Goal: Task Accomplishment & Management: Manage account settings

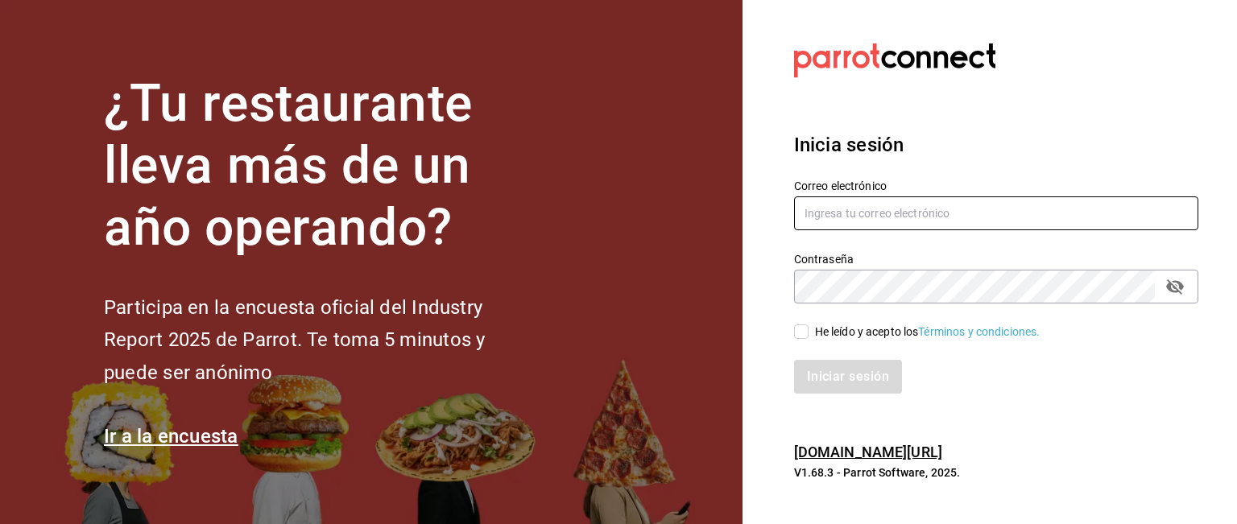
click at [893, 217] on input "text" at bounding box center [996, 214] width 404 height 34
type input "[EMAIL_ADDRESS][DOMAIN_NAME]"
click at [801, 337] on input "He leído y acepto los Términos y condiciones." at bounding box center [801, 332] width 14 height 14
checkbox input "true"
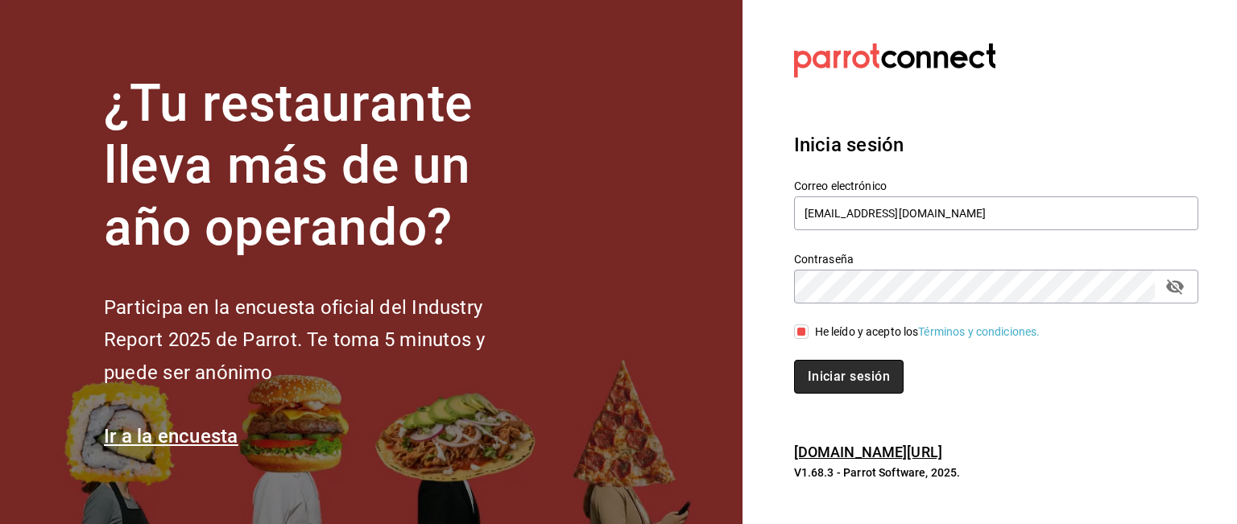
click at [809, 366] on button "Iniciar sesión" at bounding box center [849, 377] width 110 height 34
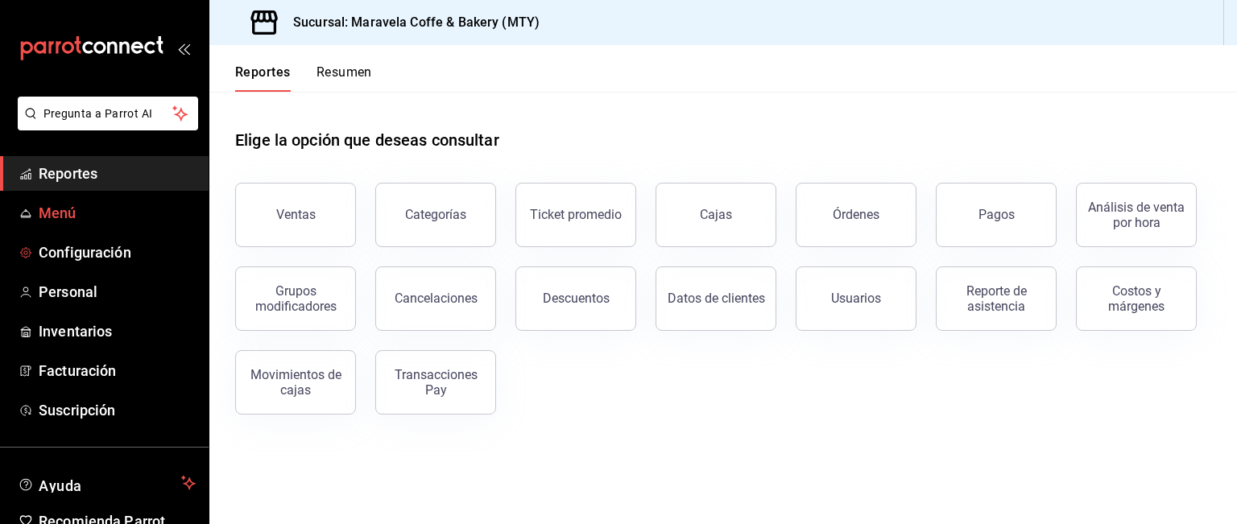
click at [87, 221] on span "Menú" at bounding box center [117, 213] width 157 height 22
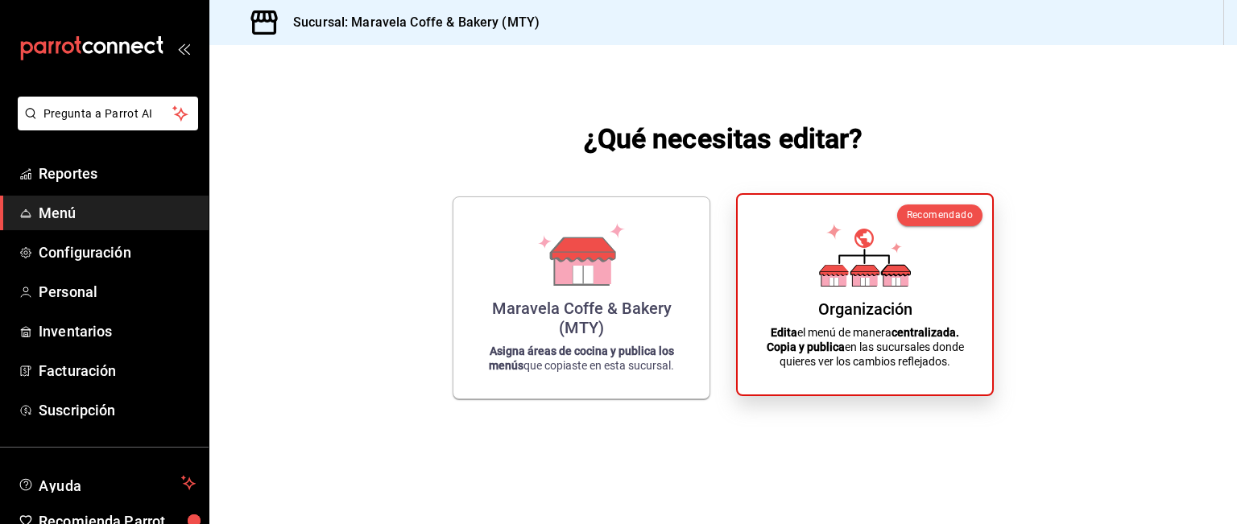
click at [885, 292] on div "Organización Edita el menú de manera centralizada. Copia y publica en las sucur…" at bounding box center [865, 295] width 216 height 174
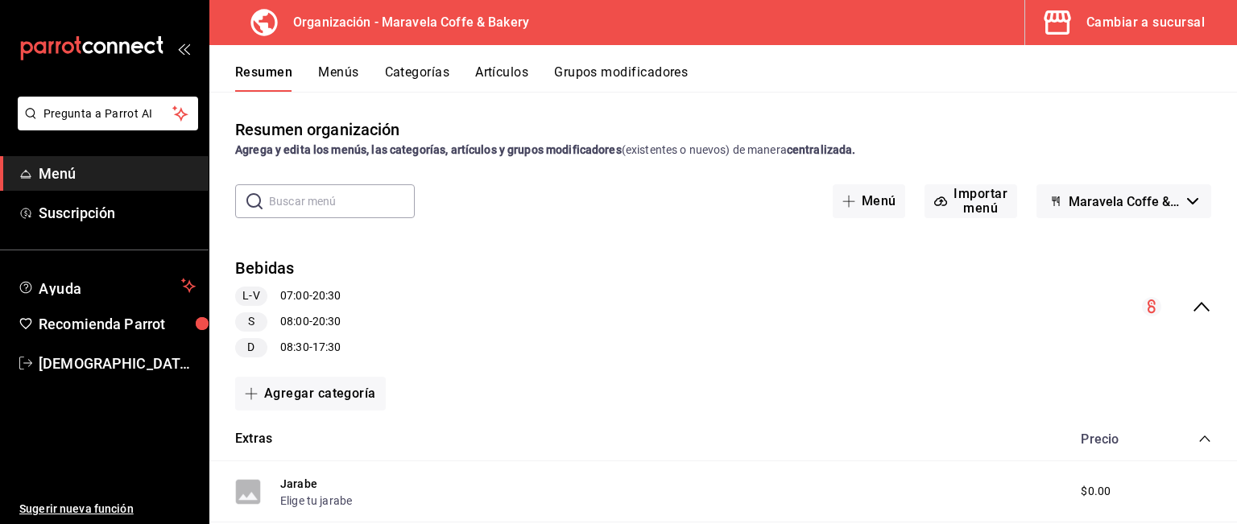
click at [1198, 434] on icon "collapse-category-row" at bounding box center [1204, 438] width 13 height 13
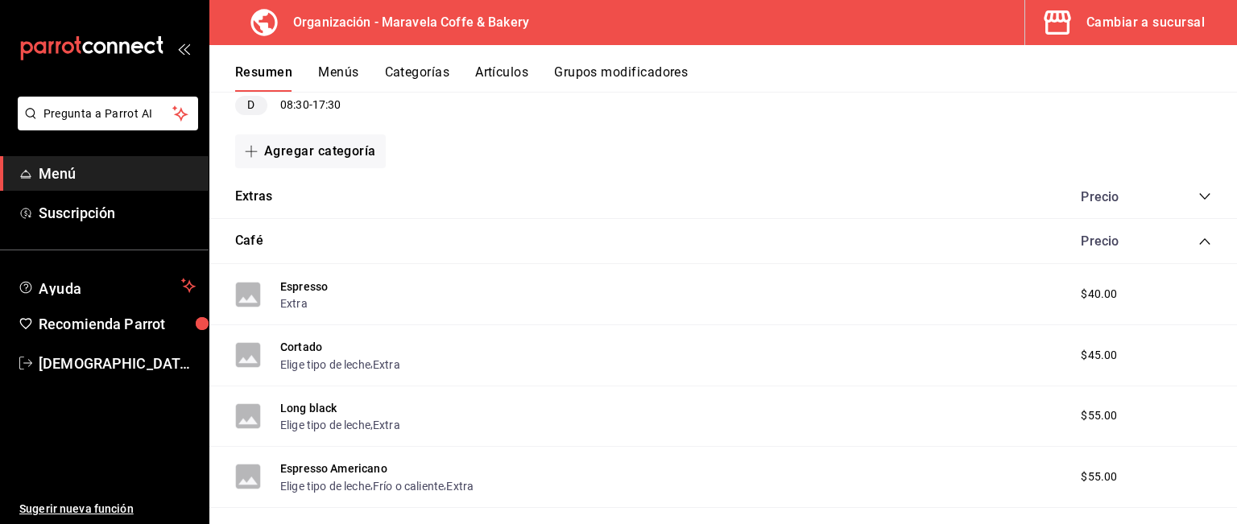
scroll to position [245, 0]
click at [1199, 240] on icon "collapse-category-row" at bounding box center [1204, 239] width 10 height 6
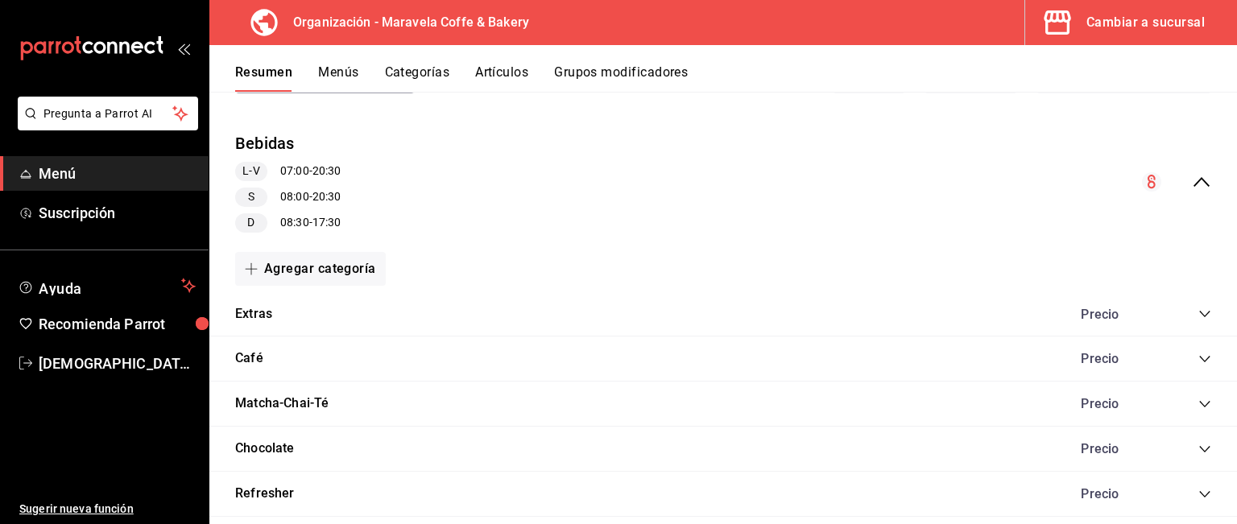
scroll to position [0, 0]
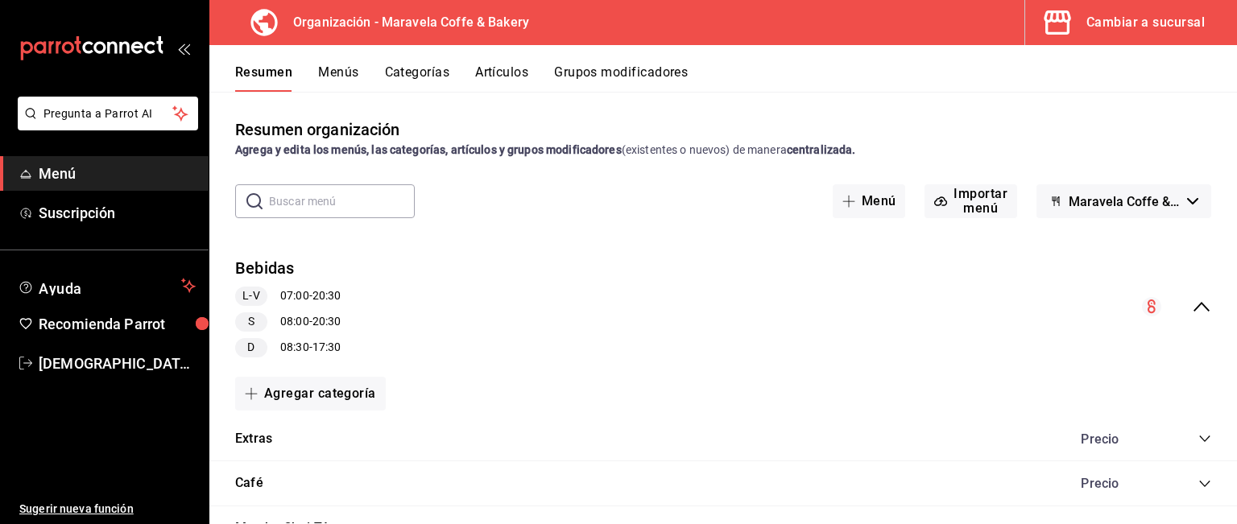
click at [341, 68] on button "Menús" at bounding box center [338, 77] width 40 height 27
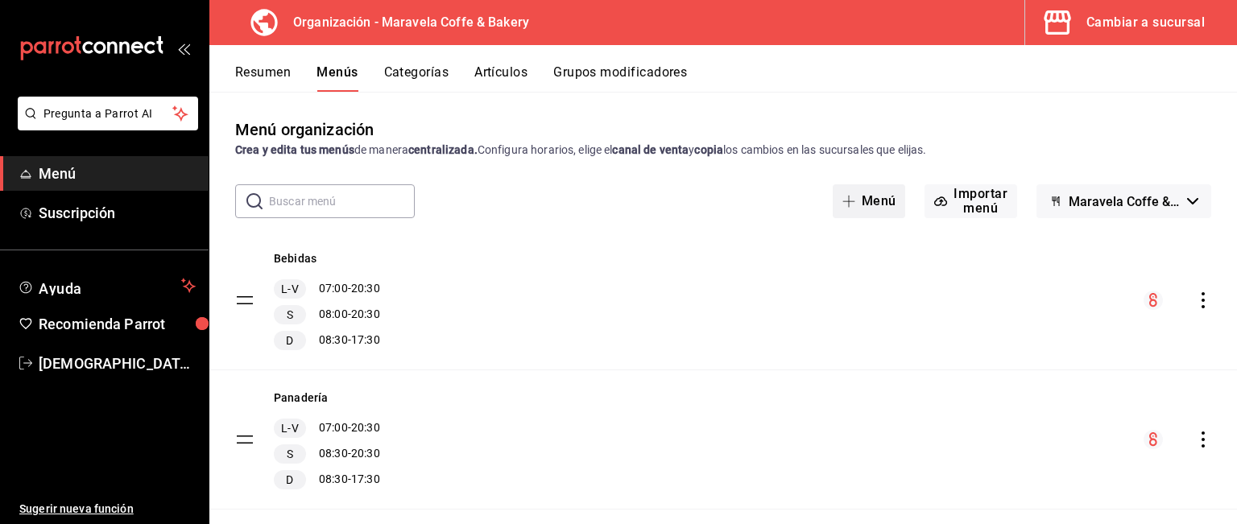
click at [871, 199] on button "Menú" at bounding box center [869, 201] width 73 height 34
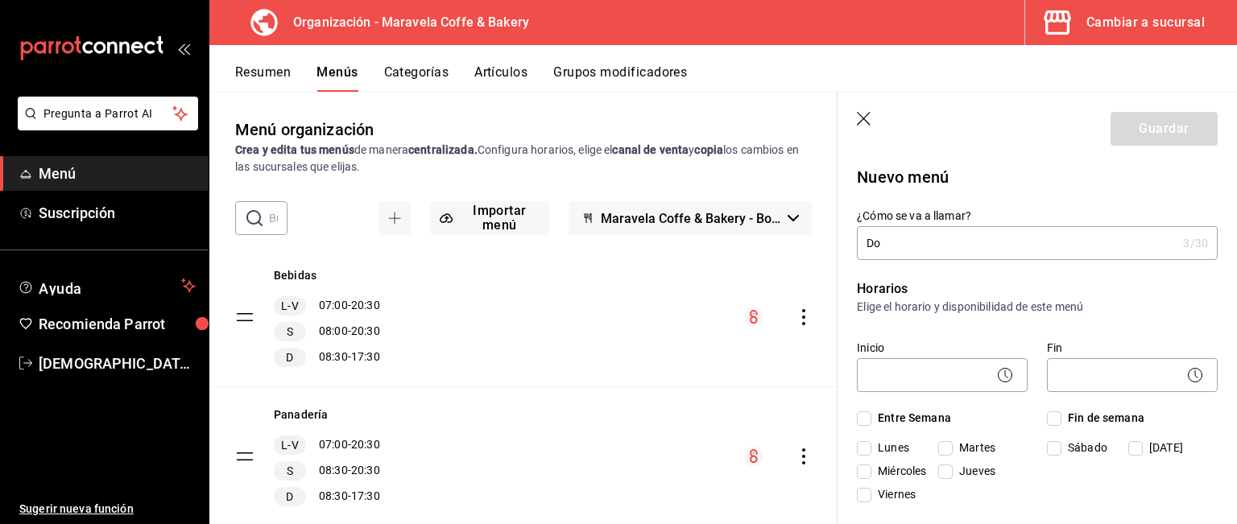
type input "D"
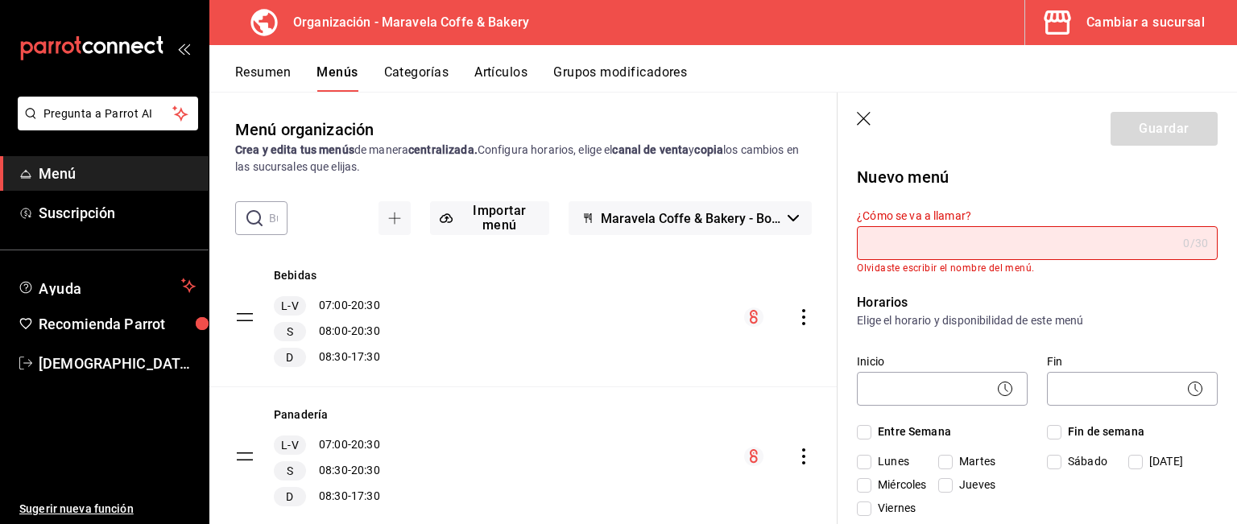
type input "m"
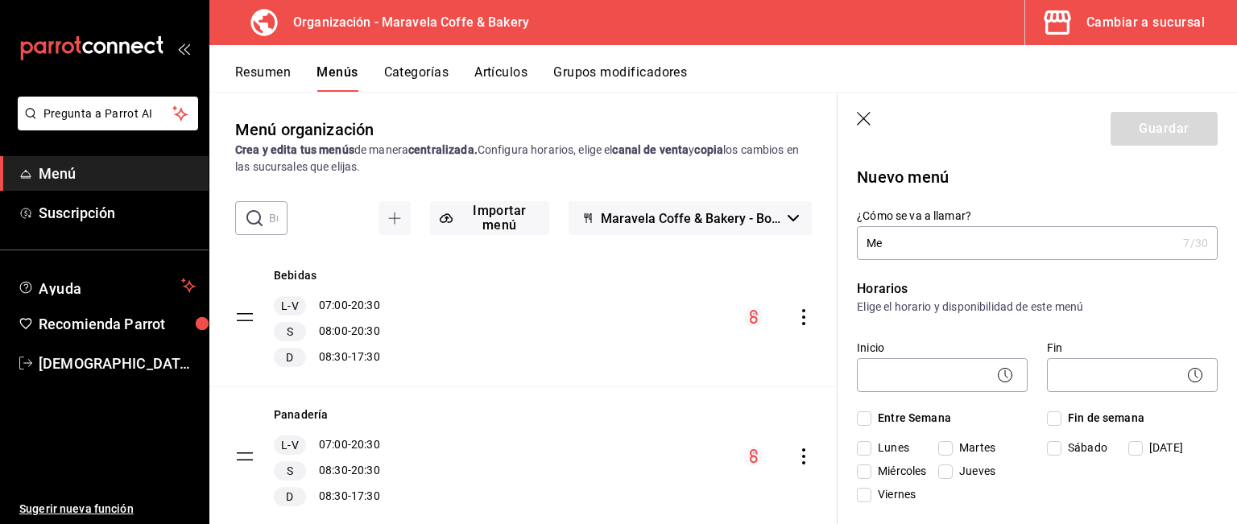
type input "M"
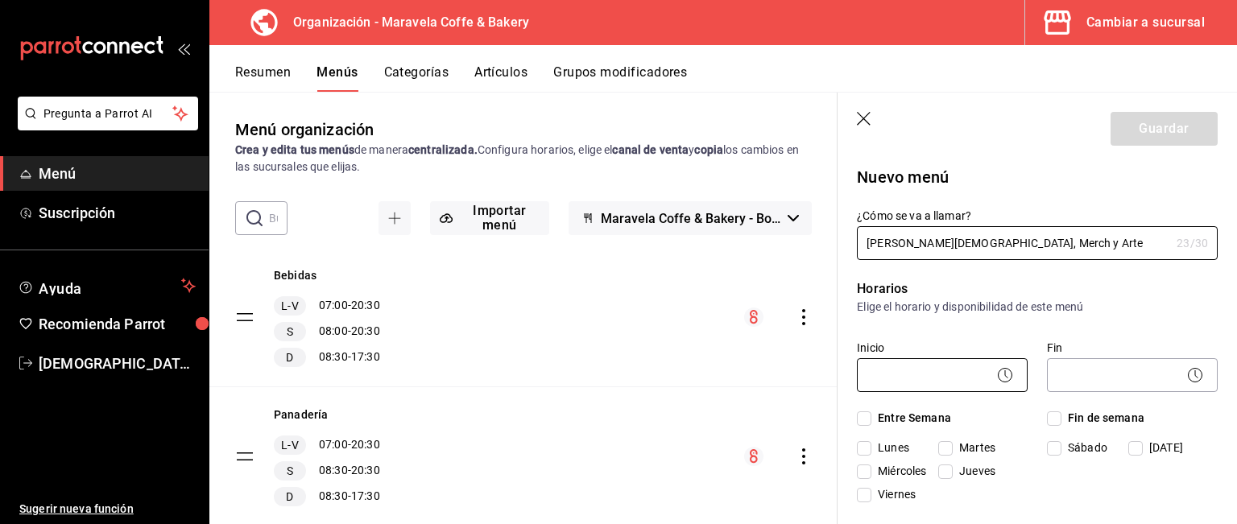
type input "[PERSON_NAME][DEMOGRAPHIC_DATA], Merch y Arte"
click at [948, 375] on body "Pregunta a Parrot AI Menú Suscripción Ayuda Recomienda Parrot [DEMOGRAPHIC_DATA…" at bounding box center [618, 262] width 1237 height 524
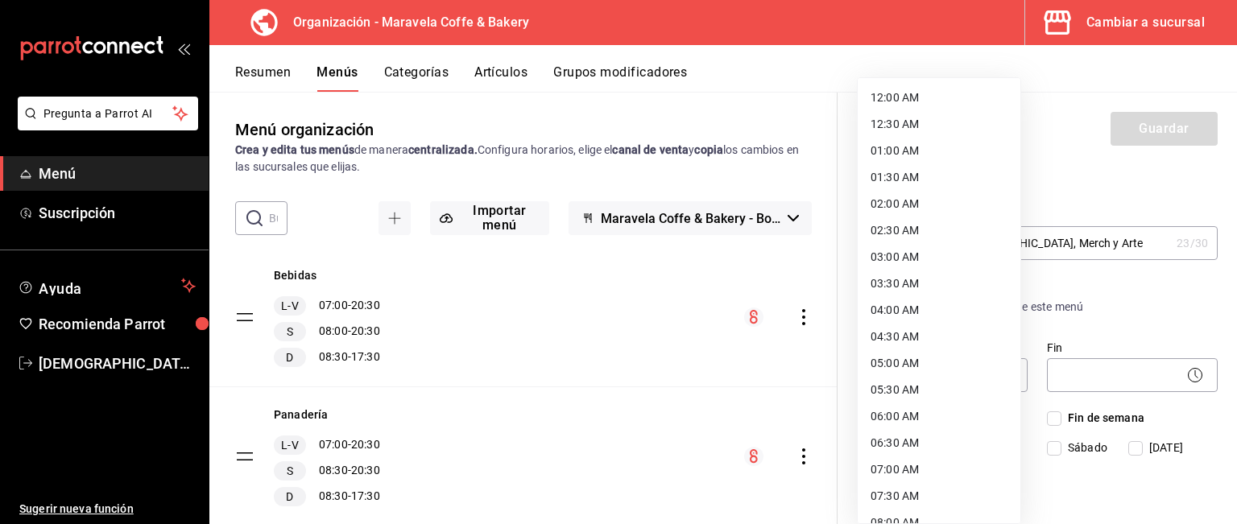
click at [913, 494] on li "07:30 AM" at bounding box center [939, 496] width 163 height 27
type input "07:30"
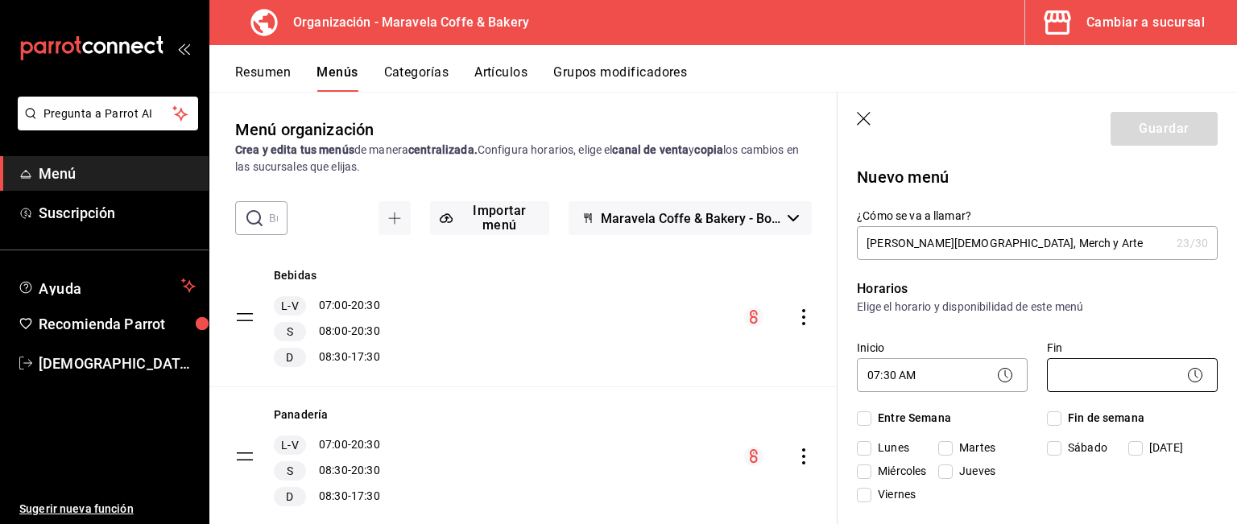
click at [1057, 370] on body "Pregunta a Parrot AI Menú Suscripción Ayuda Recomienda Parrot [DEMOGRAPHIC_DATA…" at bounding box center [618, 262] width 1237 height 524
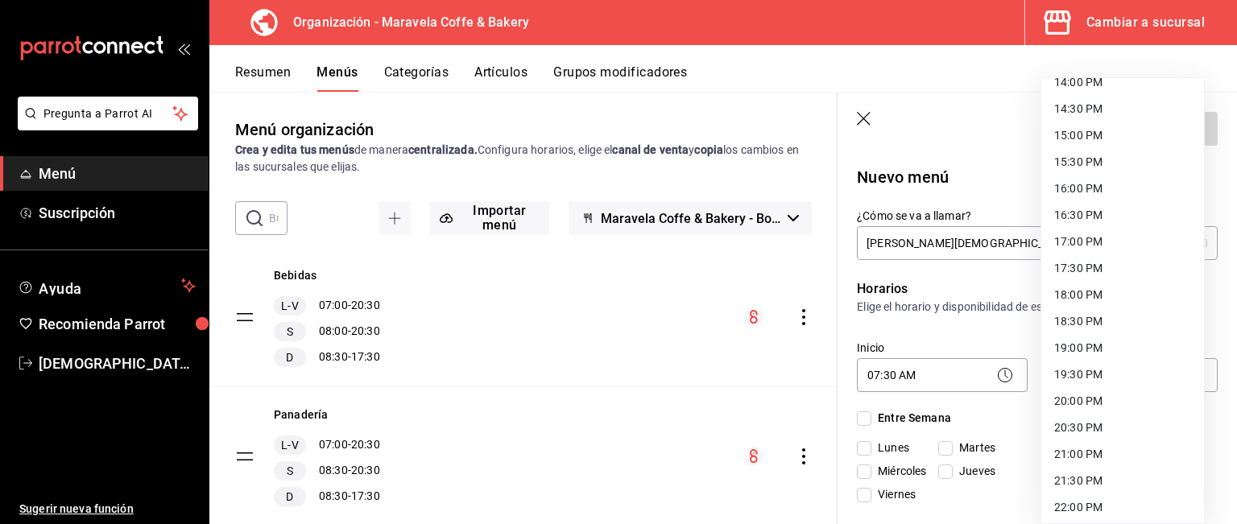
scroll to position [760, 0]
click at [1157, 432] on li "20:30 PM" at bounding box center [1122, 427] width 163 height 27
type input "20:30"
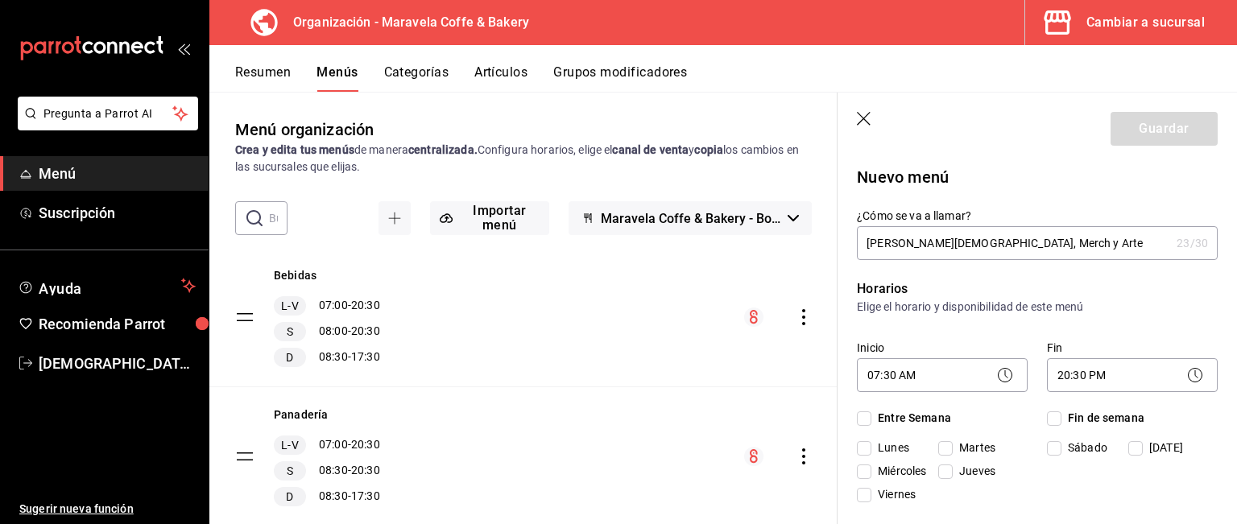
click at [867, 418] on input "Entre Semana" at bounding box center [864, 419] width 14 height 14
checkbox input "true"
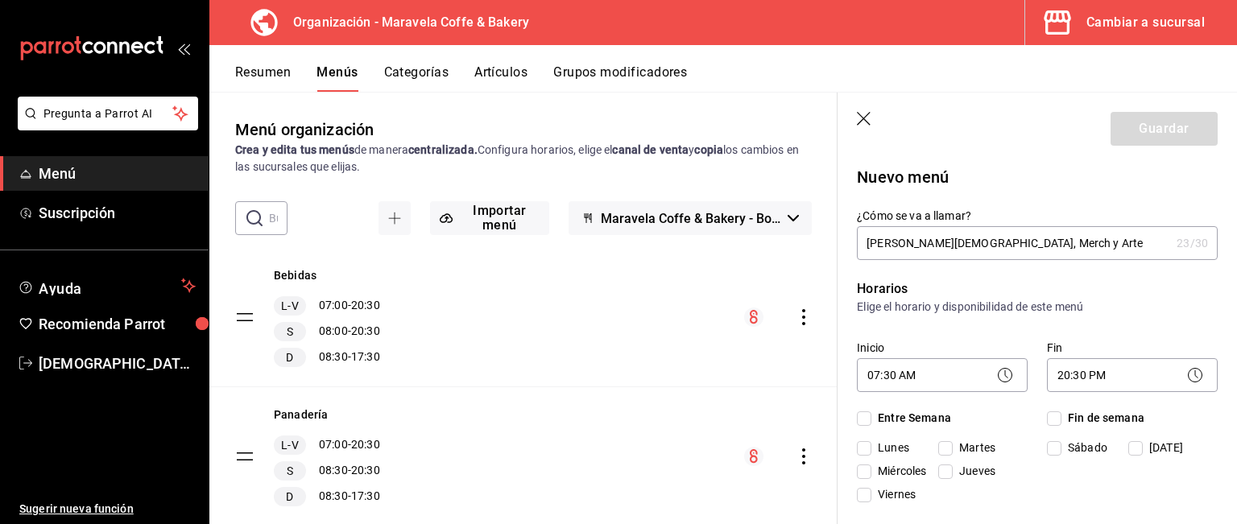
checkbox input "true"
click at [1051, 418] on input "Fin de semana" at bounding box center [1054, 419] width 14 height 14
checkbox input "true"
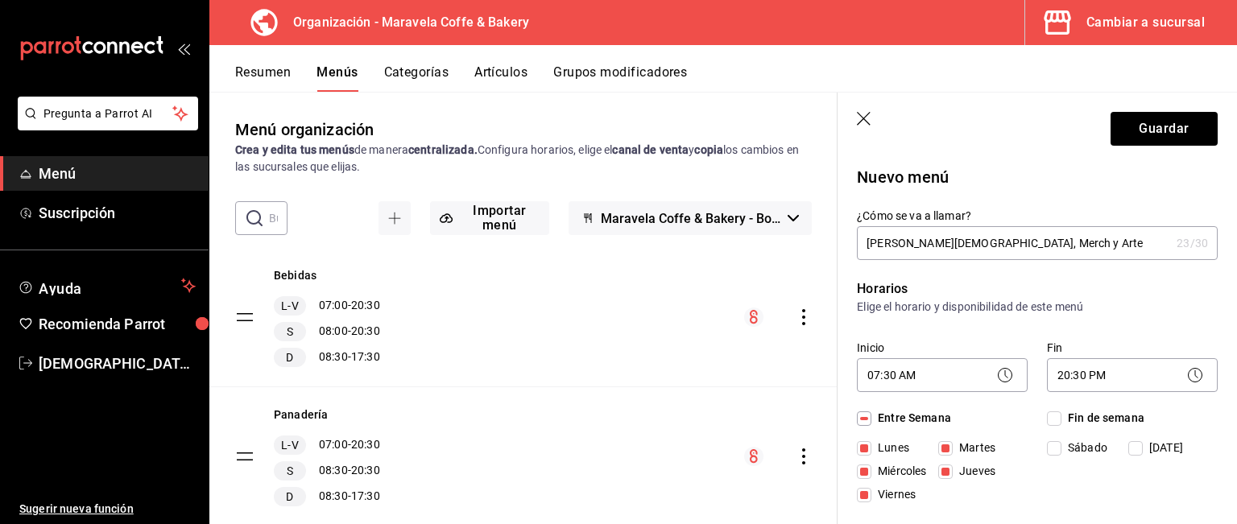
checkbox input "true"
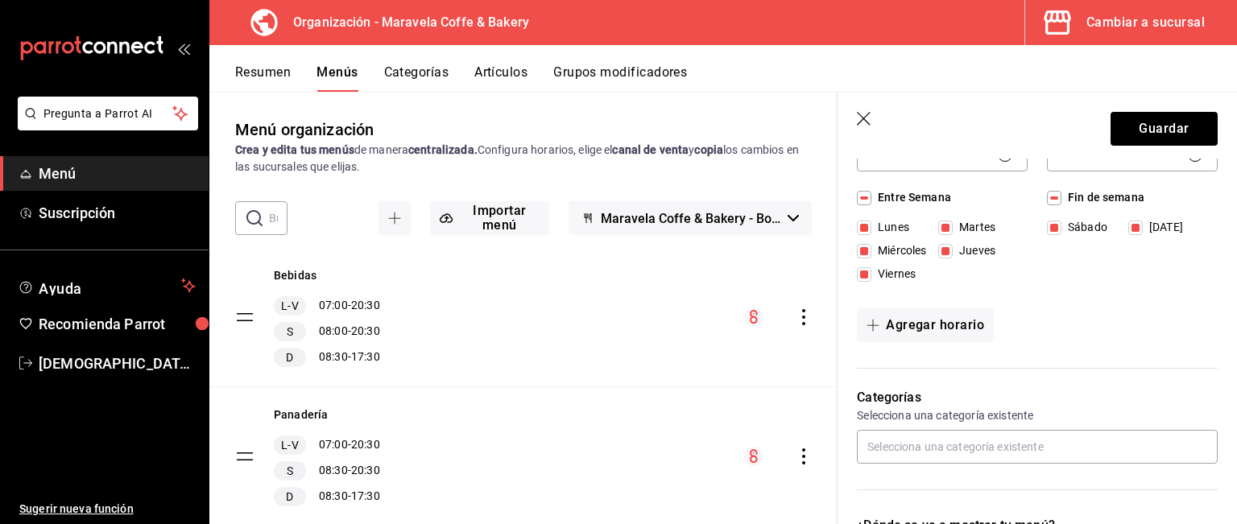
scroll to position [216, 0]
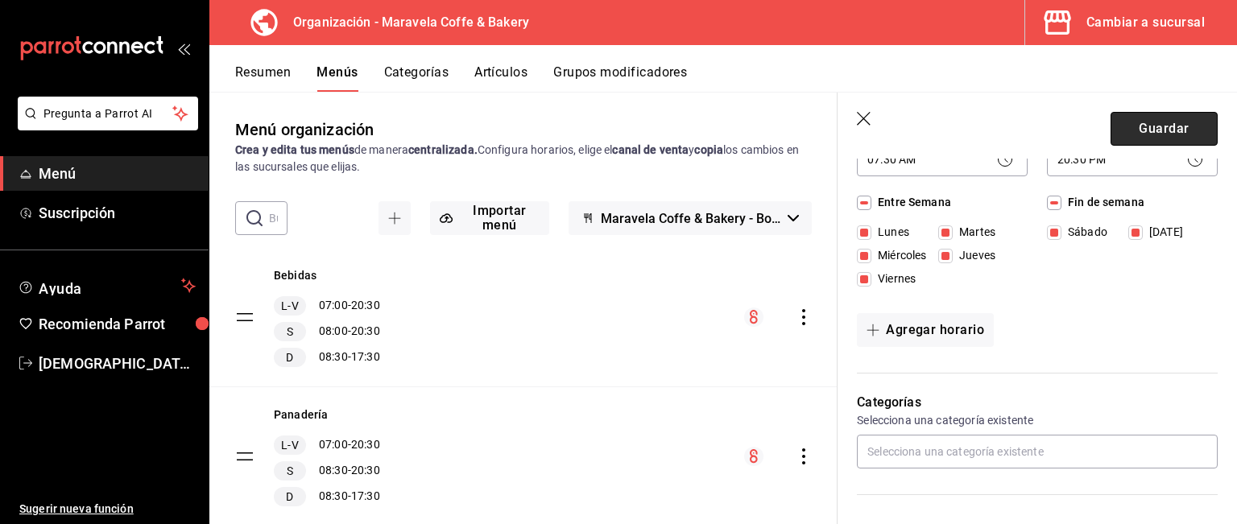
click at [1119, 122] on button "Guardar" at bounding box center [1164, 129] width 107 height 34
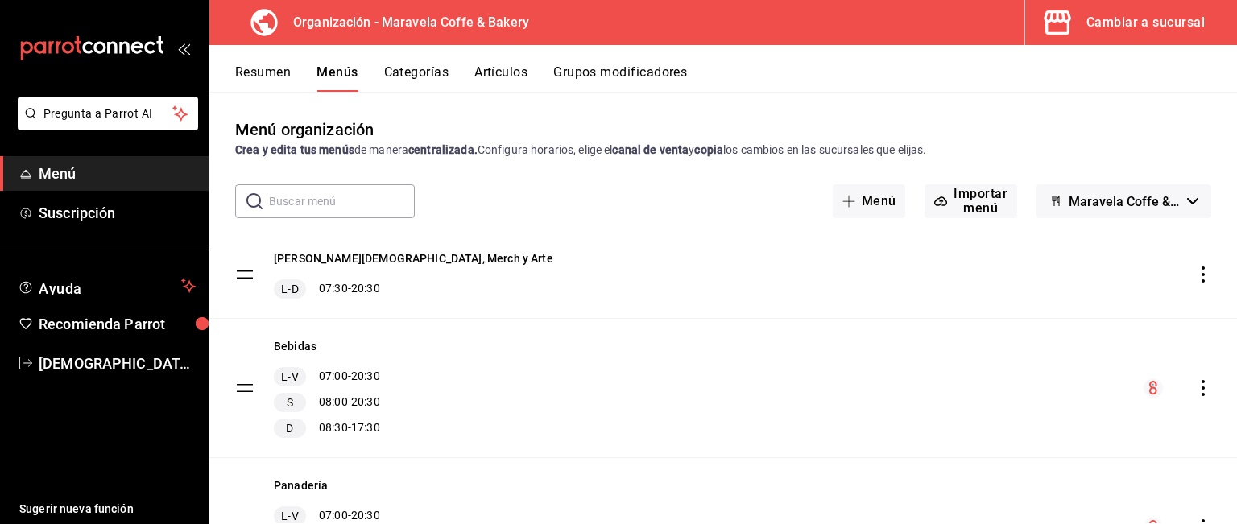
click at [496, 71] on button "Artículos" at bounding box center [500, 77] width 53 height 27
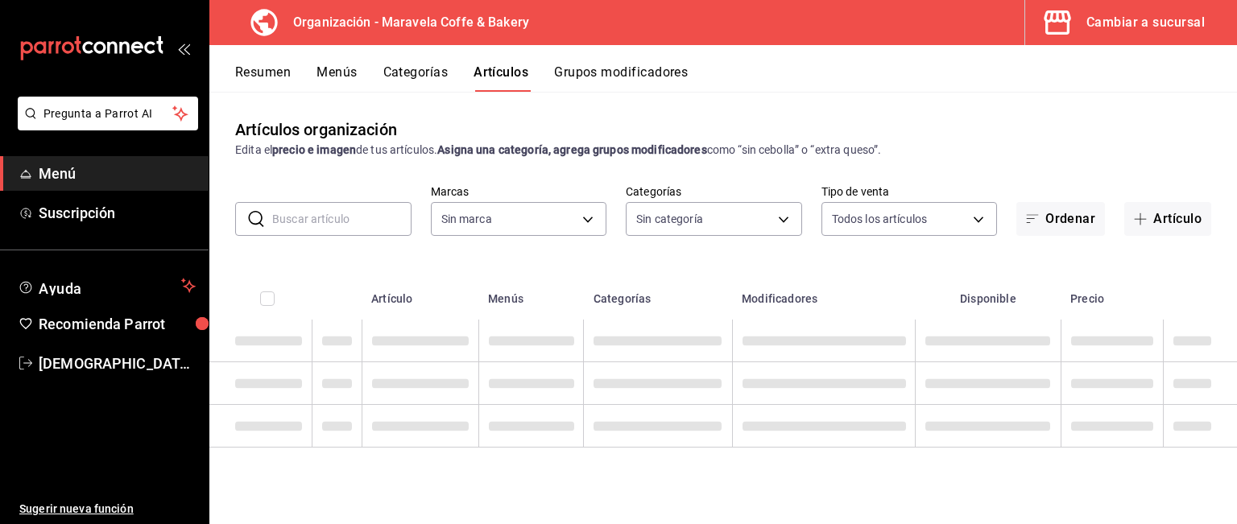
type input "b0fe70b4-93d0-4b6d-a9b2-3c5ba78bffbc"
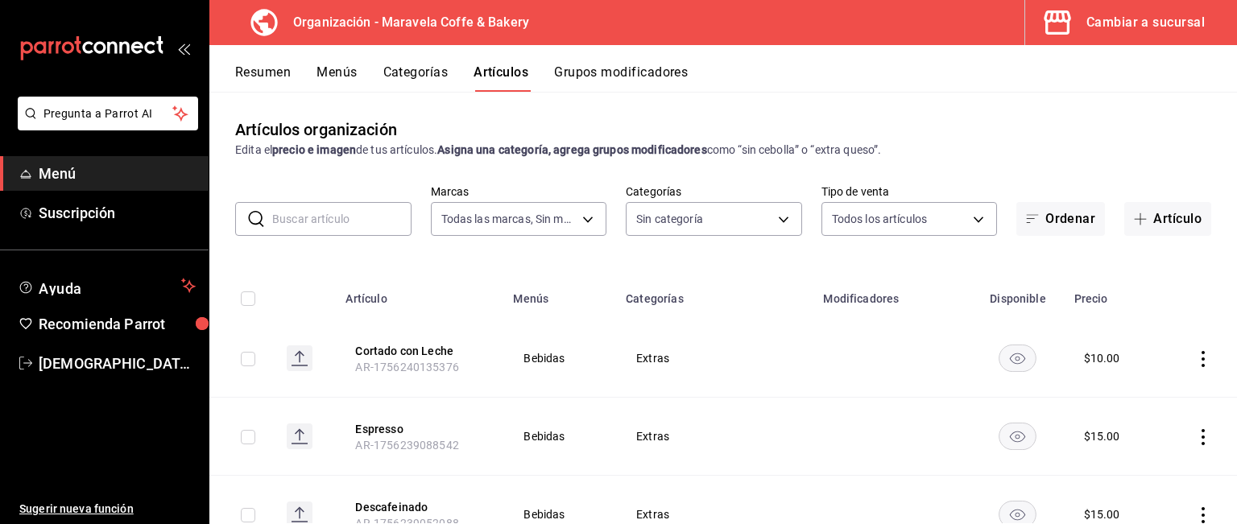
type input "985534eb-9bbf-4624-9ecc-71816621558c,dd56db6e-906a-4b45-[DATE]-e59066d444b2,9f0…"
click at [274, 66] on button "Resumen" at bounding box center [263, 77] width 56 height 27
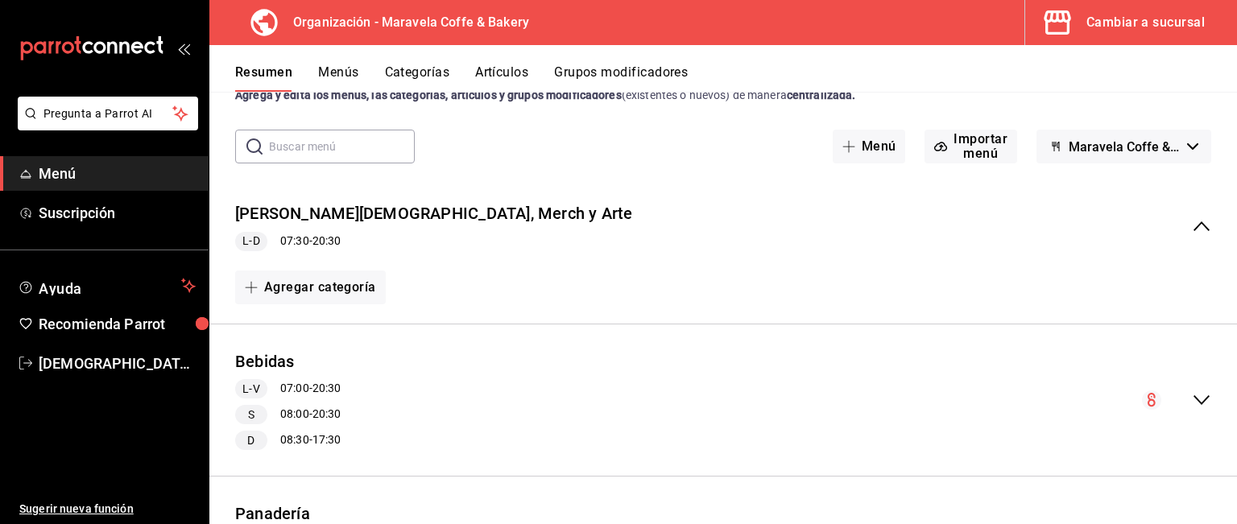
scroll to position [60, 0]
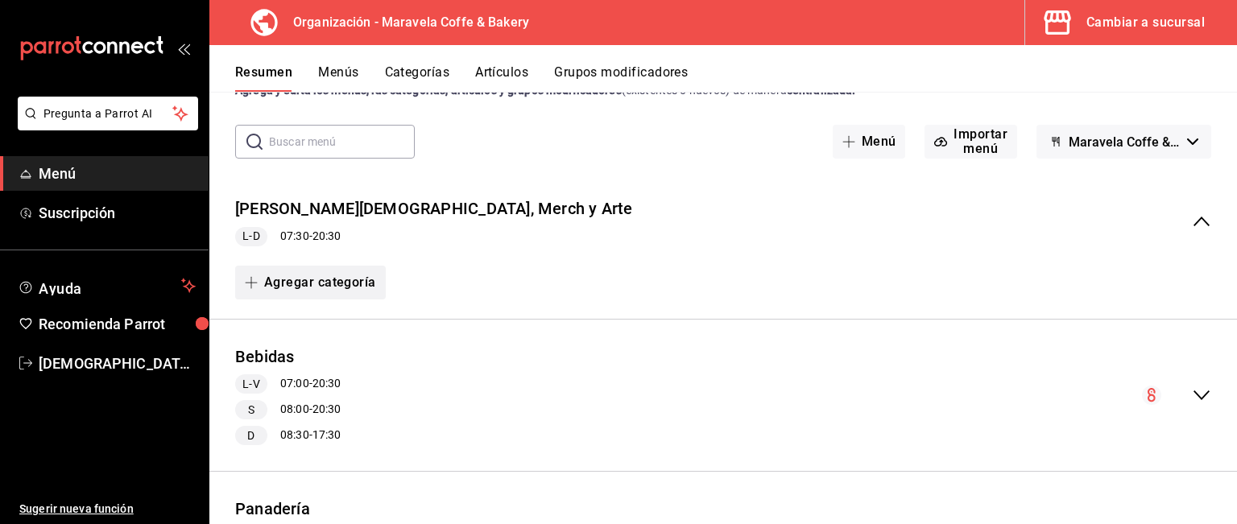
click at [269, 291] on button "Agregar categoría" at bounding box center [310, 283] width 151 height 34
click at [280, 360] on li "Categoría nueva" at bounding box center [304, 364] width 138 height 39
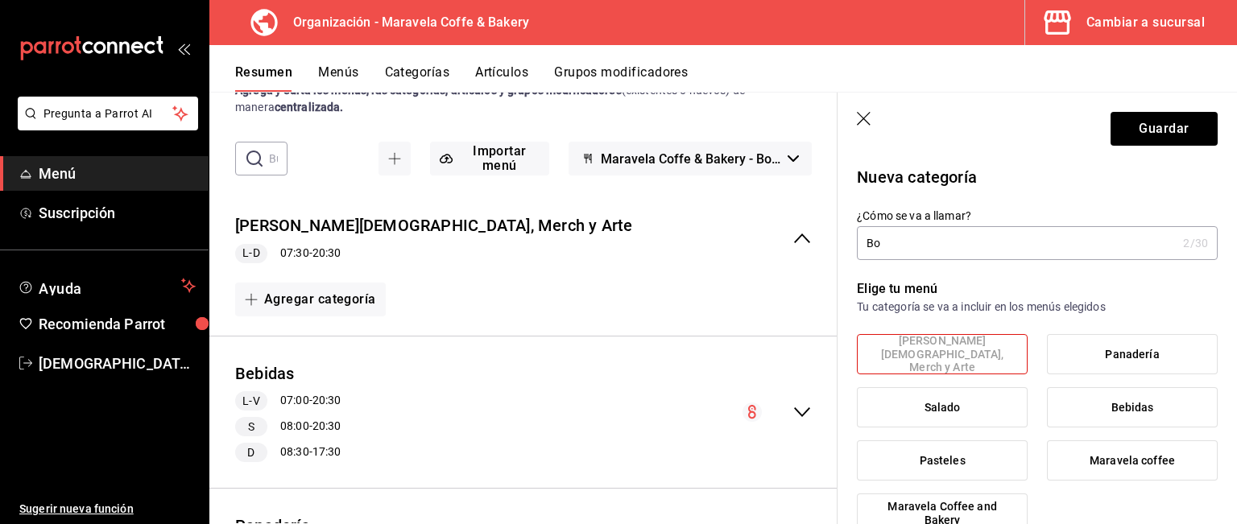
type input "B"
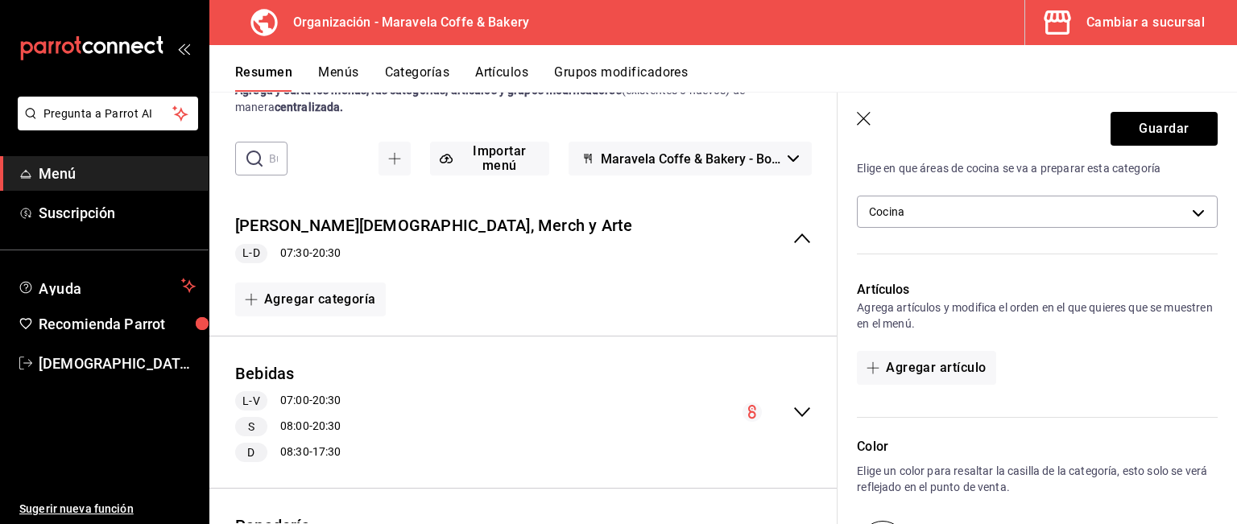
scroll to position [453, 0]
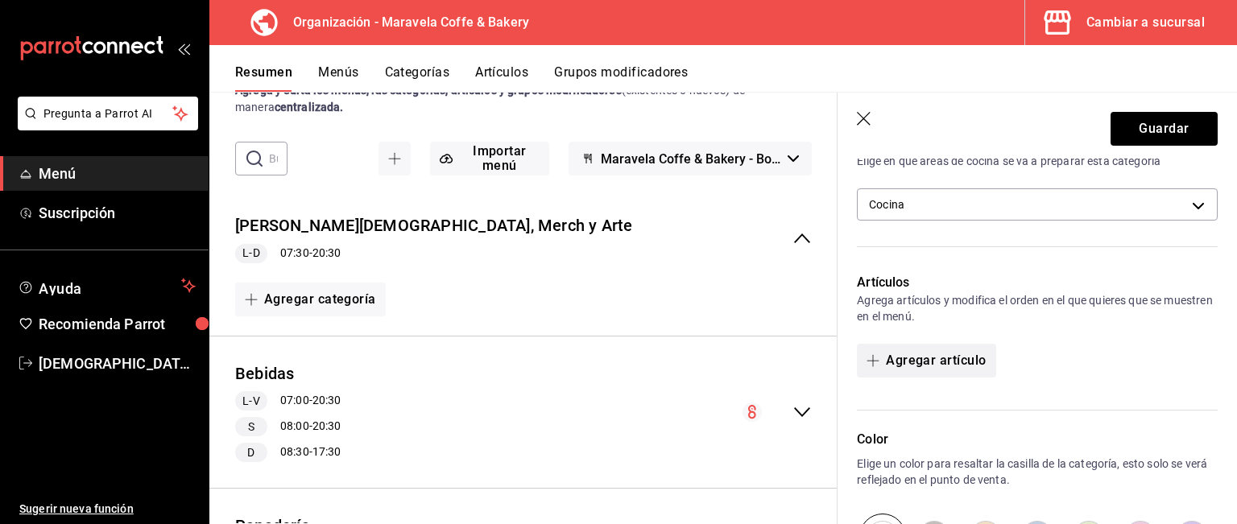
type input "[PERSON_NAME]"
click at [925, 347] on button "Agregar artículo" at bounding box center [926, 361] width 139 height 34
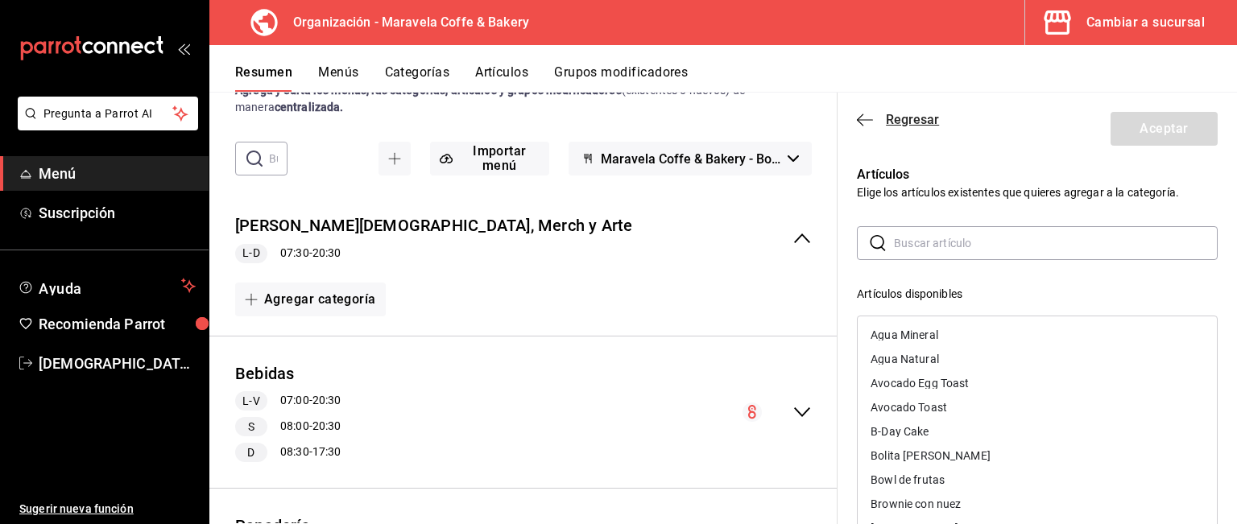
click at [858, 115] on icon "button" at bounding box center [865, 120] width 16 height 14
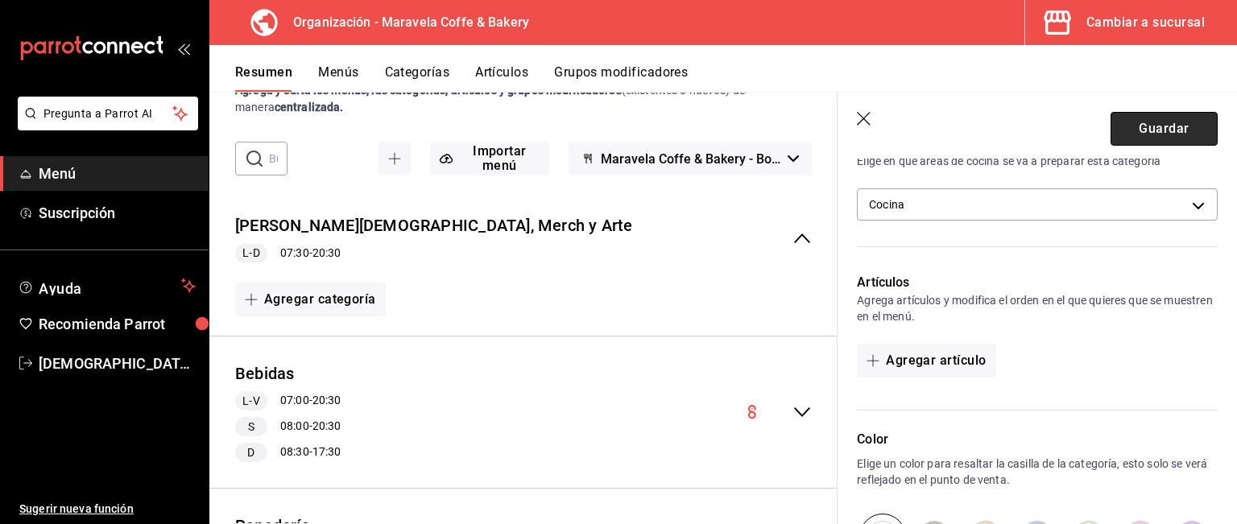
click at [1161, 137] on button "Guardar" at bounding box center [1164, 129] width 107 height 34
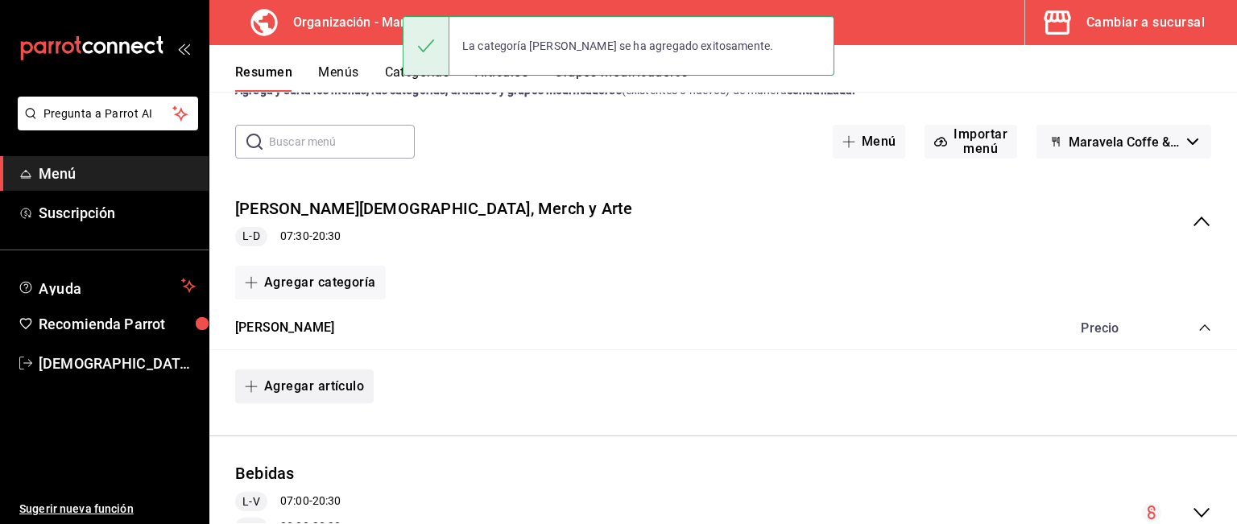
click at [309, 388] on button "Agregar artículo" at bounding box center [304, 387] width 139 height 34
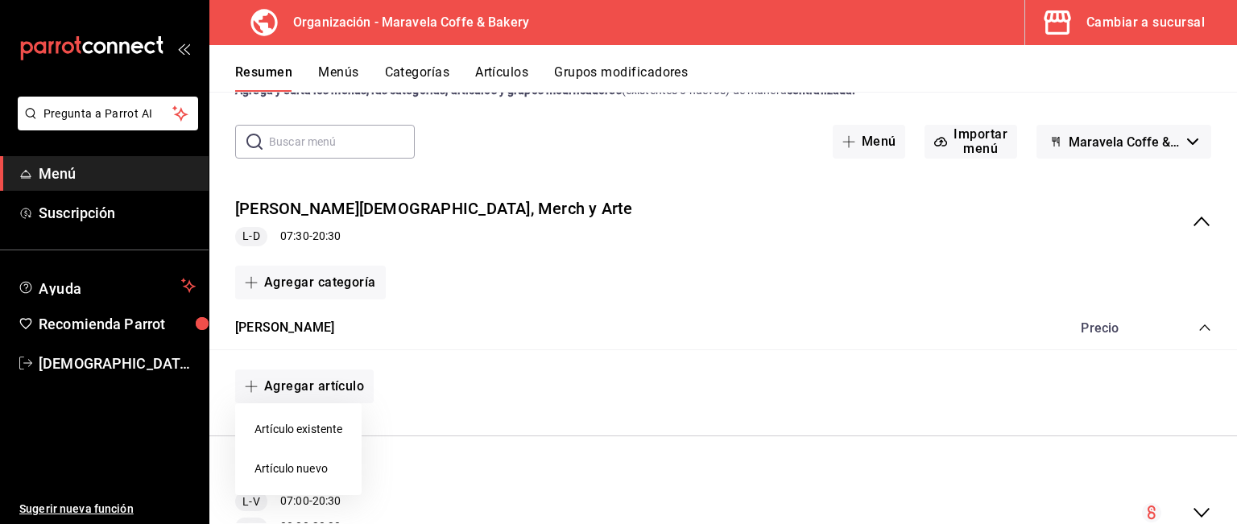
click at [308, 470] on li "Artículo nuevo" at bounding box center [298, 468] width 126 height 39
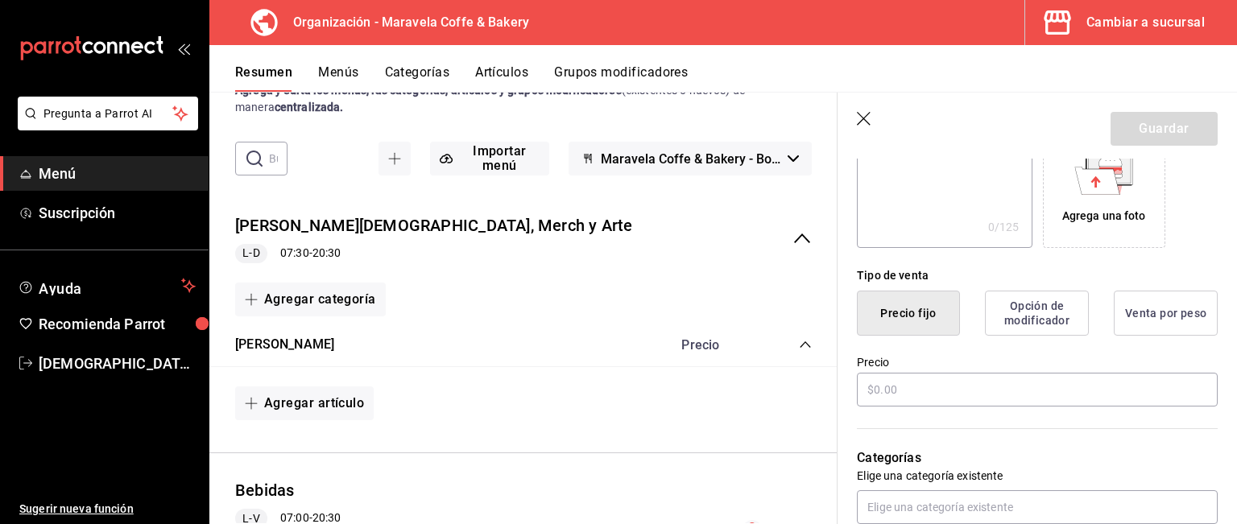
scroll to position [334, 0]
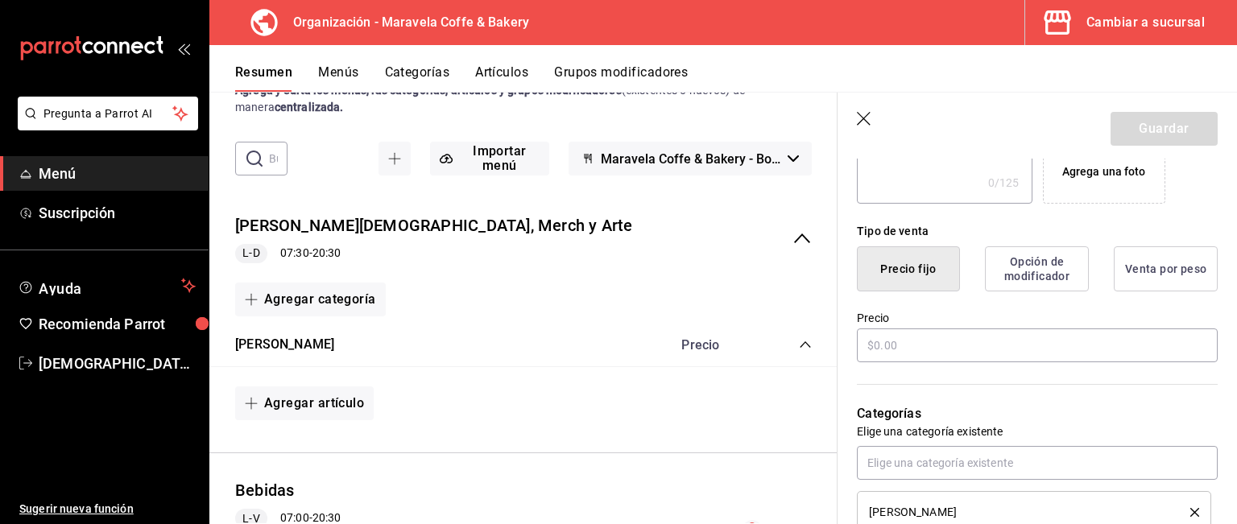
type input "Bolsa 250g"
click at [1082, 363] on div "Precio" at bounding box center [1037, 338] width 361 height 54
click at [1082, 346] on input "text" at bounding box center [1037, 346] width 361 height 34
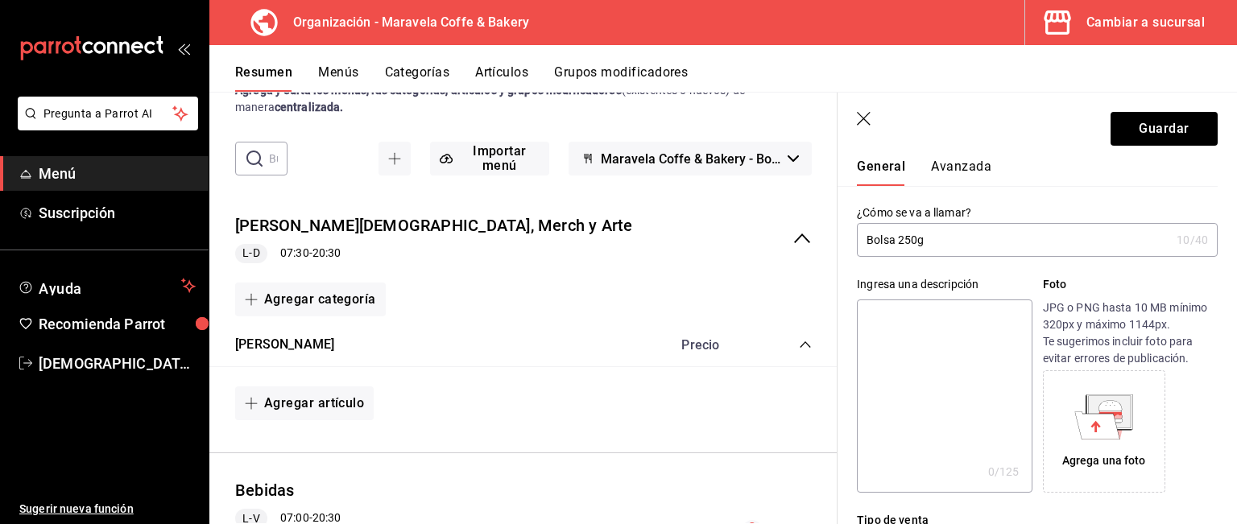
scroll to position [0, 0]
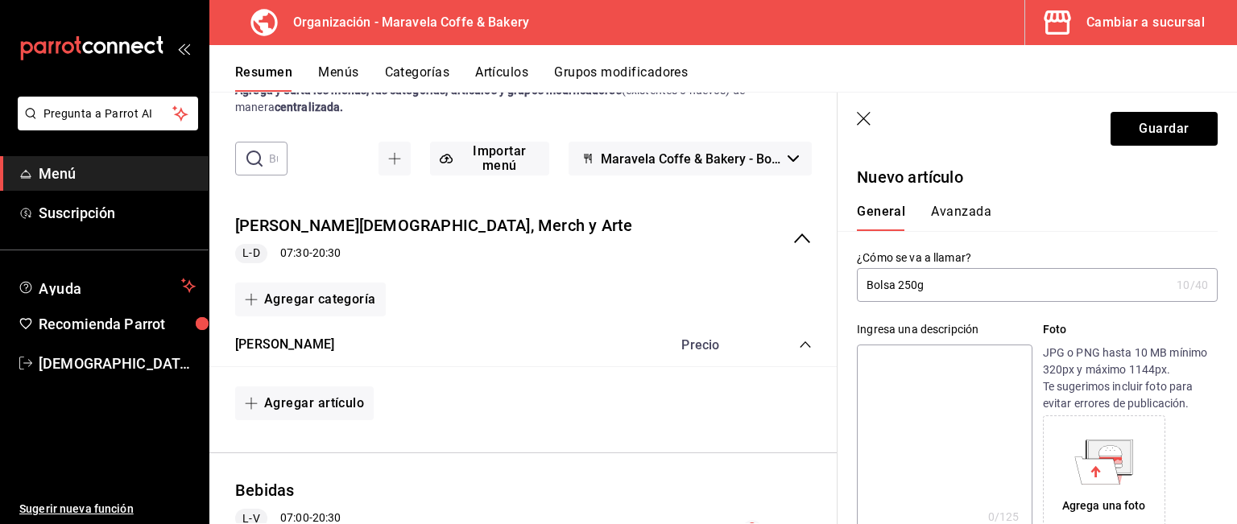
type input "$180.00"
click at [931, 292] on input "Bolsa 250g" at bounding box center [1013, 285] width 313 height 32
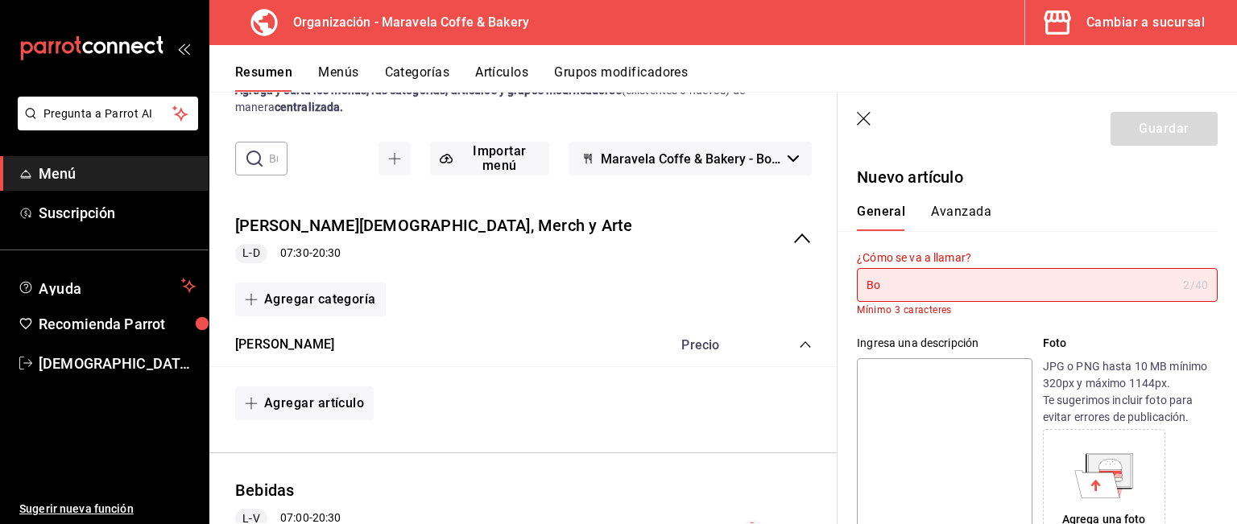
type input "B"
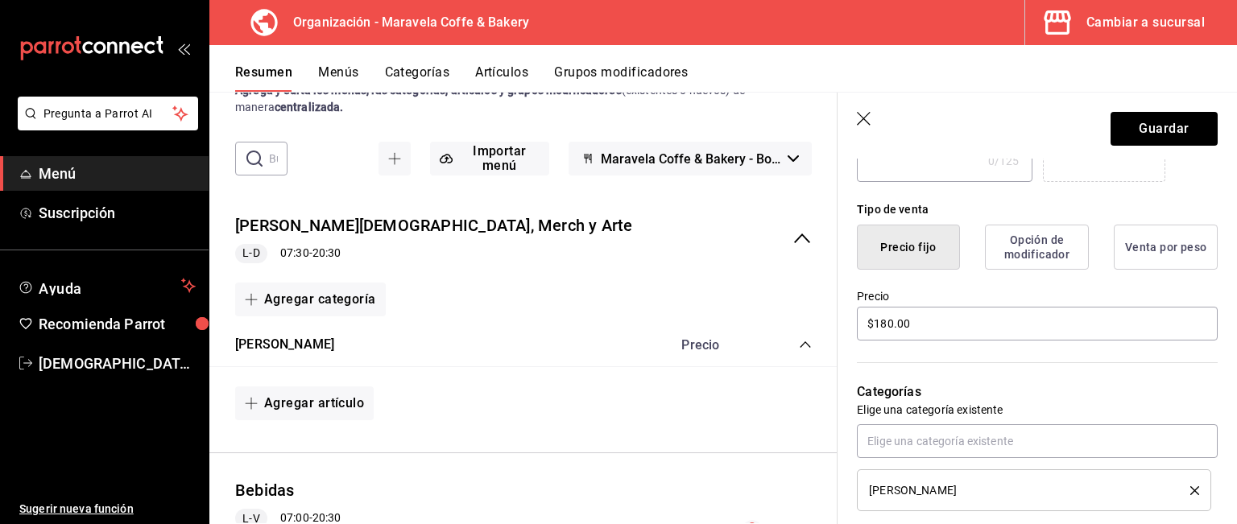
scroll to position [358, 0]
type input "Cafe en Grano"
click at [998, 320] on input "$180.00" at bounding box center [1037, 322] width 361 height 34
type input "$1.00"
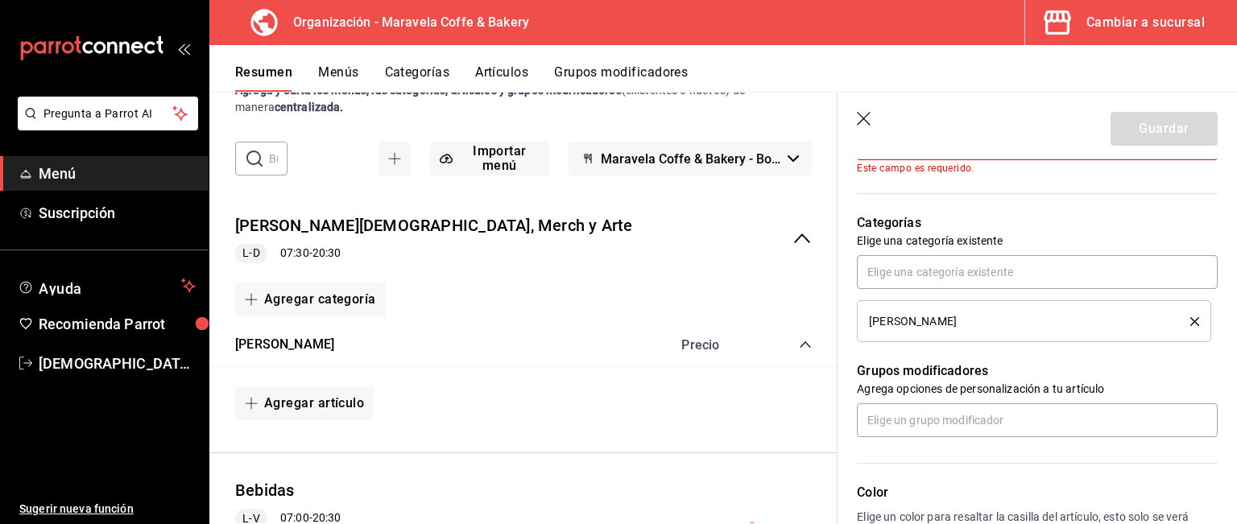
scroll to position [562, 0]
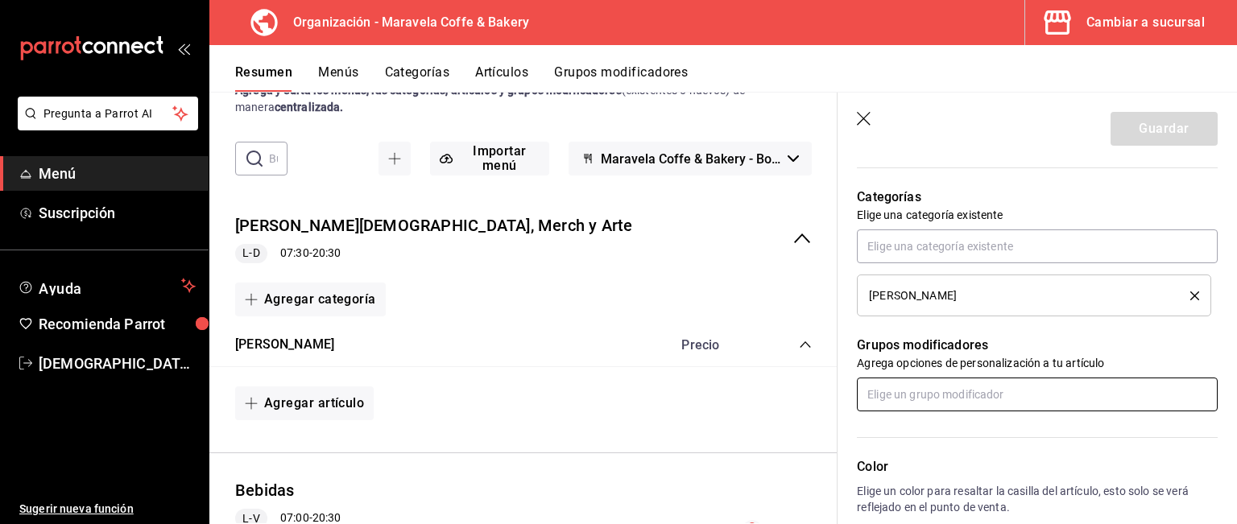
click at [957, 399] on input "text" at bounding box center [1037, 395] width 361 height 34
click at [860, 120] on icon "button" at bounding box center [865, 120] width 16 height 16
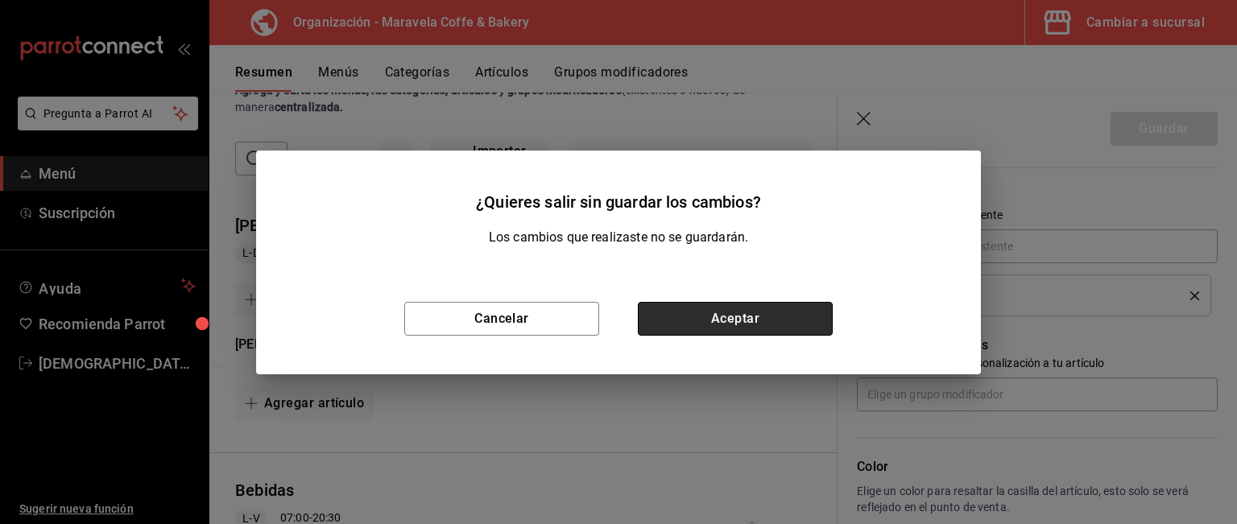
click at [737, 325] on button "Aceptar" at bounding box center [735, 319] width 195 height 34
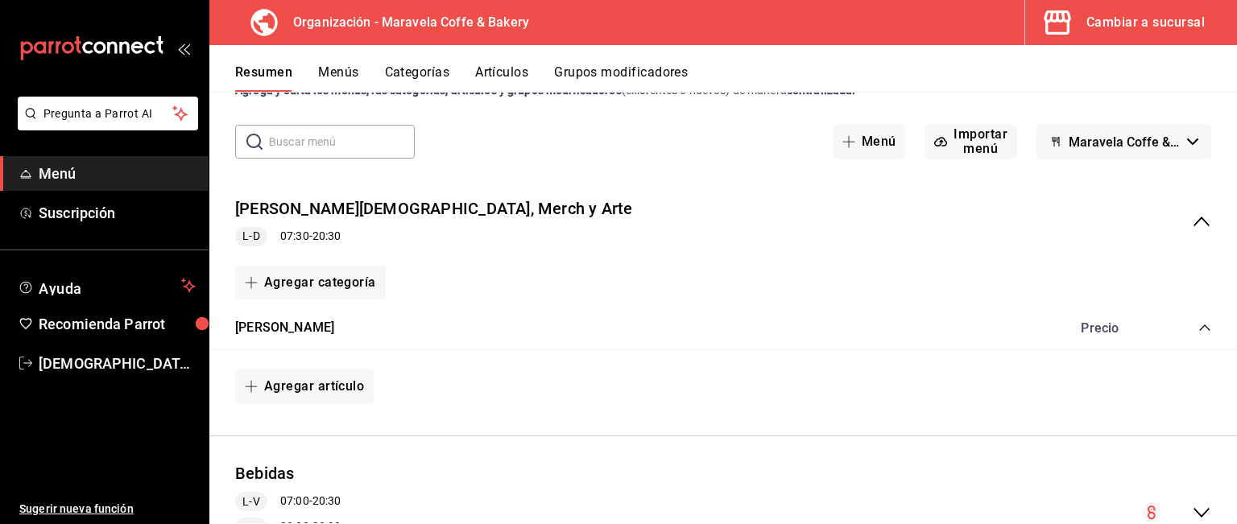
click at [737, 325] on div "[PERSON_NAME]" at bounding box center [723, 328] width 1028 height 45
click at [305, 279] on button "Agregar categoría" at bounding box center [310, 283] width 151 height 34
click at [309, 363] on li "Categoría nueva" at bounding box center [304, 364] width 138 height 39
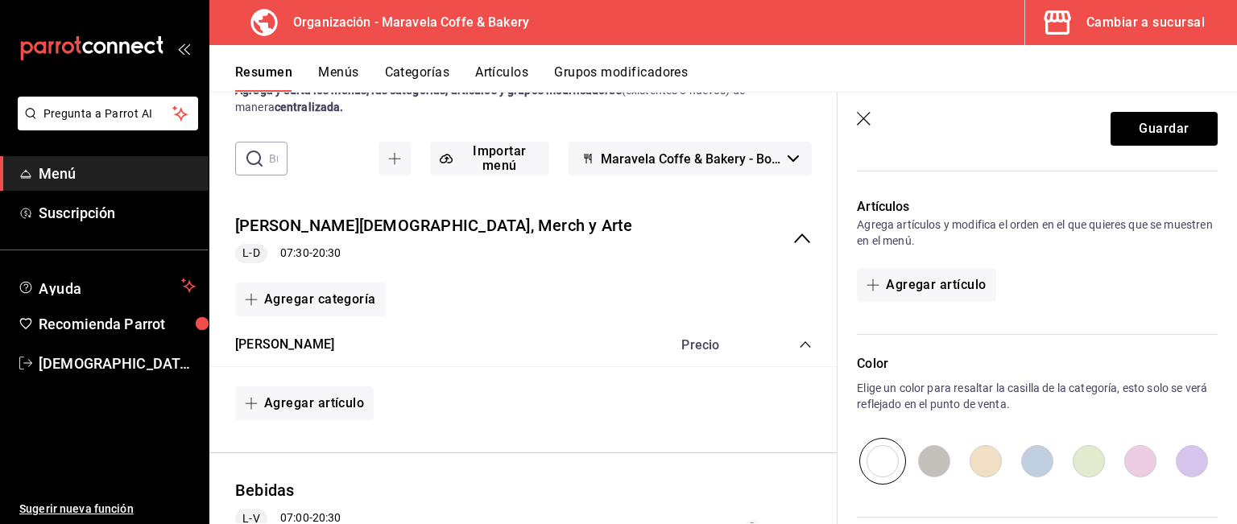
scroll to position [561, 0]
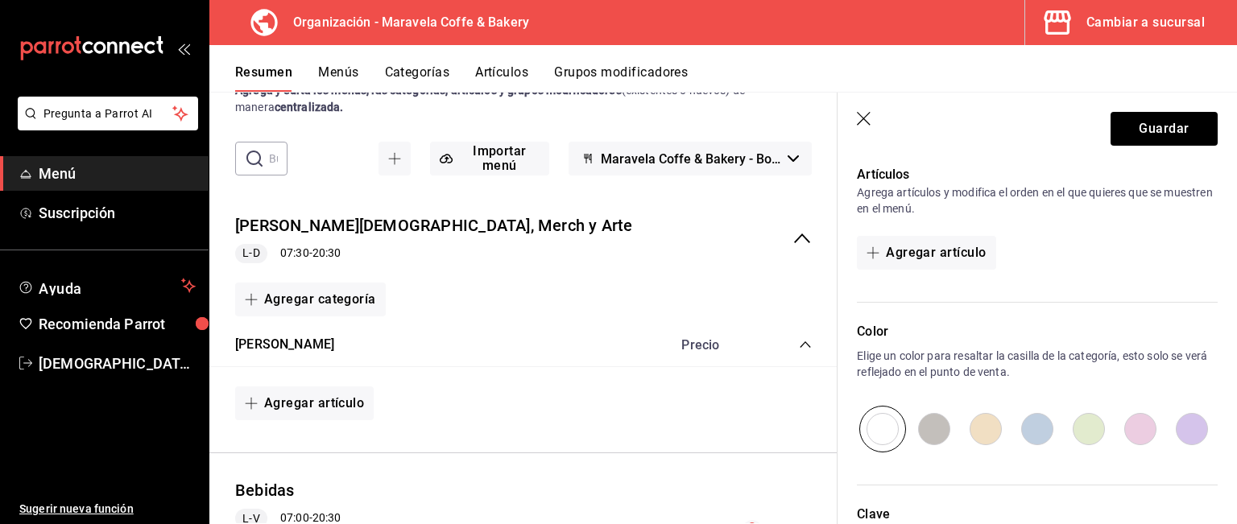
type input "[PERSON_NAME]"
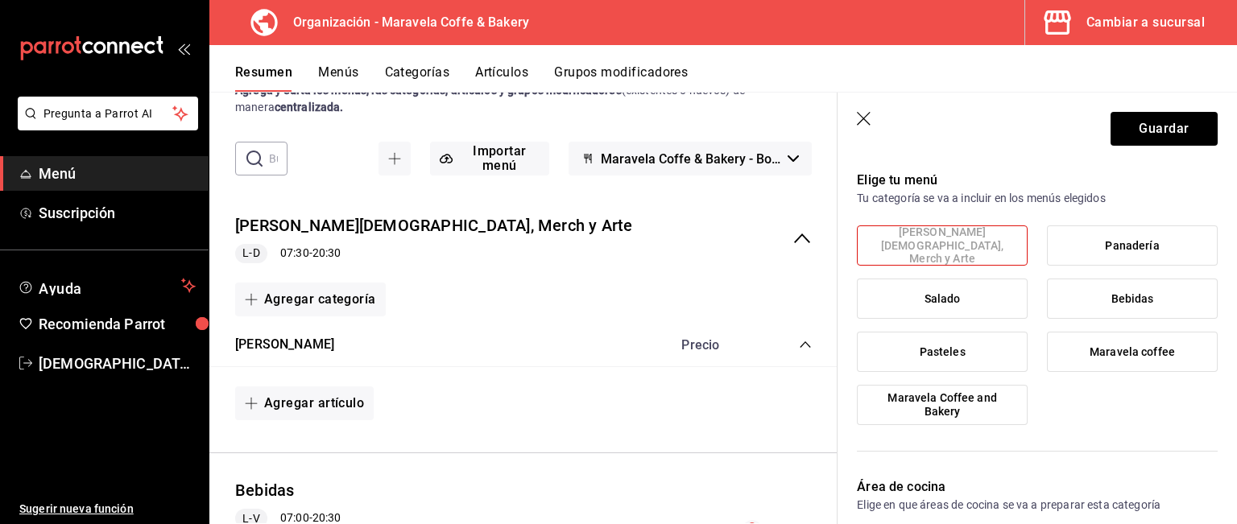
scroll to position [0, 0]
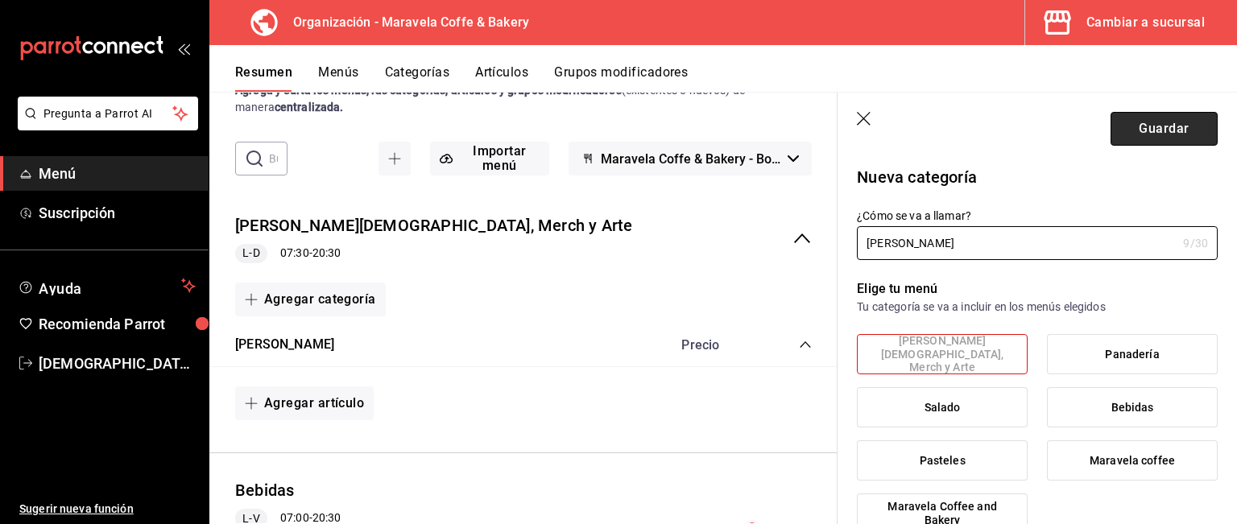
click at [1176, 126] on button "Guardar" at bounding box center [1164, 129] width 107 height 34
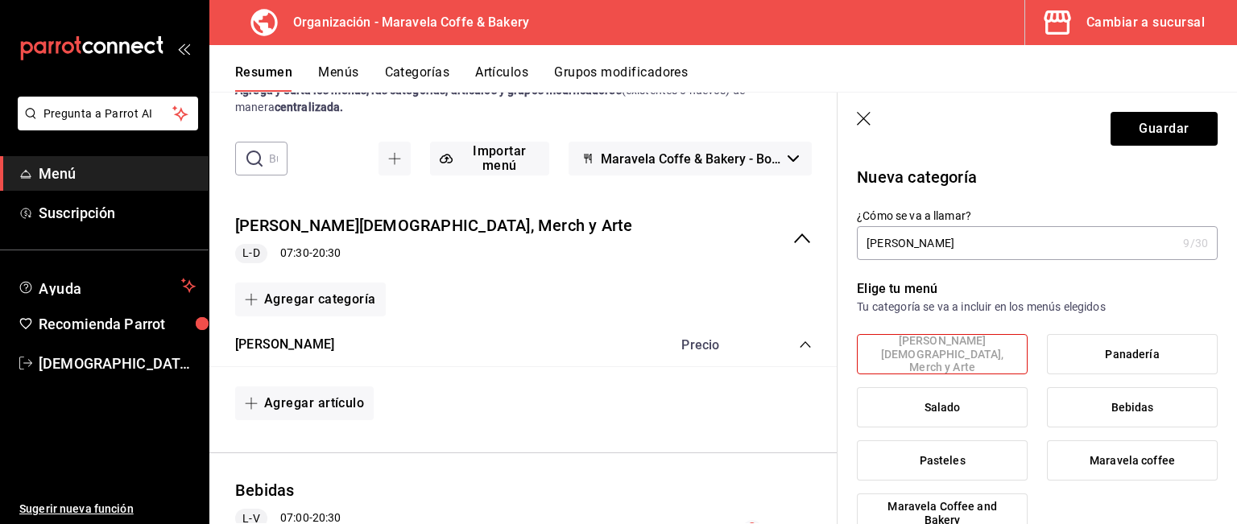
click at [862, 117] on icon "button" at bounding box center [864, 119] width 14 height 14
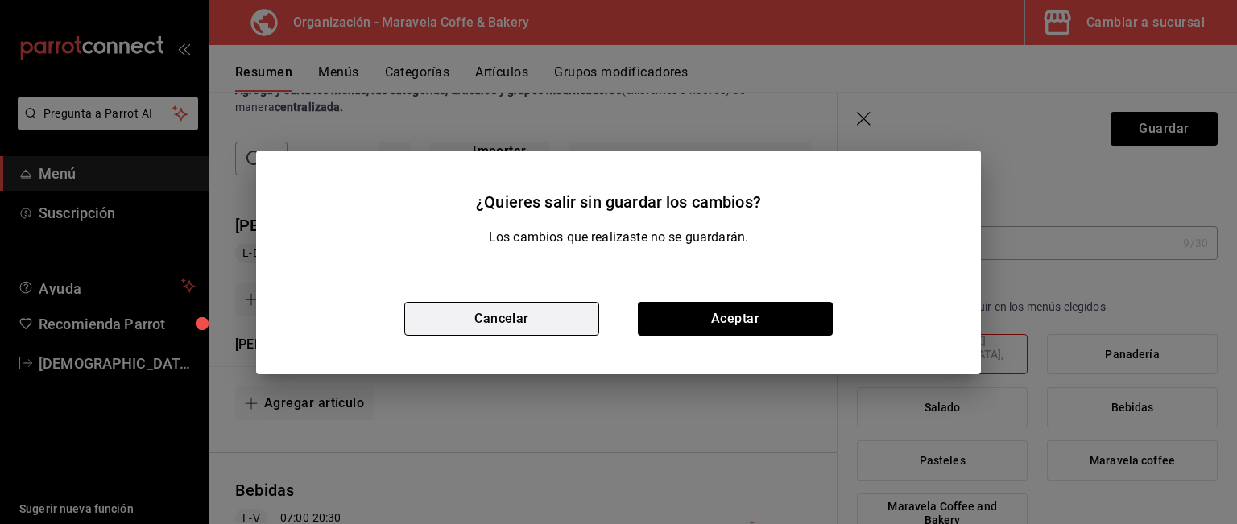
click at [557, 328] on button "Cancelar" at bounding box center [501, 319] width 195 height 34
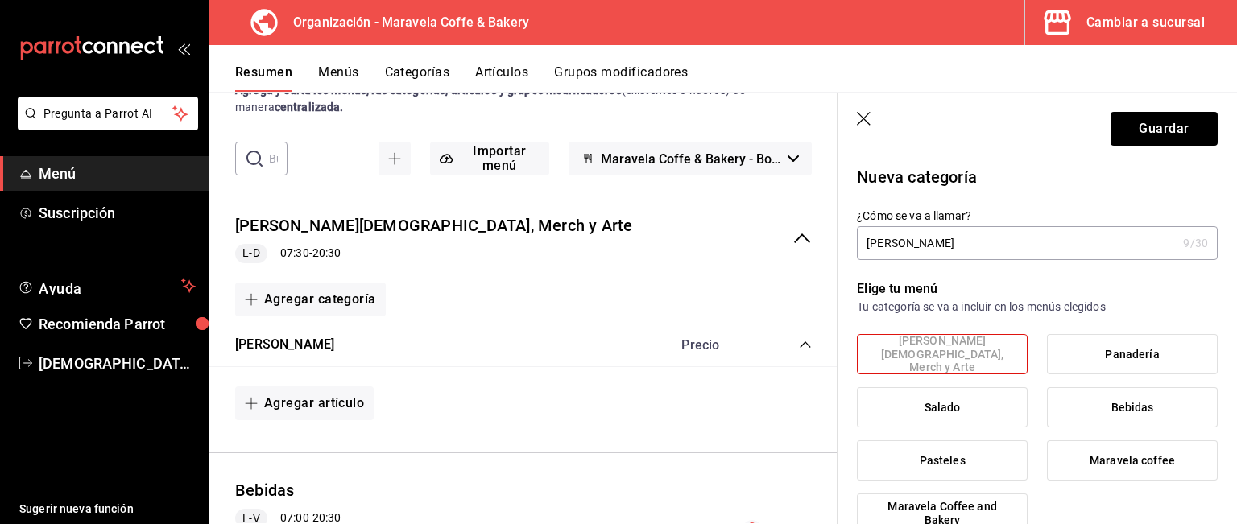
click at [863, 118] on icon "button" at bounding box center [864, 119] width 14 height 14
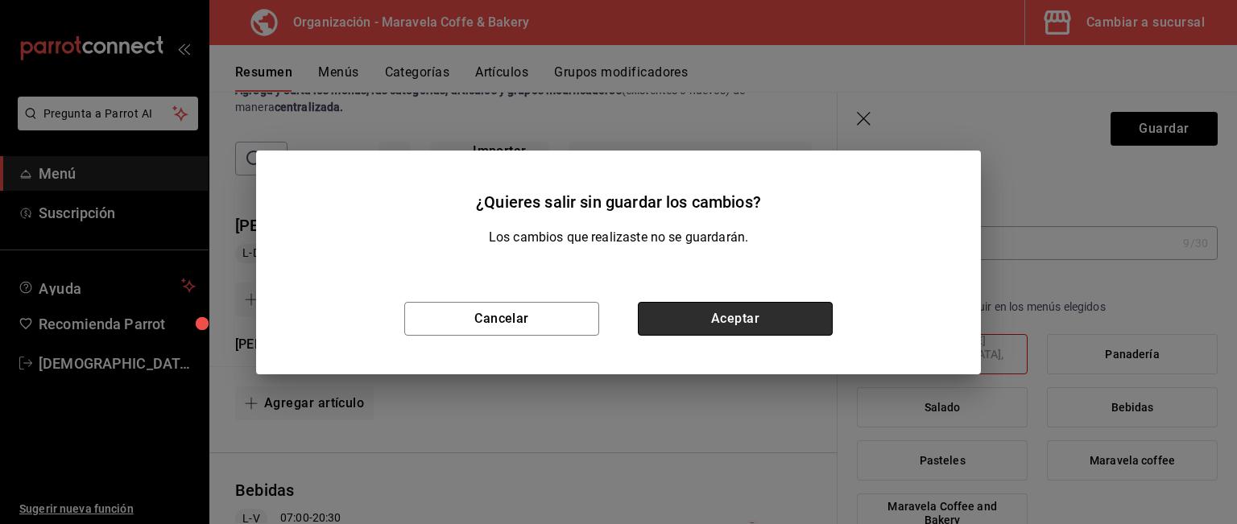
click at [716, 318] on button "Aceptar" at bounding box center [735, 319] width 195 height 34
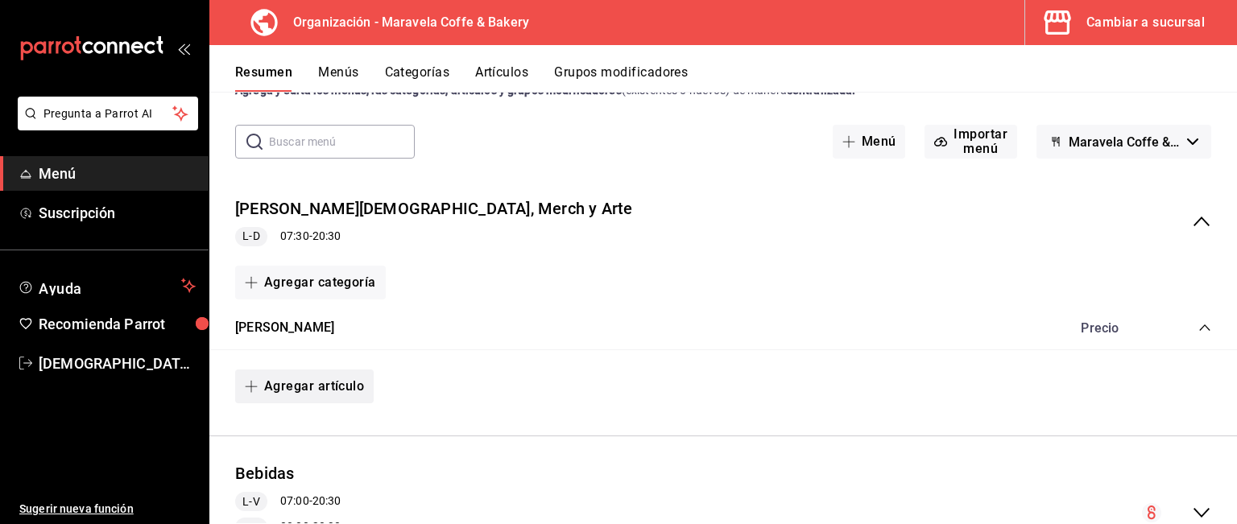
click at [304, 382] on button "Agregar artículo" at bounding box center [304, 387] width 139 height 34
click at [304, 470] on li "Artículo nuevo" at bounding box center [298, 468] width 126 height 39
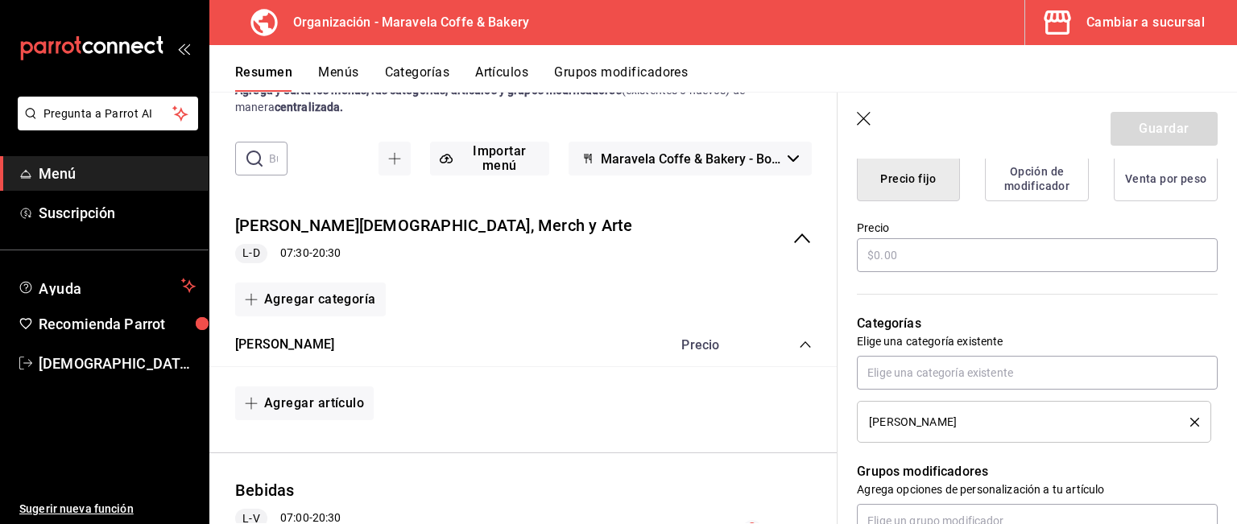
scroll to position [422, 0]
type input "Café"
click at [1000, 182] on button "Opción de modificador" at bounding box center [1037, 181] width 104 height 45
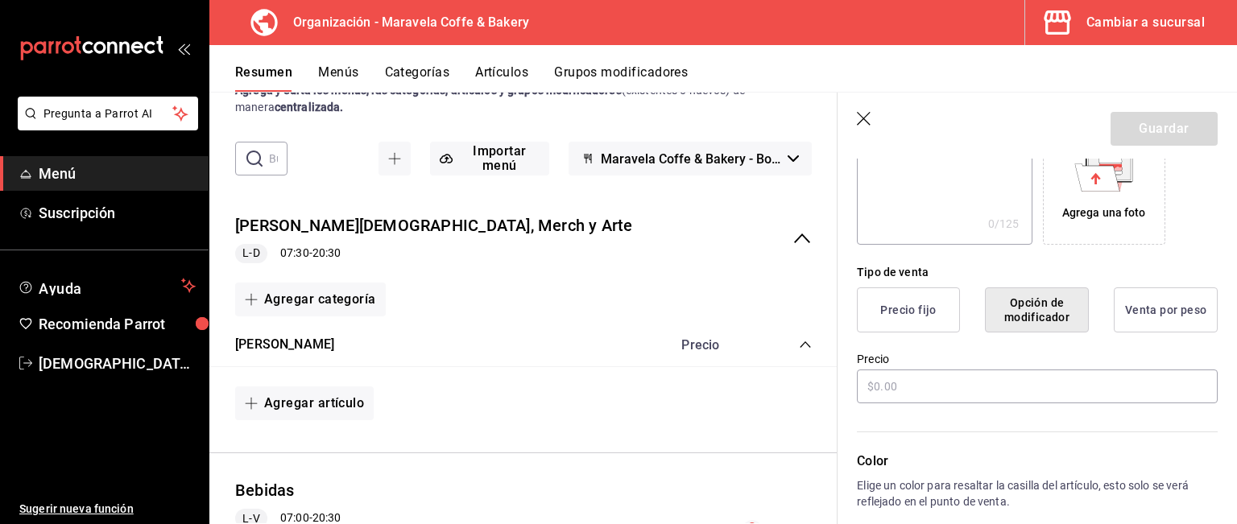
scroll to position [283, 0]
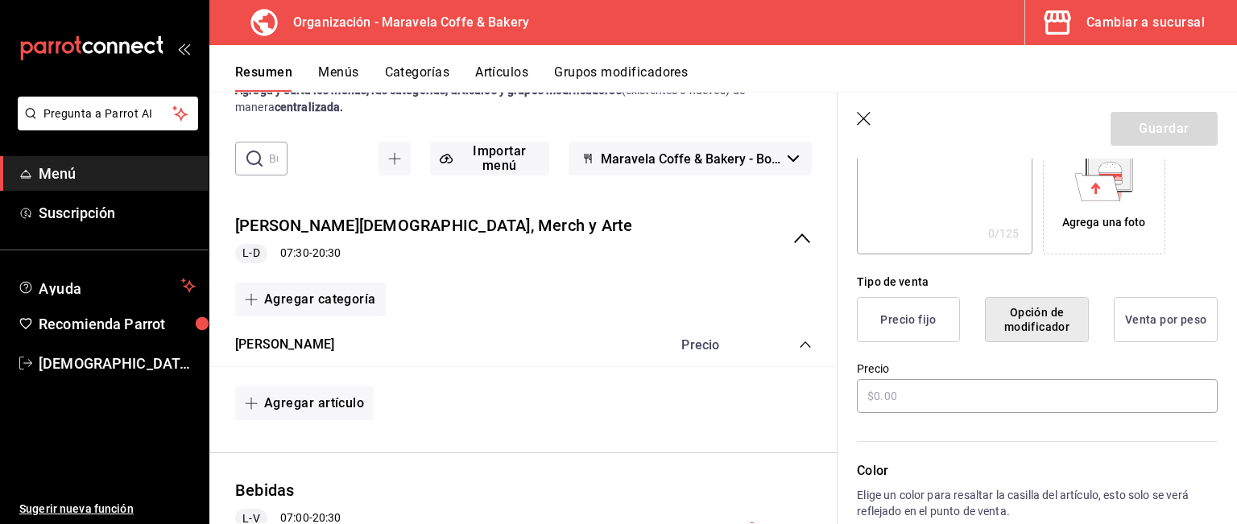
click at [892, 329] on button "Precio fijo" at bounding box center [908, 319] width 103 height 45
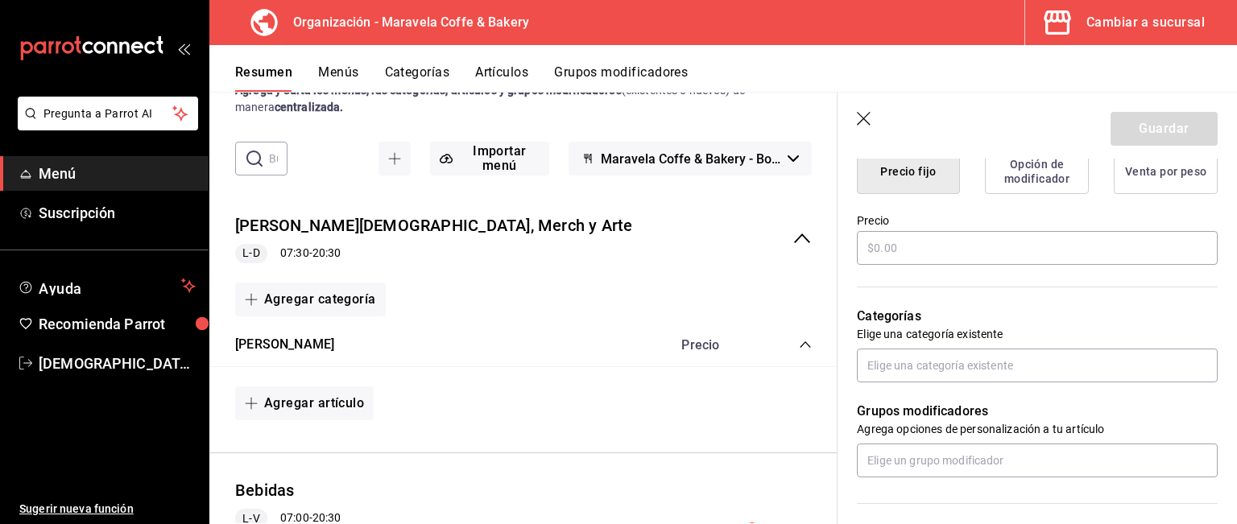
scroll to position [433, 0]
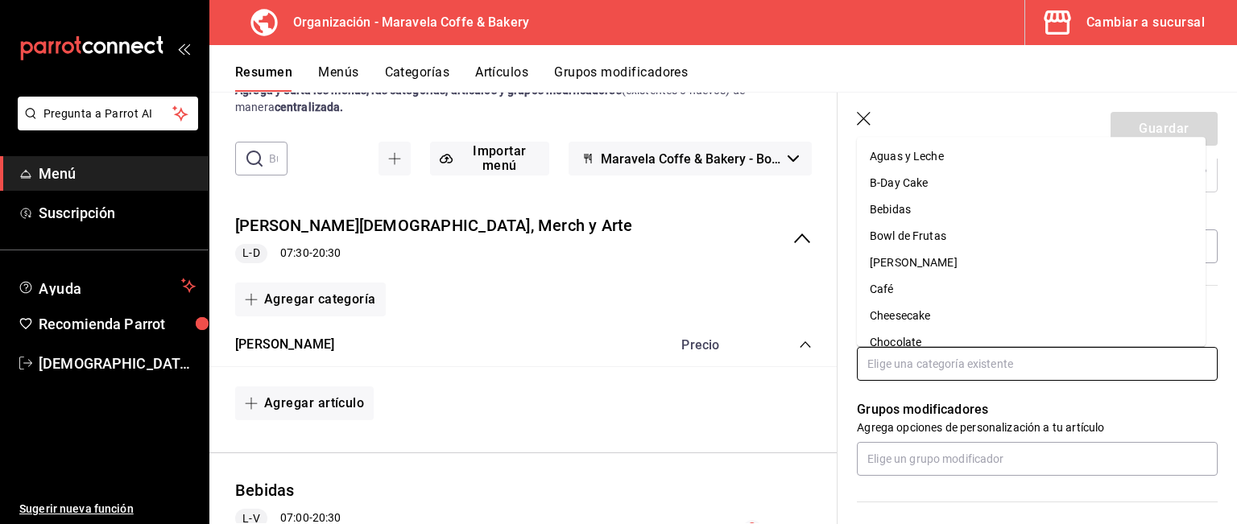
click at [1094, 363] on input "text" at bounding box center [1037, 364] width 361 height 34
click at [1024, 278] on li "Café" at bounding box center [1031, 289] width 349 height 27
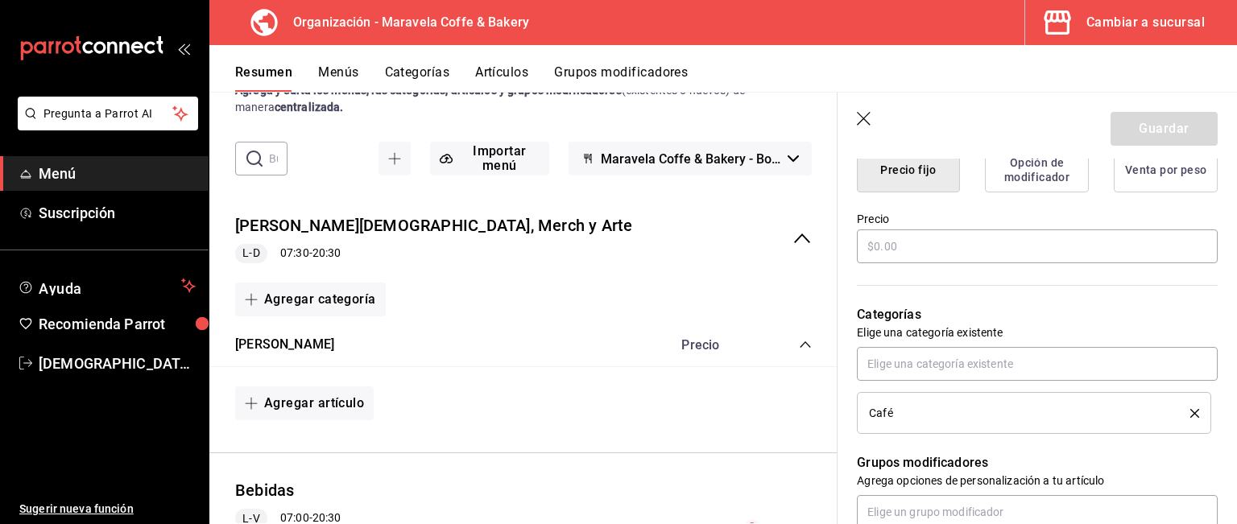
click at [1186, 417] on div "Café" at bounding box center [1034, 413] width 330 height 18
click at [1190, 412] on icon "delete" at bounding box center [1194, 413] width 9 height 9
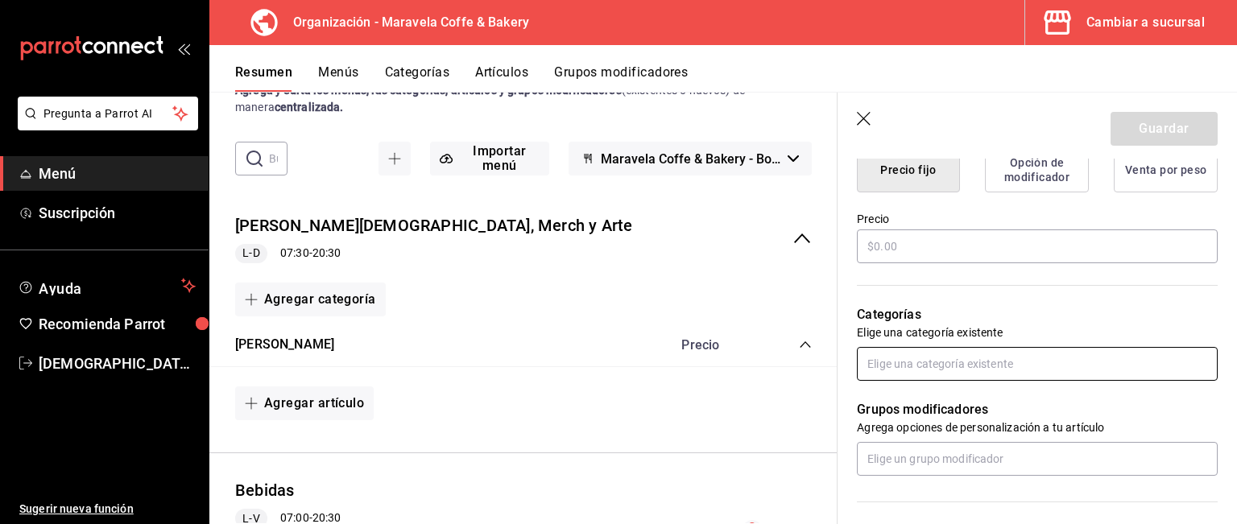
click at [1086, 369] on input "text" at bounding box center [1037, 364] width 361 height 34
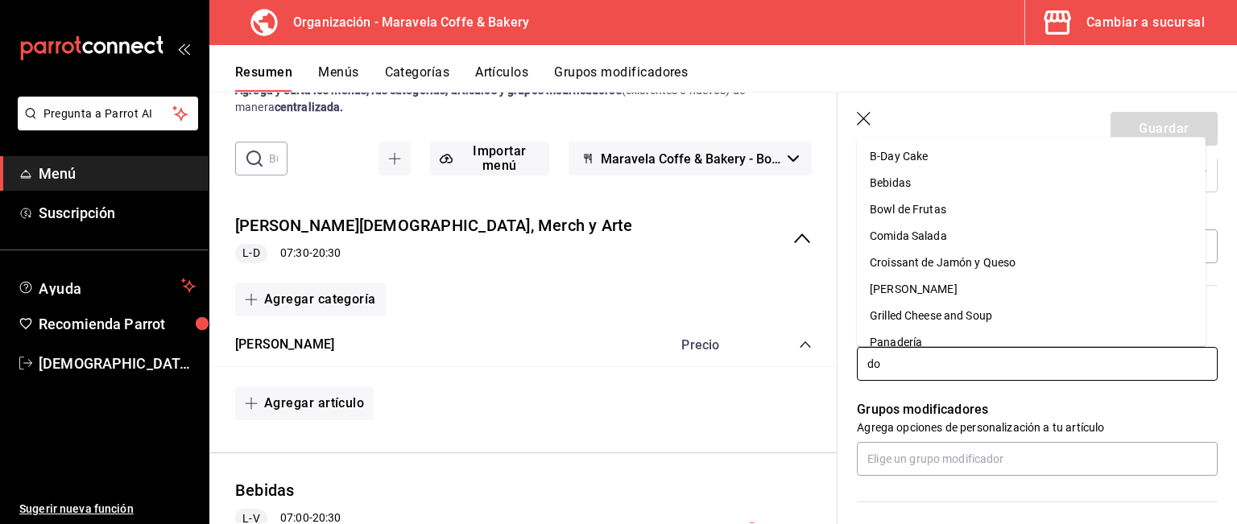
type input "don"
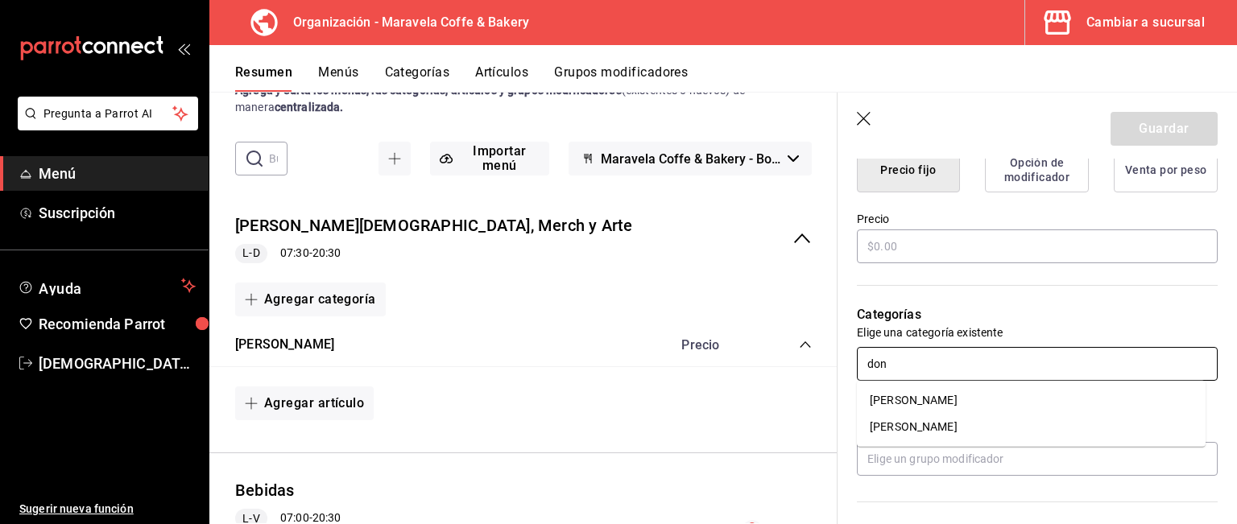
click at [996, 407] on li "[PERSON_NAME]" at bounding box center [1031, 400] width 349 height 27
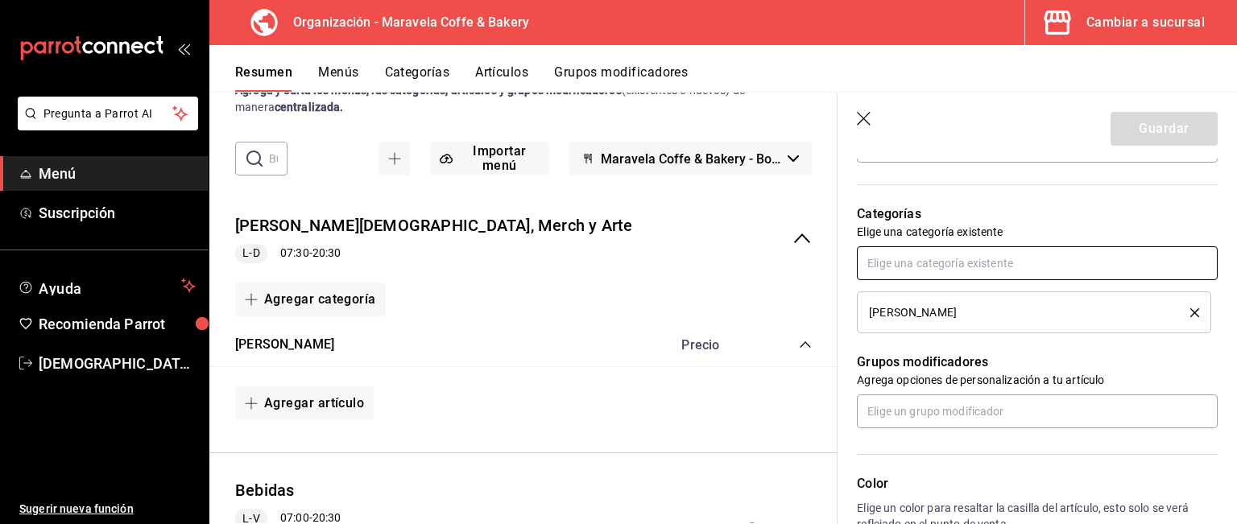
scroll to position [542, 0]
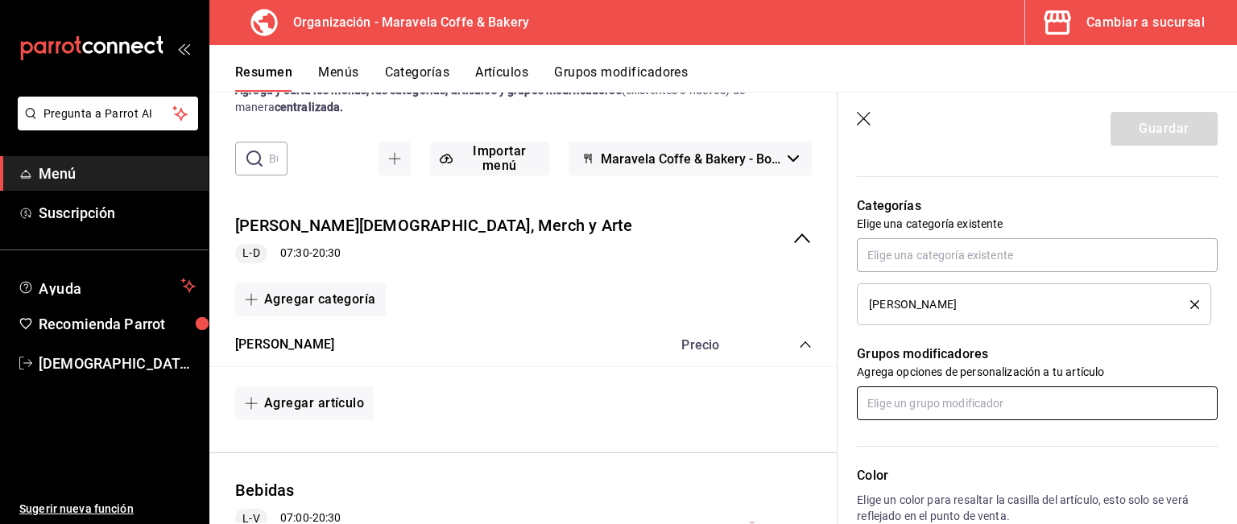
click at [1019, 406] on input "text" at bounding box center [1037, 404] width 361 height 34
click at [863, 117] on icon "button" at bounding box center [865, 120] width 16 height 16
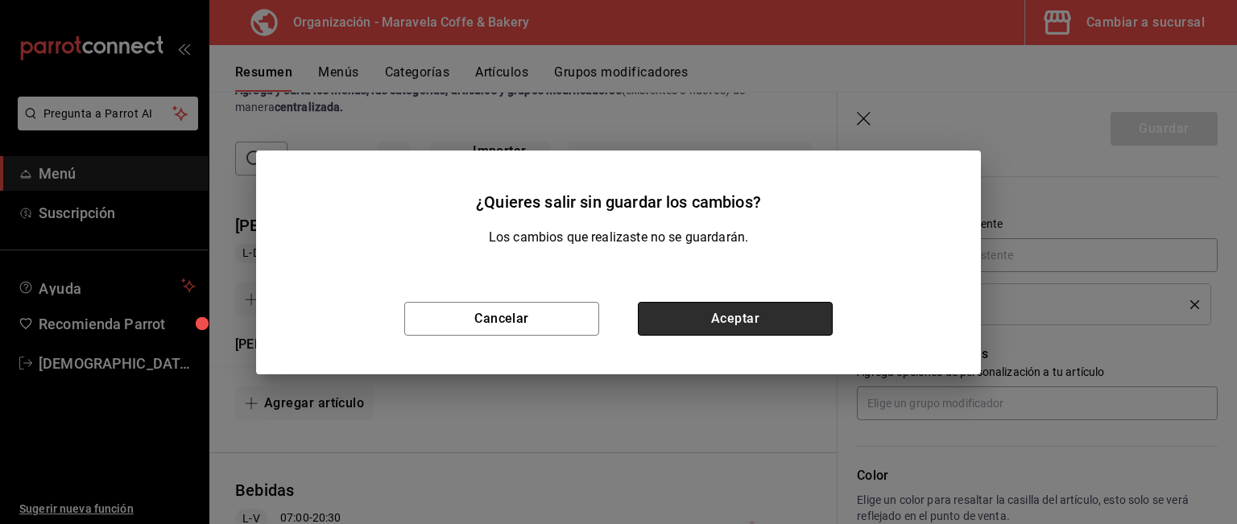
click at [754, 318] on button "Aceptar" at bounding box center [735, 319] width 195 height 34
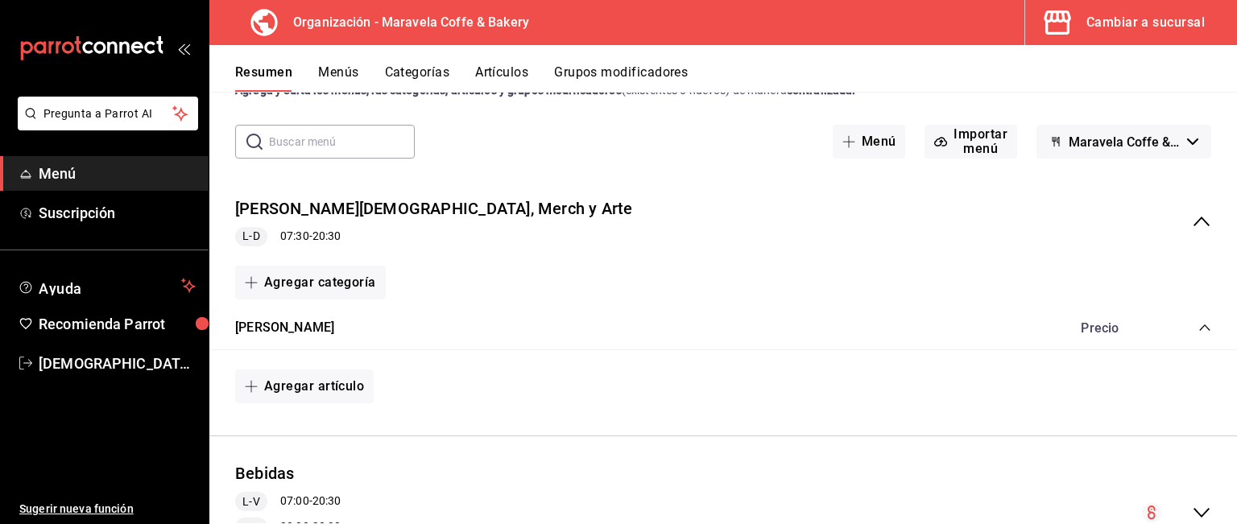
click at [498, 75] on button "Artículos" at bounding box center [501, 77] width 53 height 27
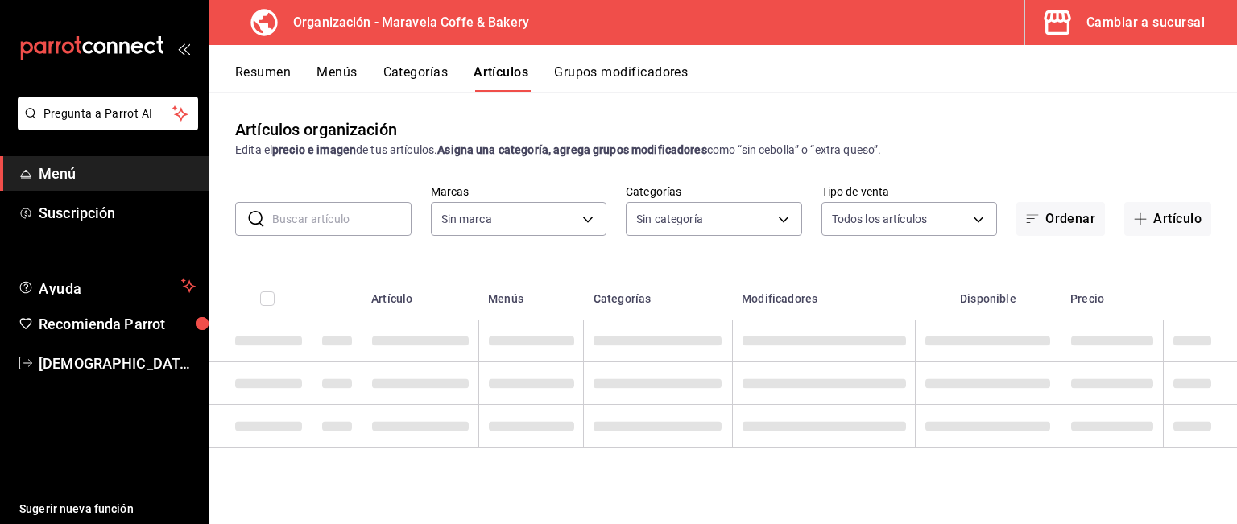
type input "b0fe70b4-93d0-4b6d-a9b2-3c5ba78bffbc"
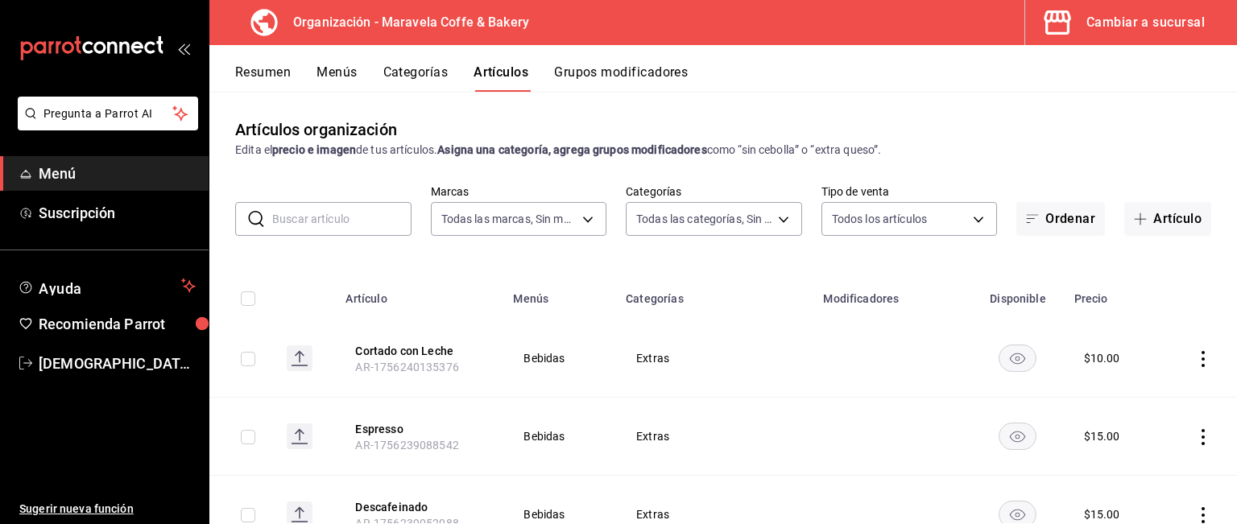
type input "99057cb7-b4fa-4cfe-8616-329393bd8eed,985534eb-9bbf-4624-9ecc-71816621558c,dd56d…"
click at [624, 68] on button "Grupos modificadores" at bounding box center [621, 77] width 134 height 27
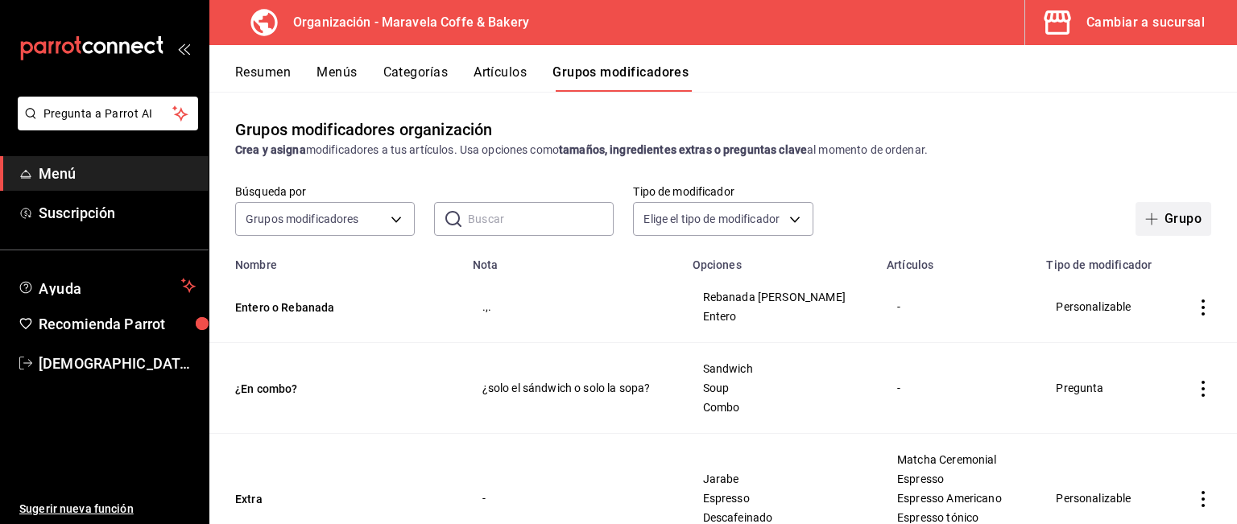
click at [1145, 213] on icon "button" at bounding box center [1151, 219] width 13 height 13
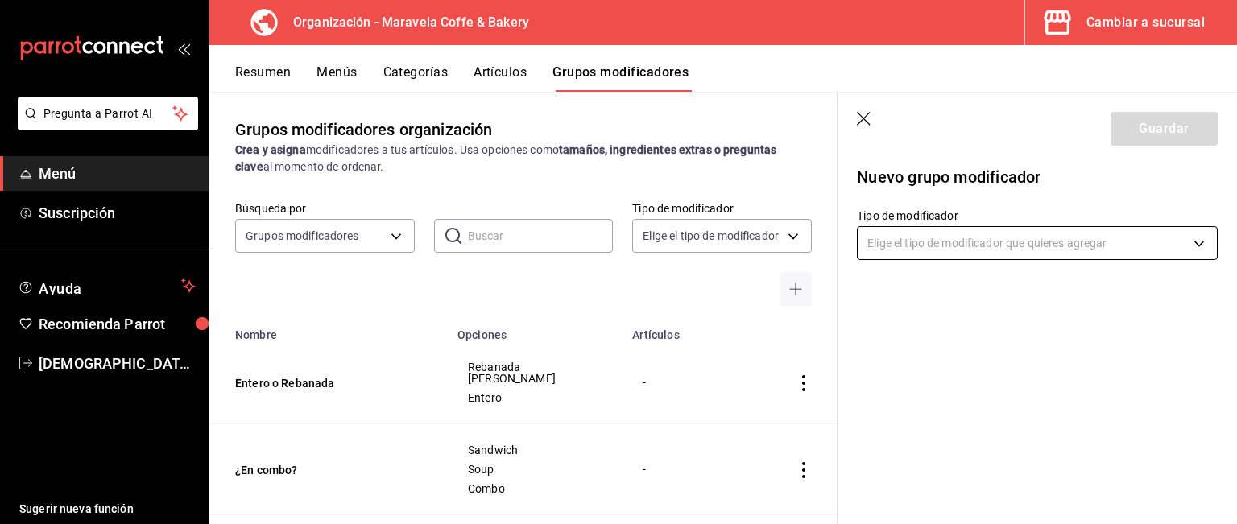
click at [937, 250] on body "Pregunta a Parrot AI Menú Suscripción Ayuda Recomienda Parrot [PERSON_NAME] Sug…" at bounding box center [618, 262] width 1237 height 524
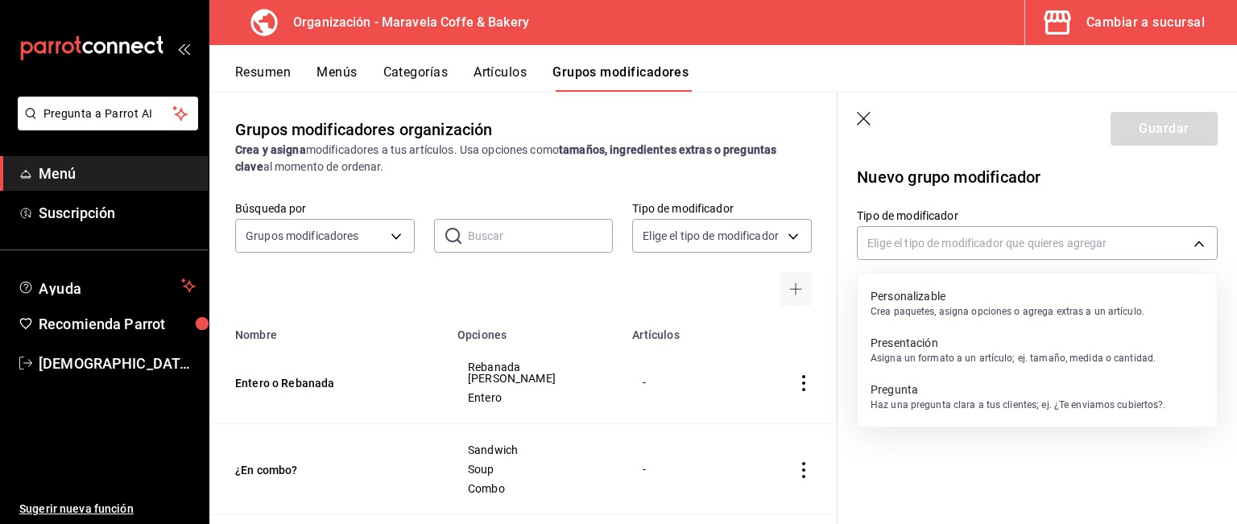
click at [939, 296] on p "Personalizable" at bounding box center [1008, 296] width 274 height 16
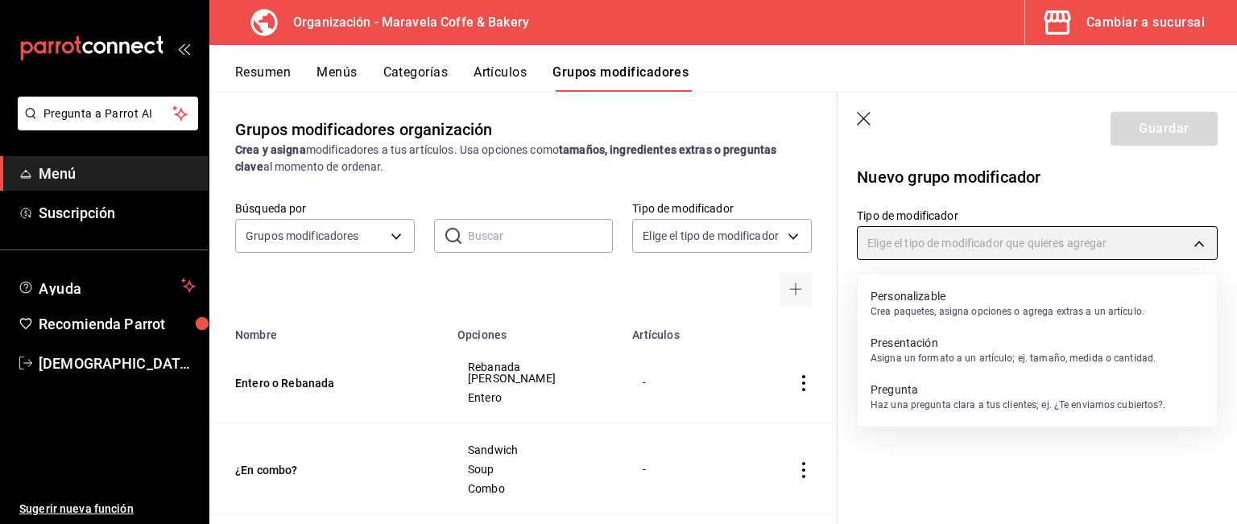
type input "CUSTOMIZABLE"
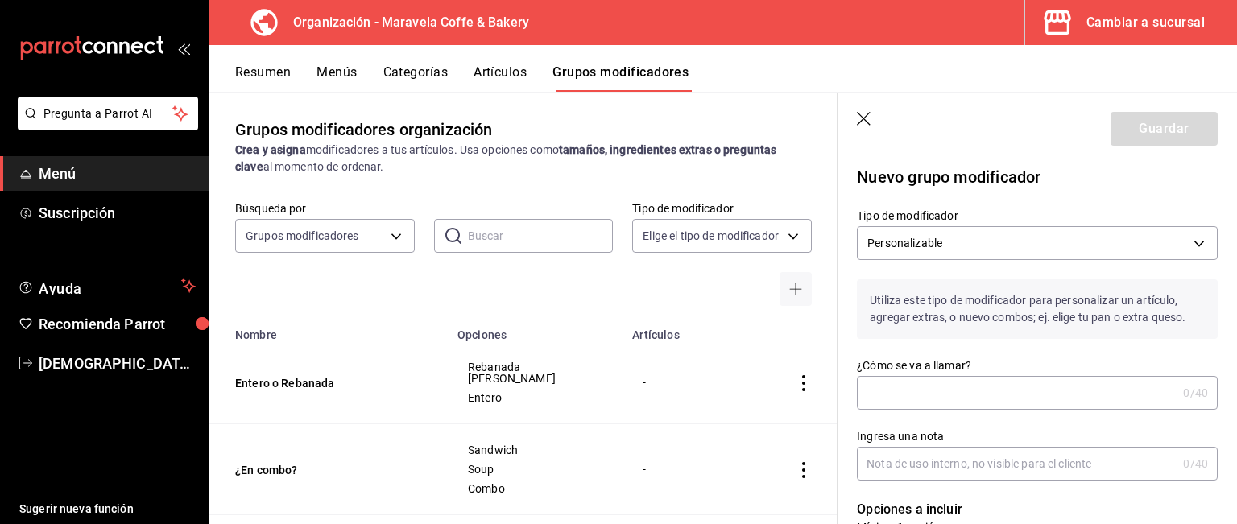
click at [907, 403] on input "¿Cómo se va a llamar?" at bounding box center [1017, 393] width 320 height 32
type input "C"
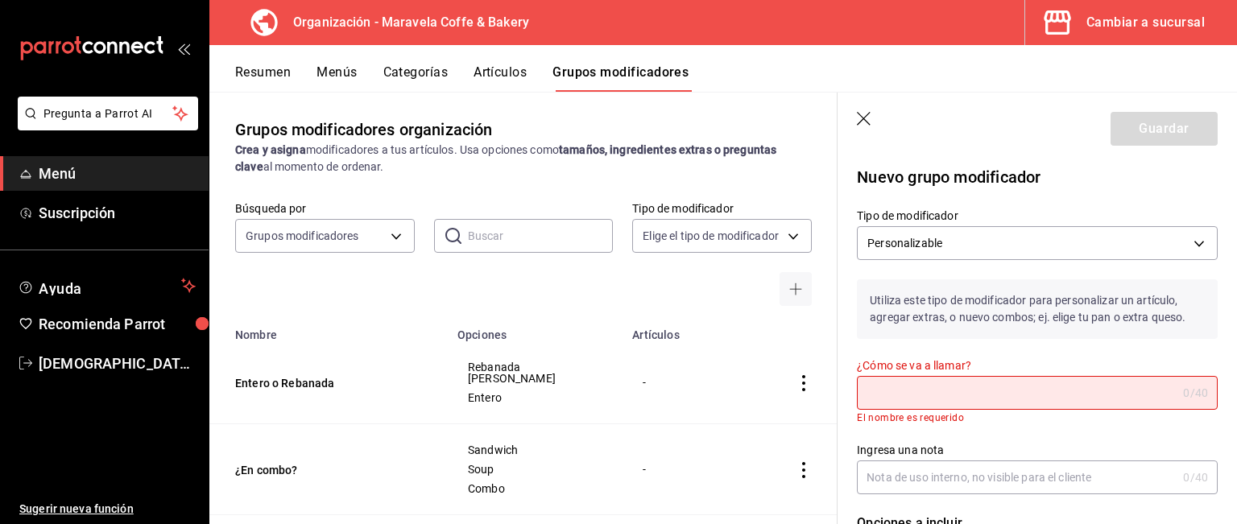
click at [867, 118] on icon "button" at bounding box center [865, 120] width 16 height 16
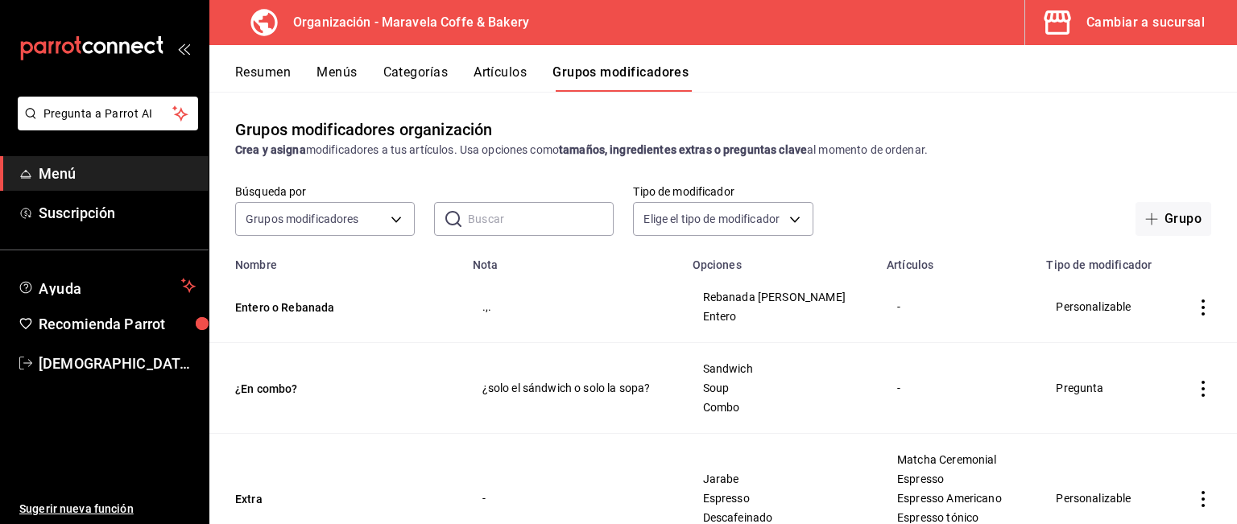
click at [1195, 300] on icon "actions" at bounding box center [1203, 308] width 16 height 16
click at [1149, 339] on span "Editar" at bounding box center [1143, 345] width 42 height 17
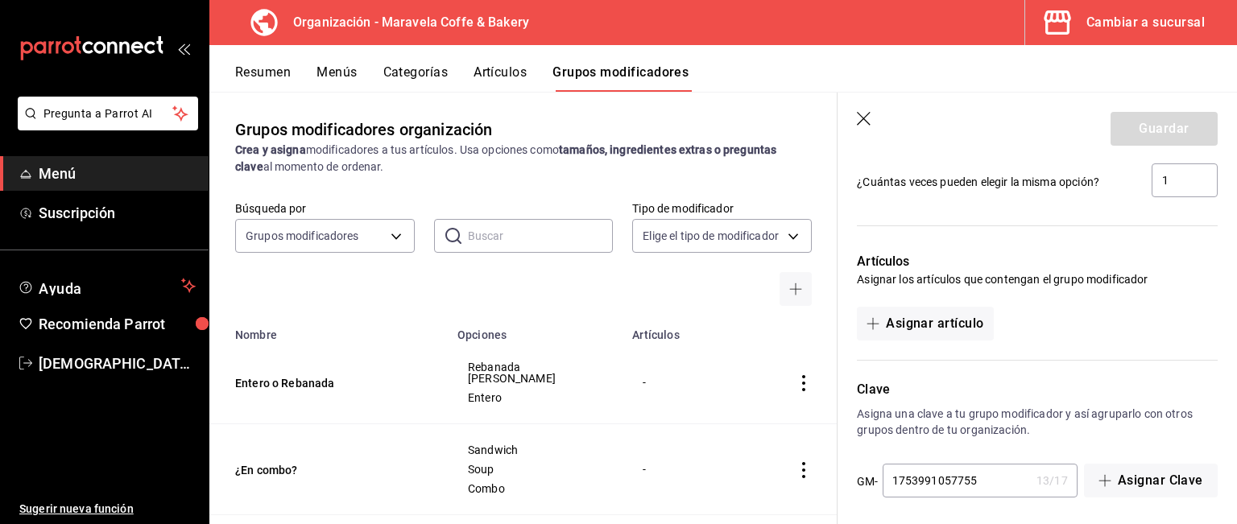
scroll to position [995, 0]
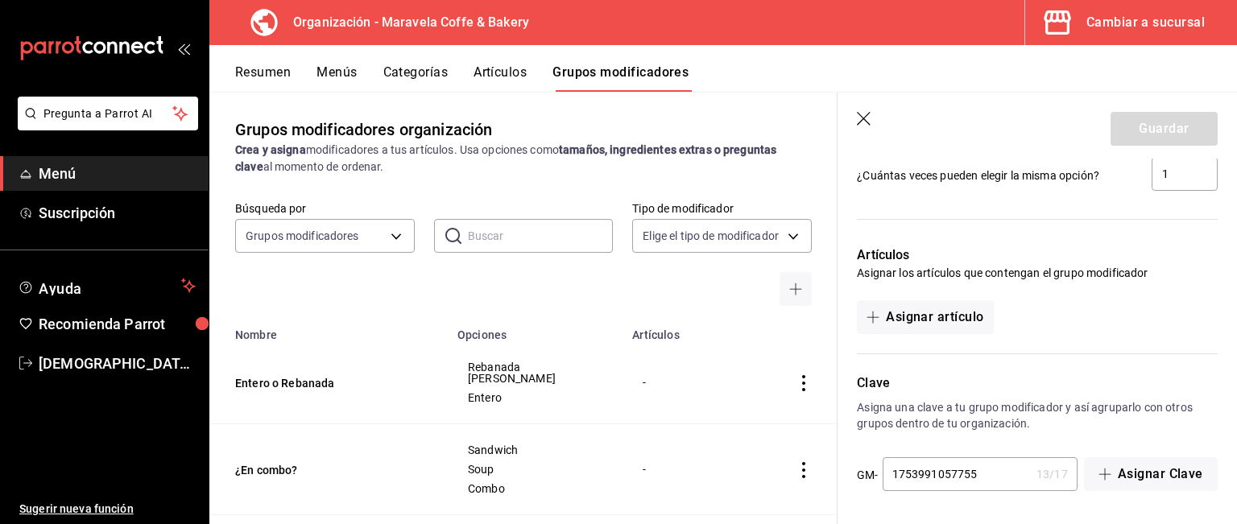
click at [860, 118] on icon "button" at bounding box center [865, 120] width 16 height 16
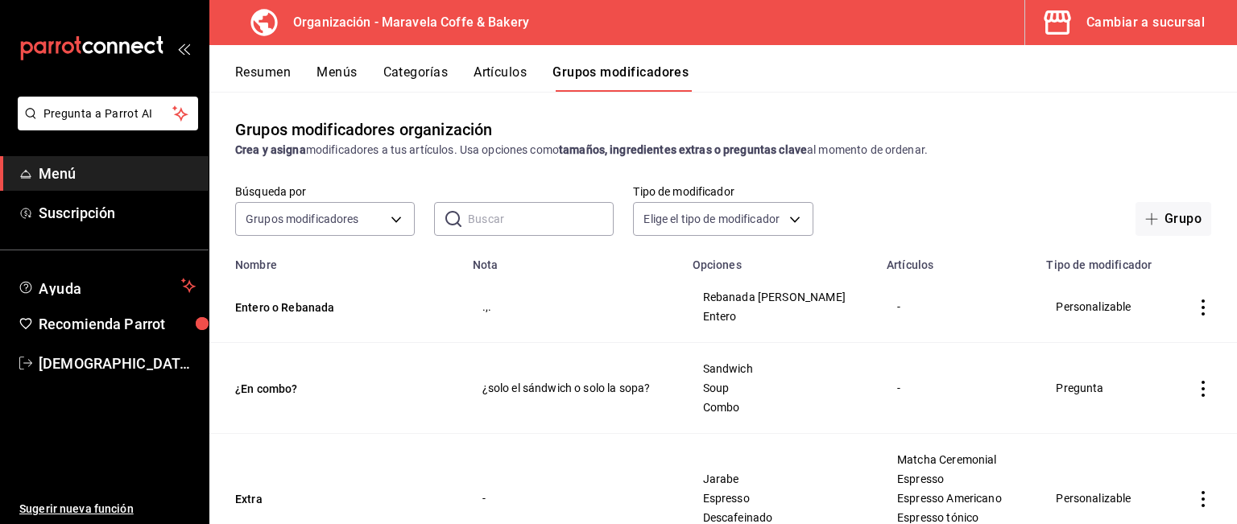
click at [345, 72] on button "Menús" at bounding box center [337, 77] width 40 height 27
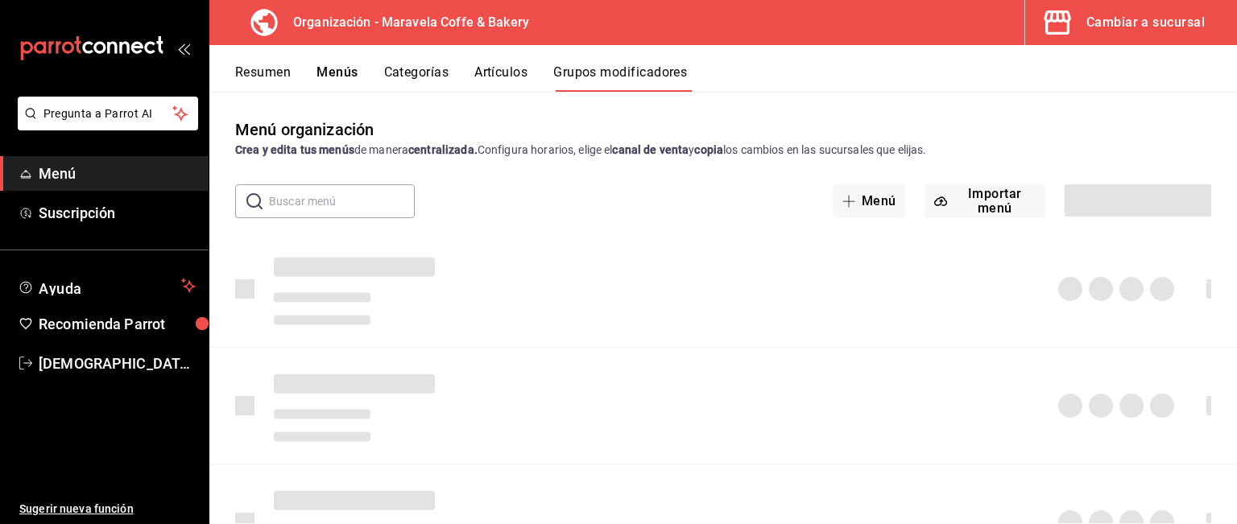
click at [255, 70] on button "Resumen" at bounding box center [263, 77] width 56 height 27
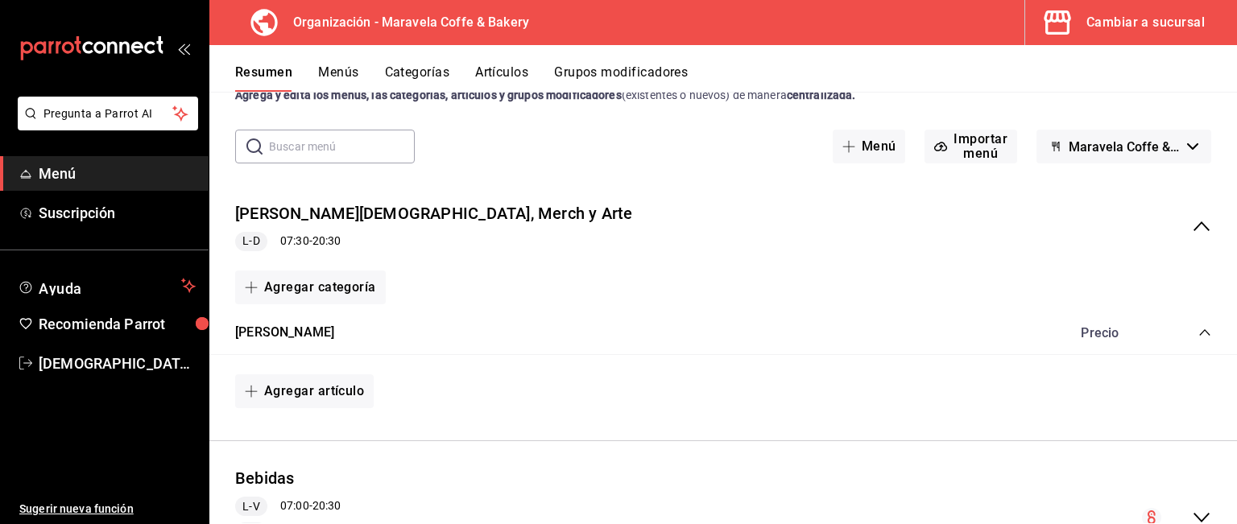
scroll to position [67, 0]
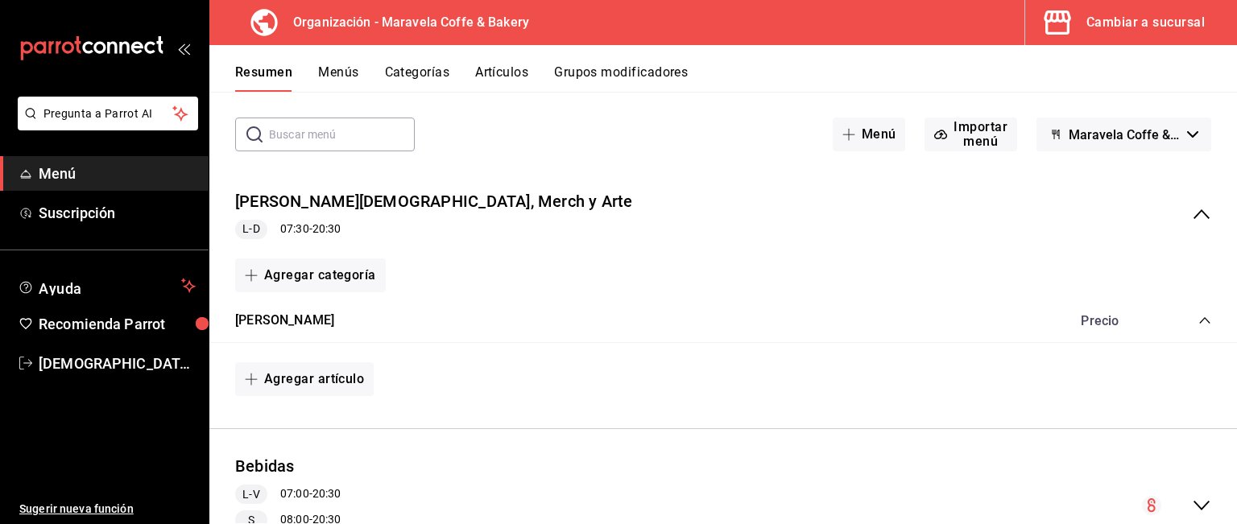
click at [490, 70] on button "Artículos" at bounding box center [501, 77] width 53 height 27
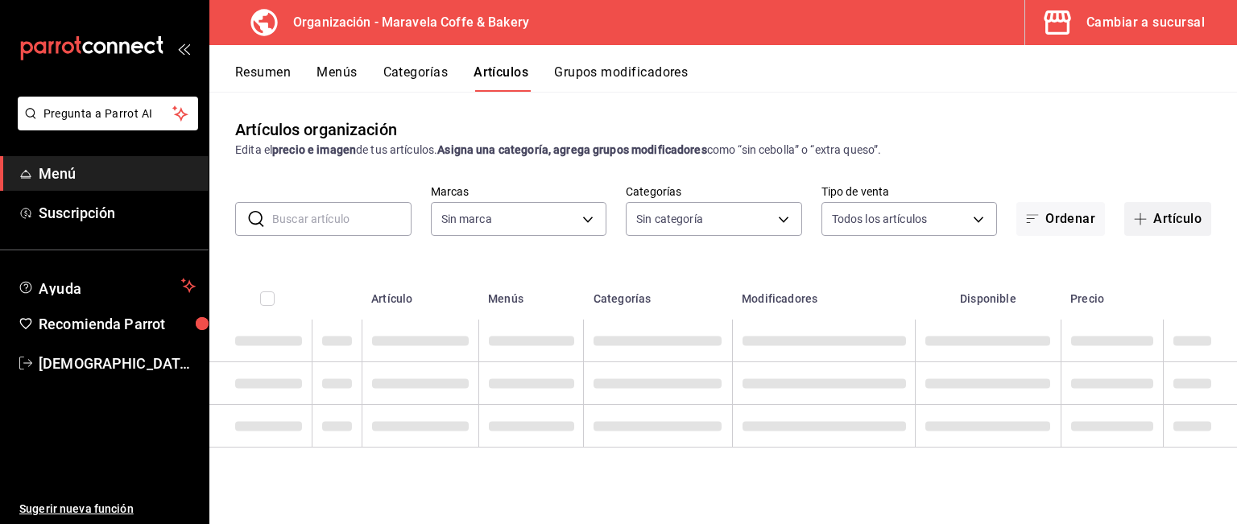
click at [1189, 220] on button "Artículo" at bounding box center [1167, 219] width 87 height 34
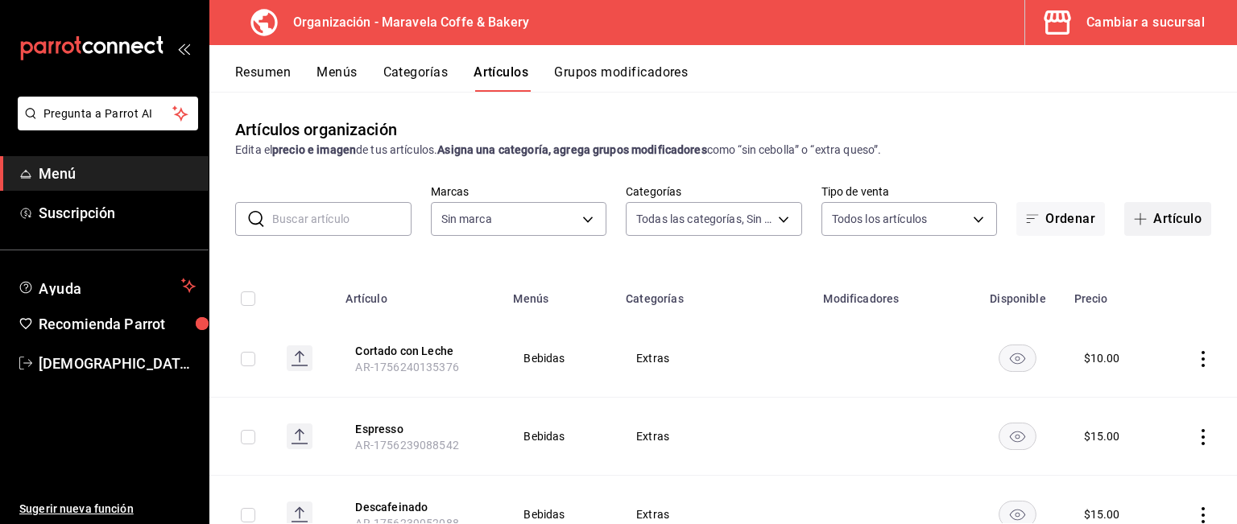
type input "99057cb7-b4fa-4cfe-8616-329393bd8eed,985534eb-9bbf-4624-9ecc-71816621558c,dd56d…"
type input "b0fe70b4-93d0-4b6d-a9b2-3c5ba78bffbc"
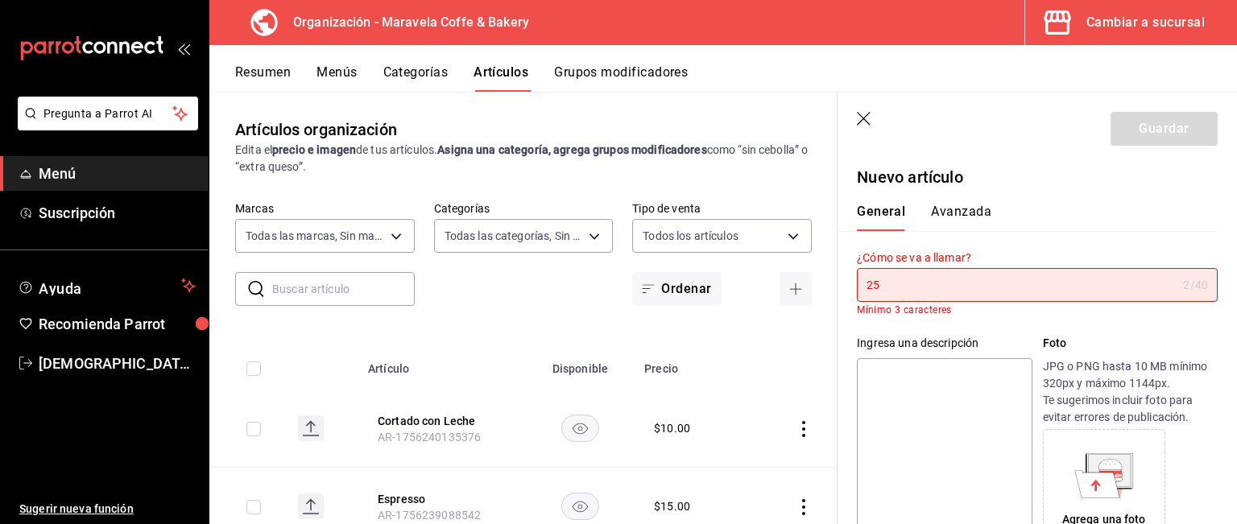
type input "2"
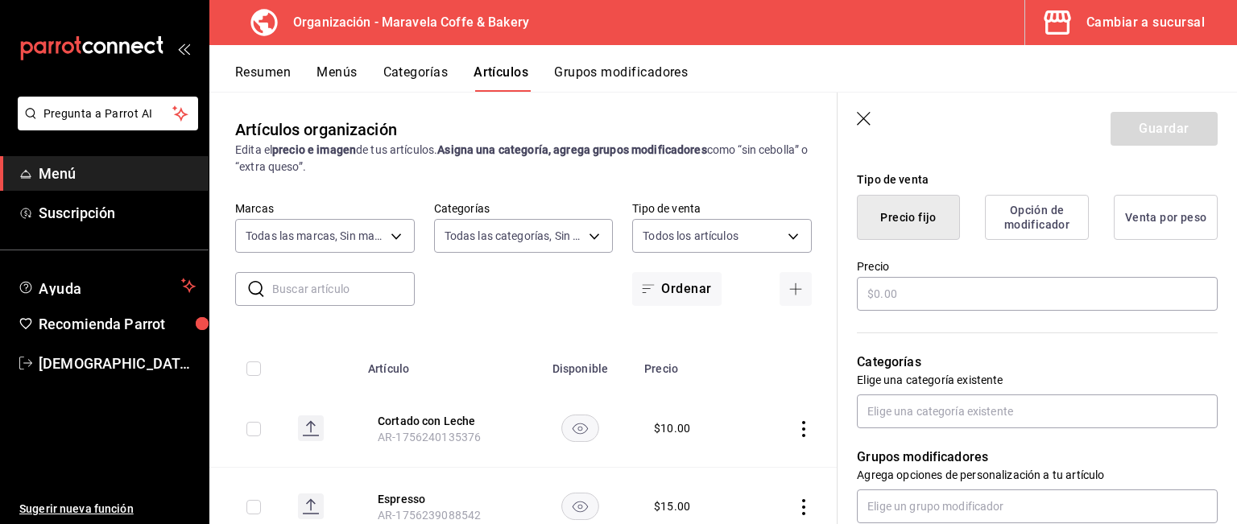
scroll to position [387, 0]
type input "Café Don [PERSON_NAME] 250g"
click at [1009, 289] on input "text" at bounding box center [1037, 292] width 361 height 34
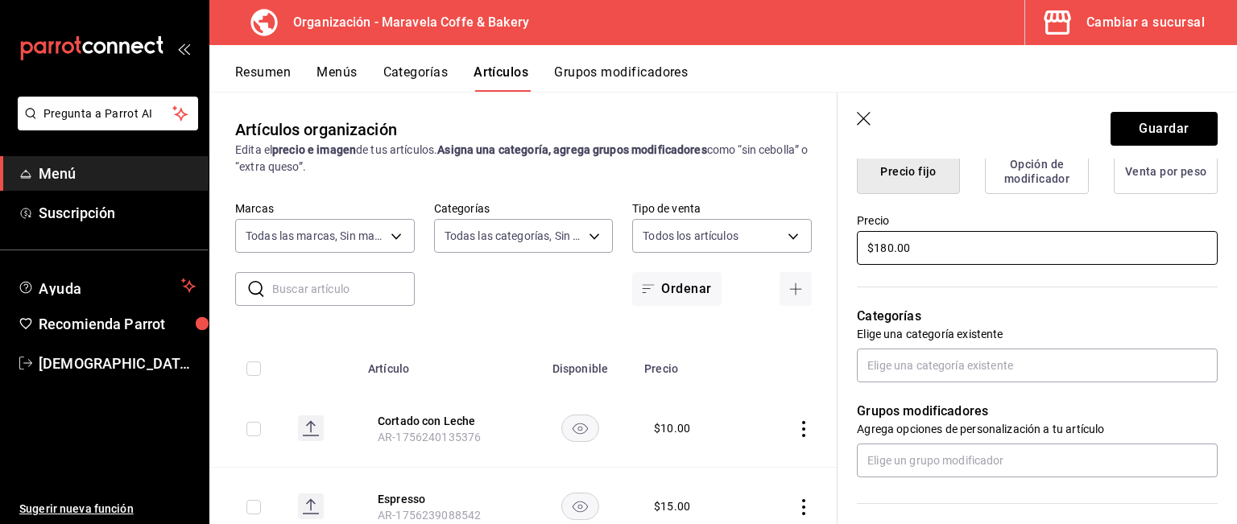
scroll to position [445, 0]
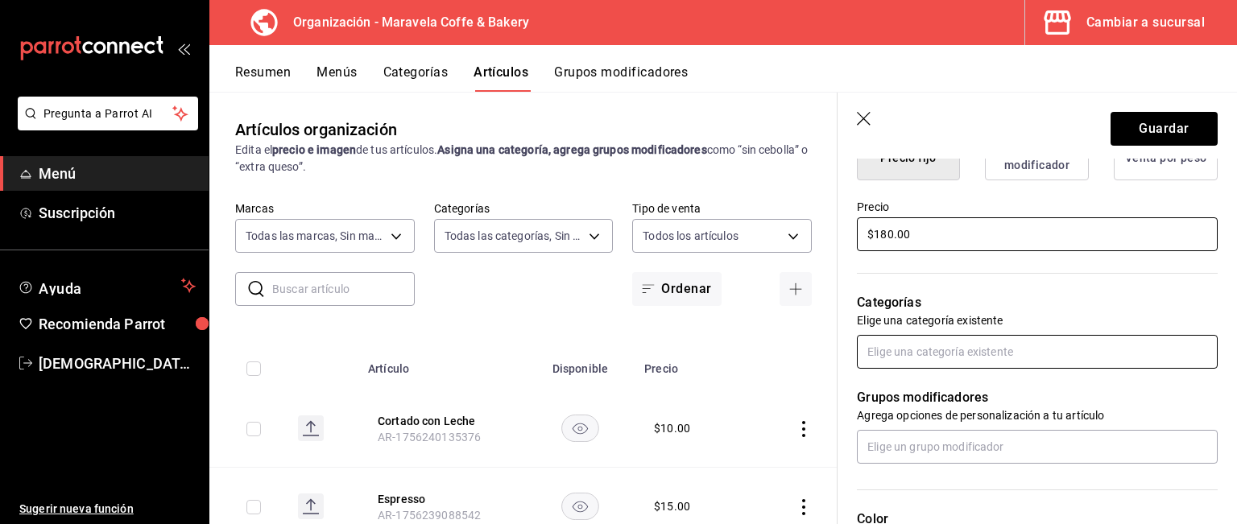
type input "$180.00"
click at [1095, 340] on input "text" at bounding box center [1037, 352] width 361 height 34
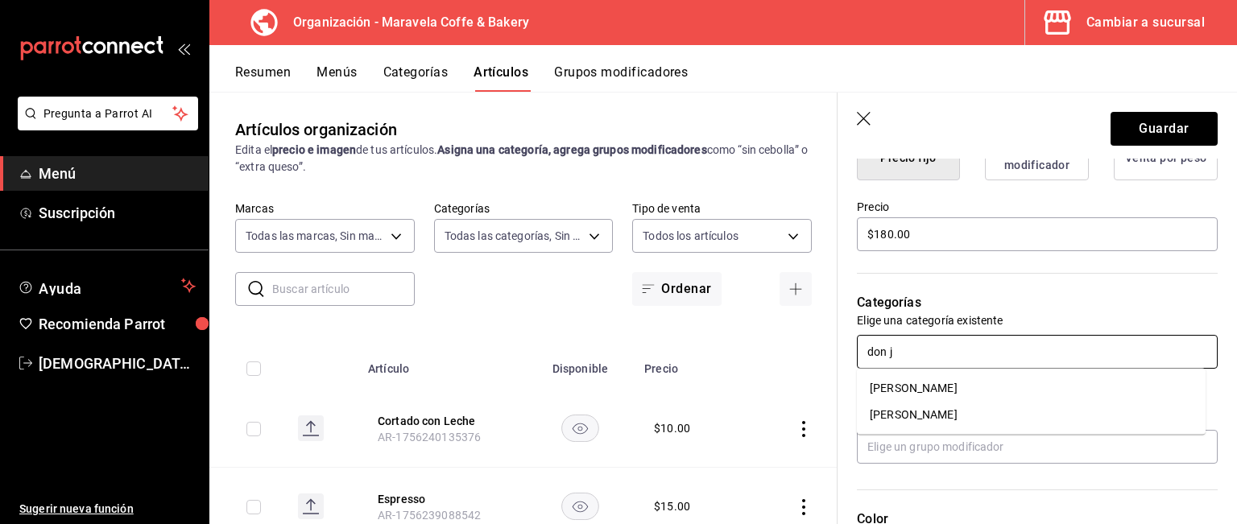
type input "don"
click at [972, 382] on li "[PERSON_NAME]" at bounding box center [1031, 388] width 349 height 27
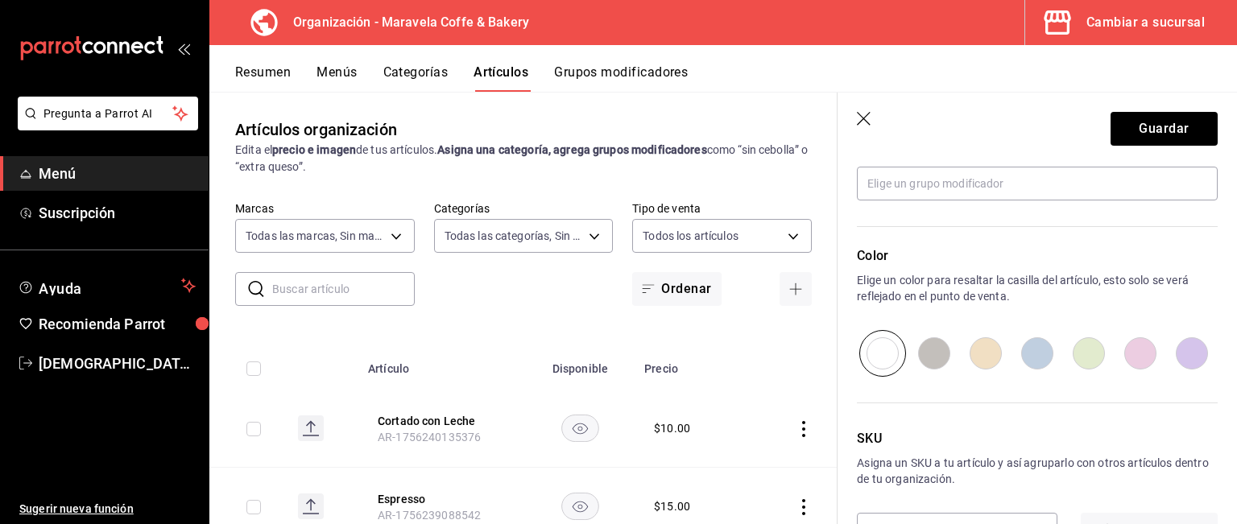
scroll to position [815, 0]
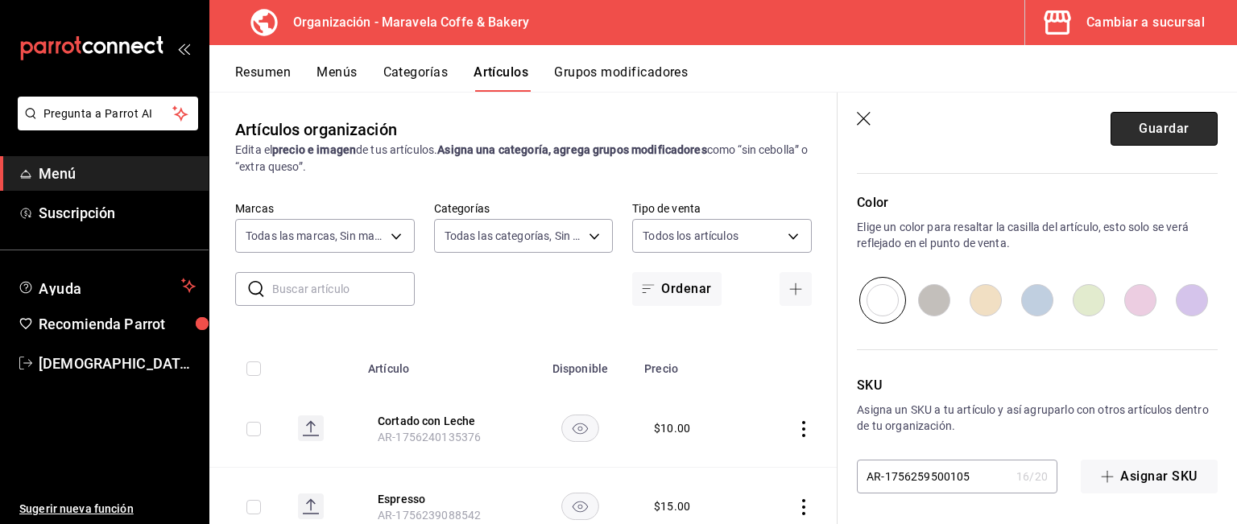
click at [1137, 115] on button "Guardar" at bounding box center [1164, 129] width 107 height 34
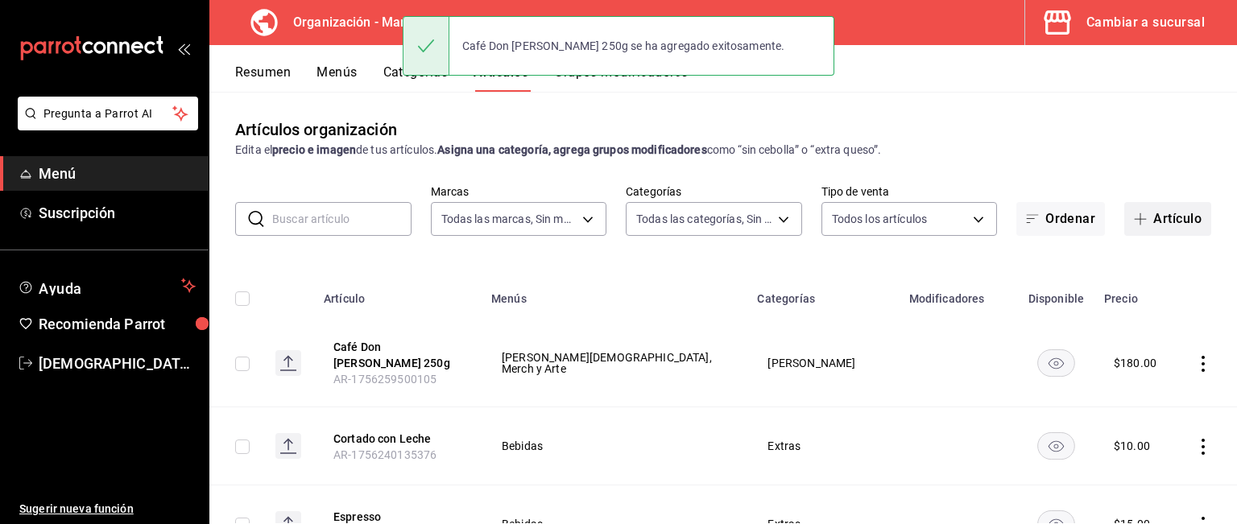
click at [1141, 222] on button "Artículo" at bounding box center [1167, 219] width 87 height 34
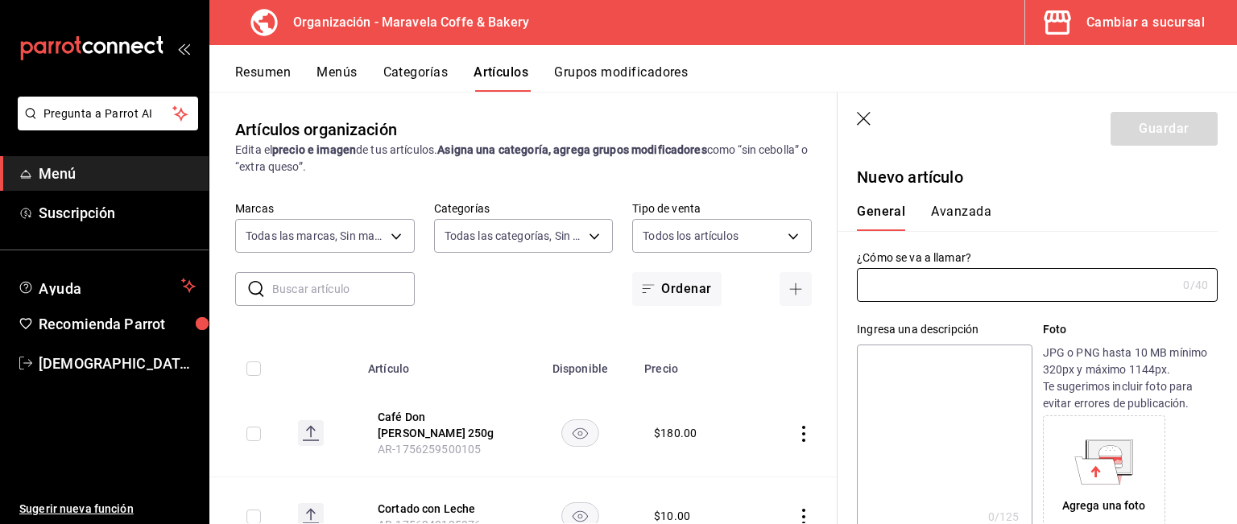
type input "AR-1756259544253"
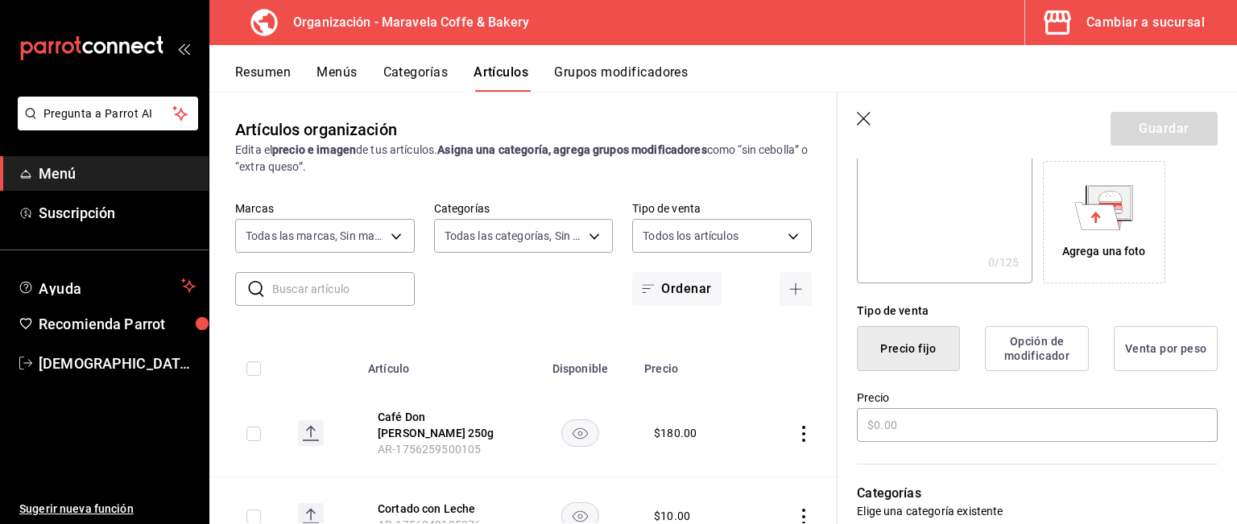
scroll to position [293, 0]
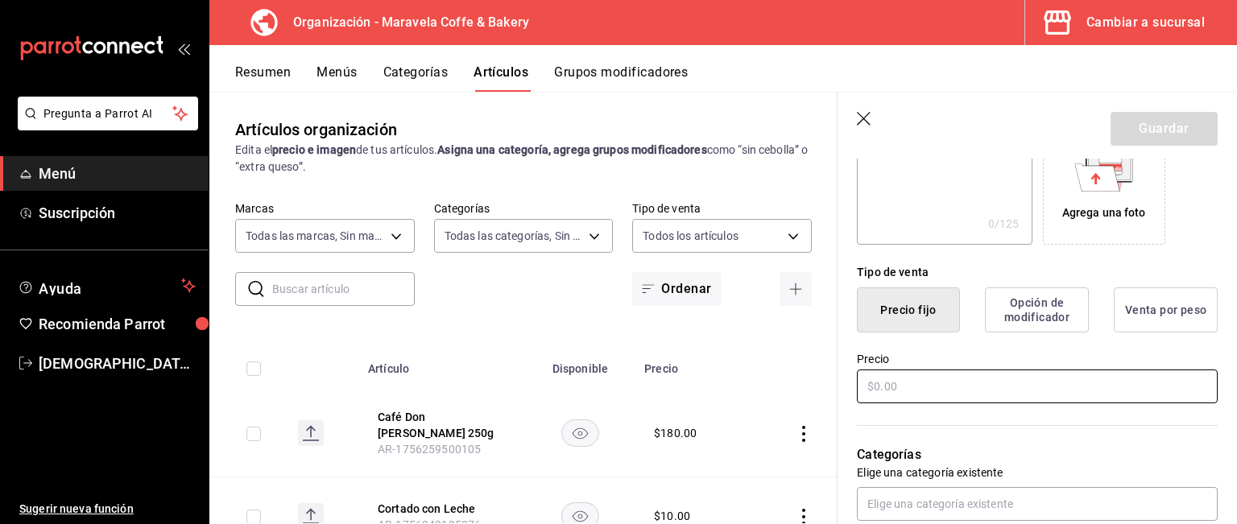
type input "Café Don [PERSON_NAME] 500g"
click at [1057, 387] on input "text" at bounding box center [1037, 387] width 361 height 34
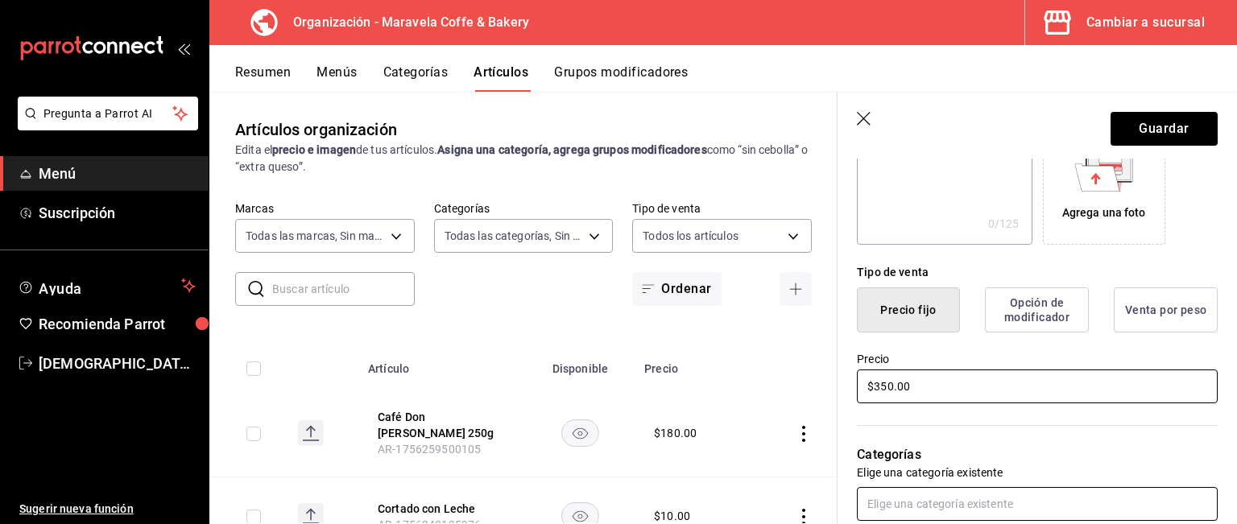
type input "$350.00"
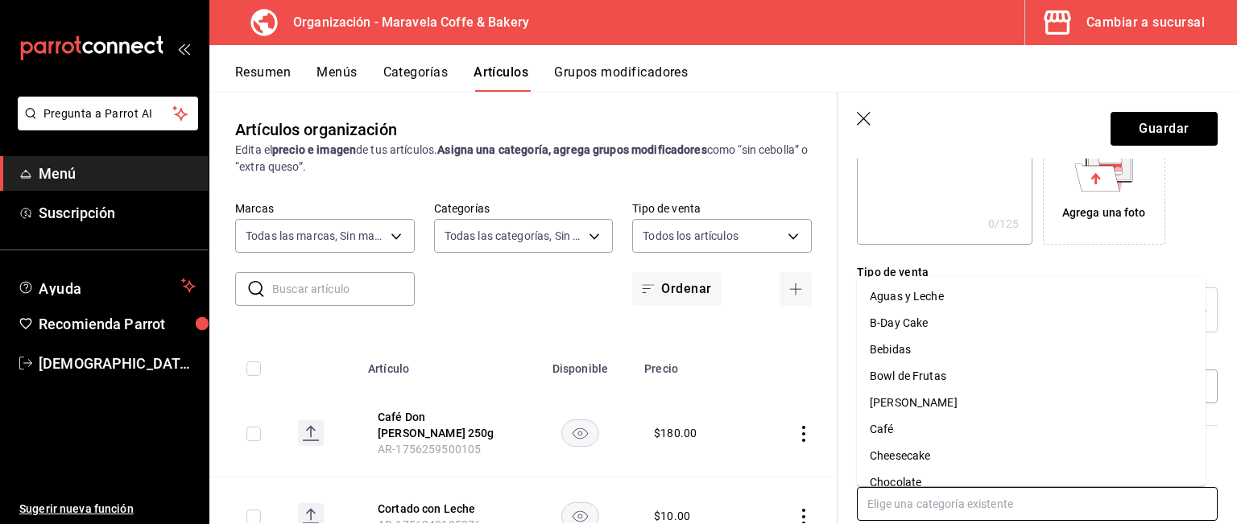
click at [994, 495] on input "text" at bounding box center [1037, 504] width 361 height 34
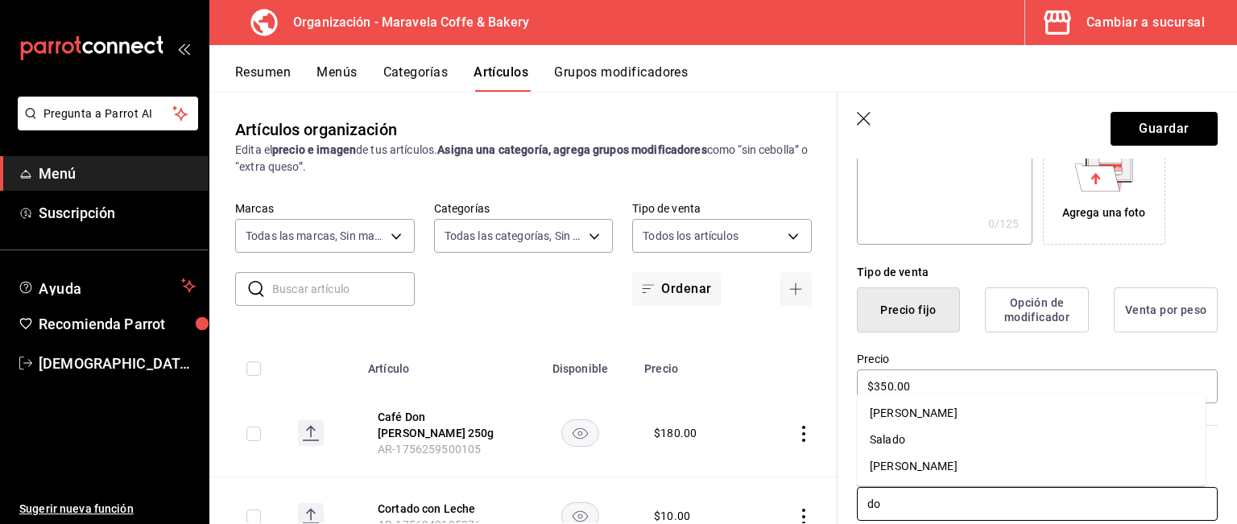
type input "don"
click at [927, 450] on li "[PERSON_NAME]" at bounding box center [1031, 440] width 349 height 27
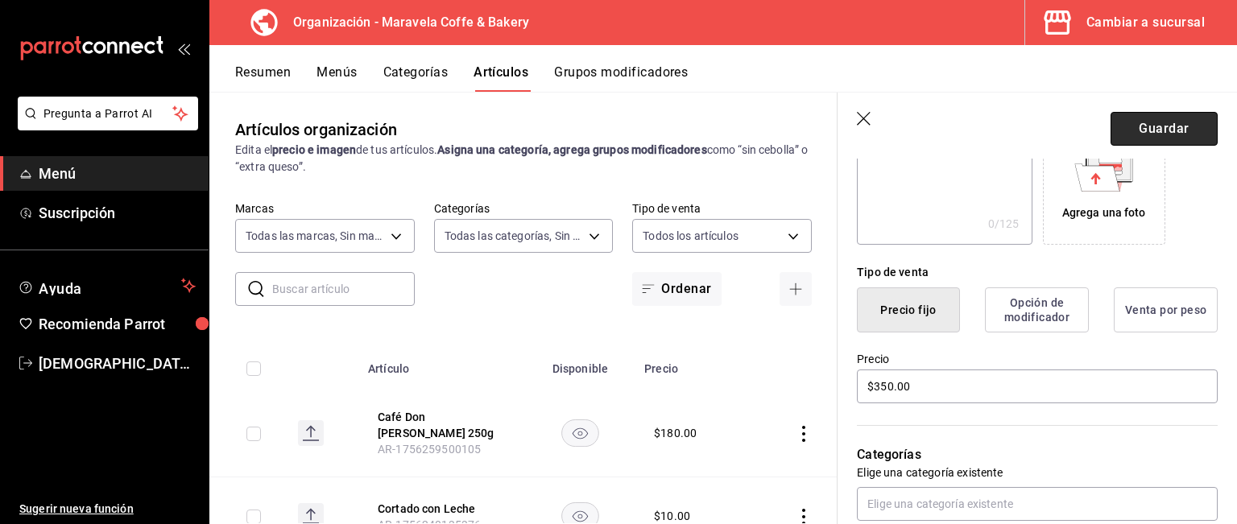
click at [1165, 122] on button "Guardar" at bounding box center [1164, 129] width 107 height 34
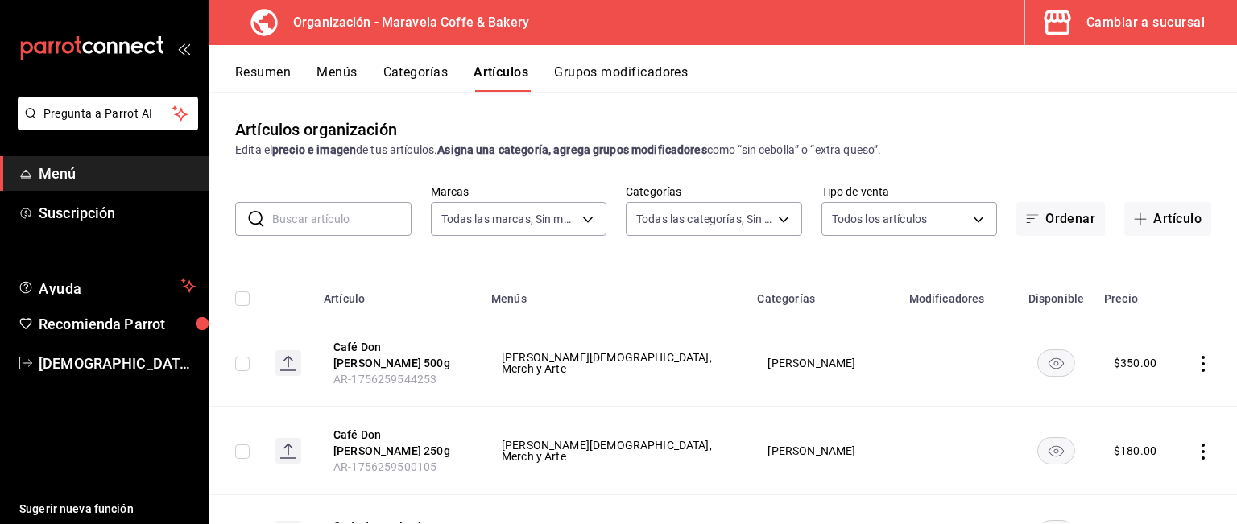
click at [342, 71] on button "Menús" at bounding box center [337, 77] width 40 height 27
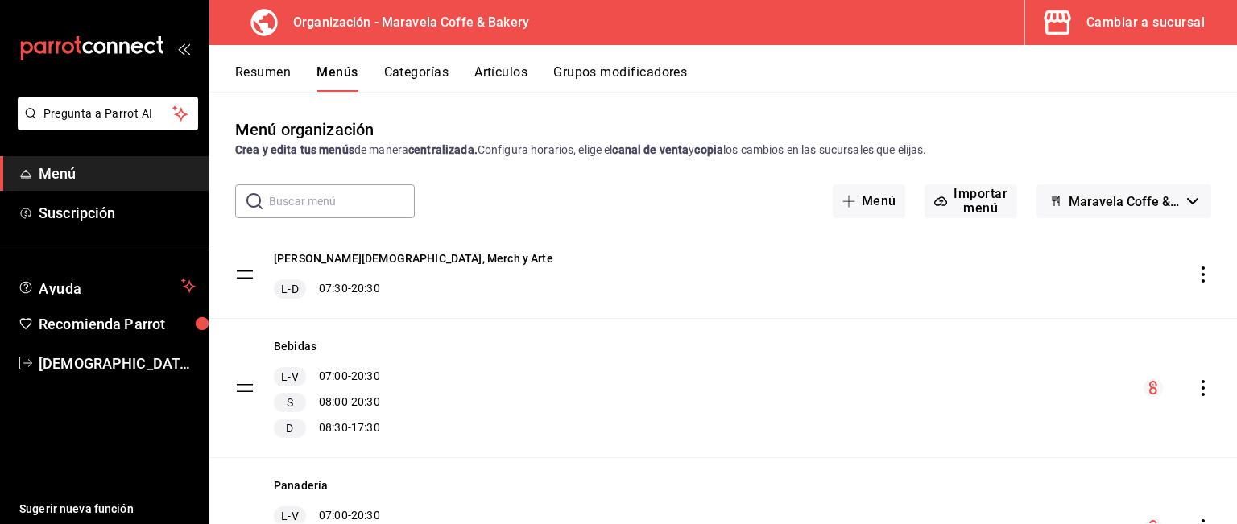
click at [1202, 275] on icon "actions" at bounding box center [1203, 275] width 3 height 16
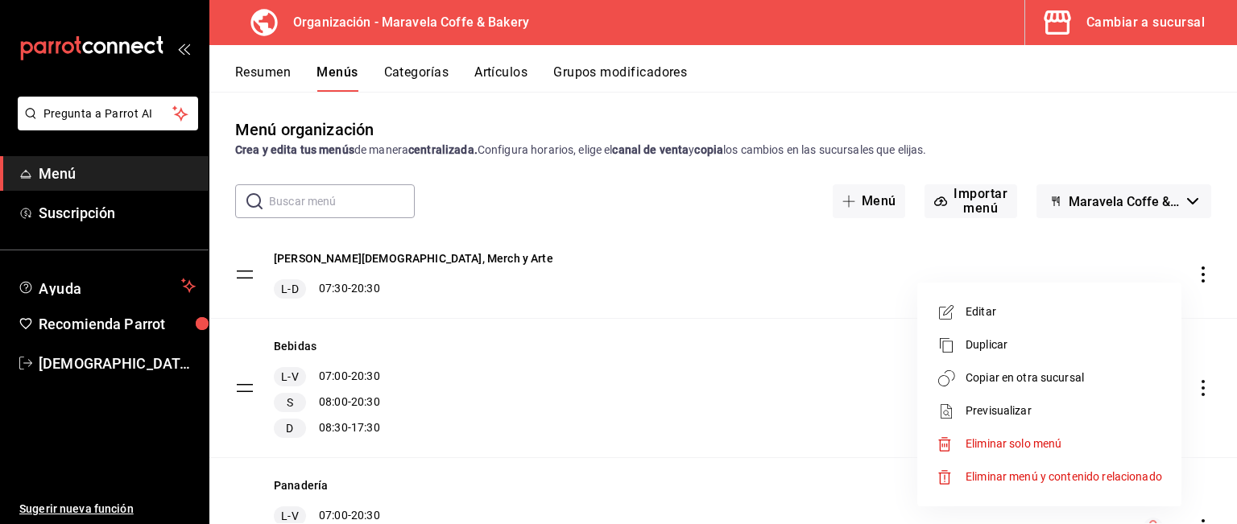
click at [1010, 378] on span "Copiar en otra sucursal" at bounding box center [1064, 378] width 197 height 17
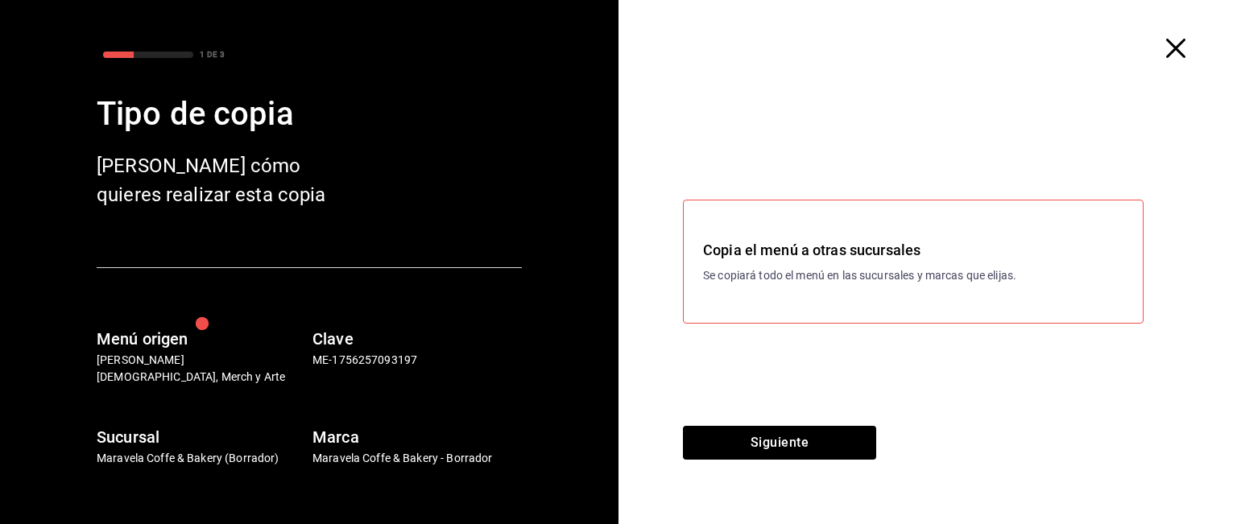
click at [822, 290] on div "Copia el menú a otras sucursales Se copiará todo el menú en las sucursales y ma…" at bounding box center [913, 262] width 461 height 124
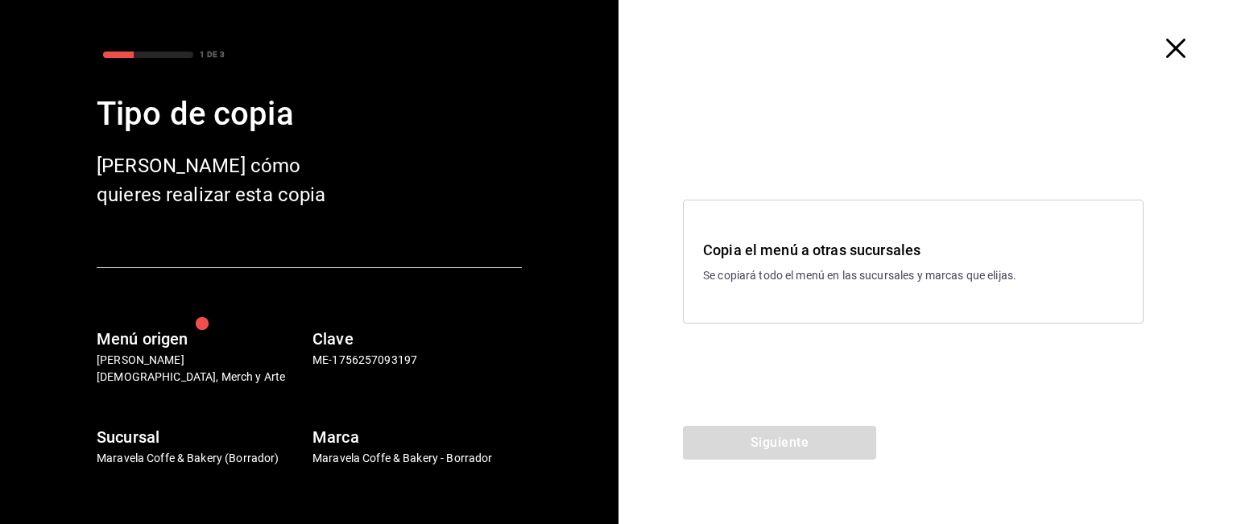
click at [822, 290] on div "Copia el menú a otras sucursales Se copiará todo el menú en las sucursales y ma…" at bounding box center [913, 262] width 461 height 124
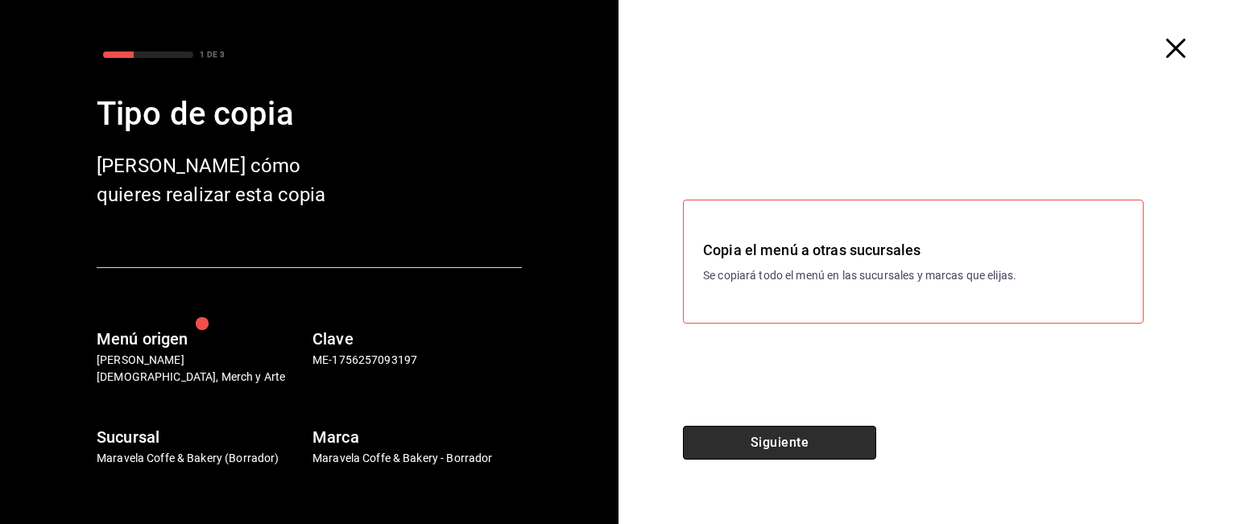
click at [797, 432] on button "Siguiente" at bounding box center [779, 443] width 193 height 34
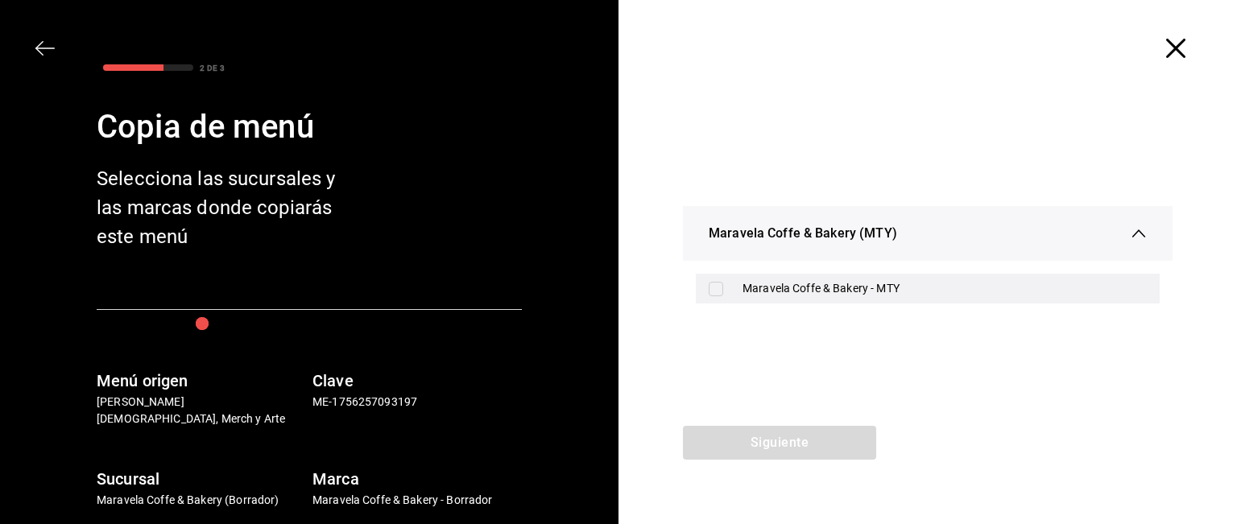
click at [711, 295] on input "checkbox" at bounding box center [716, 289] width 14 height 14
checkbox input "true"
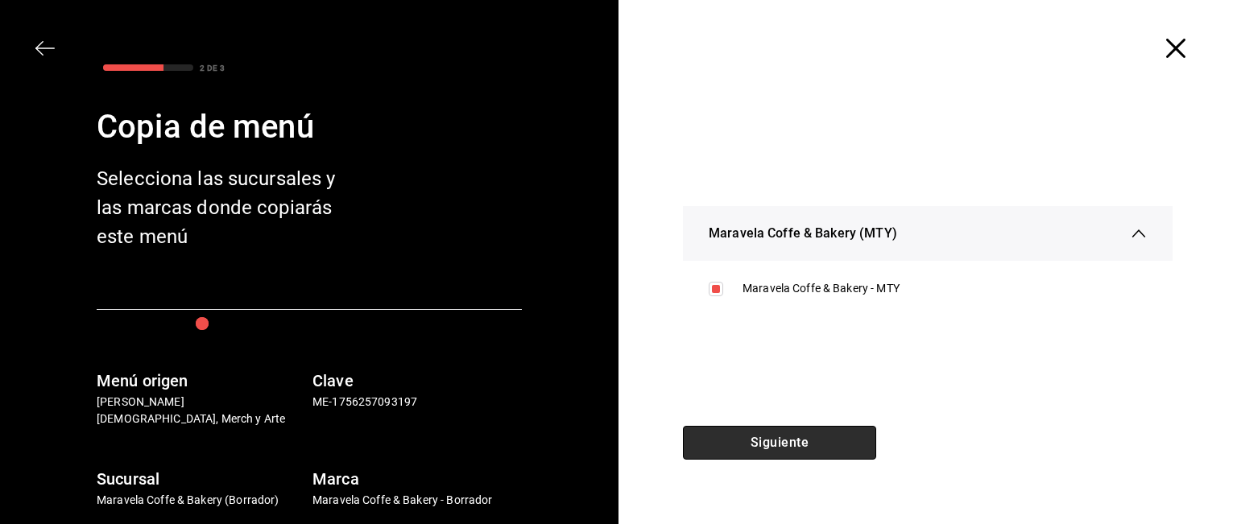
click at [751, 450] on button "Siguiente" at bounding box center [779, 443] width 193 height 34
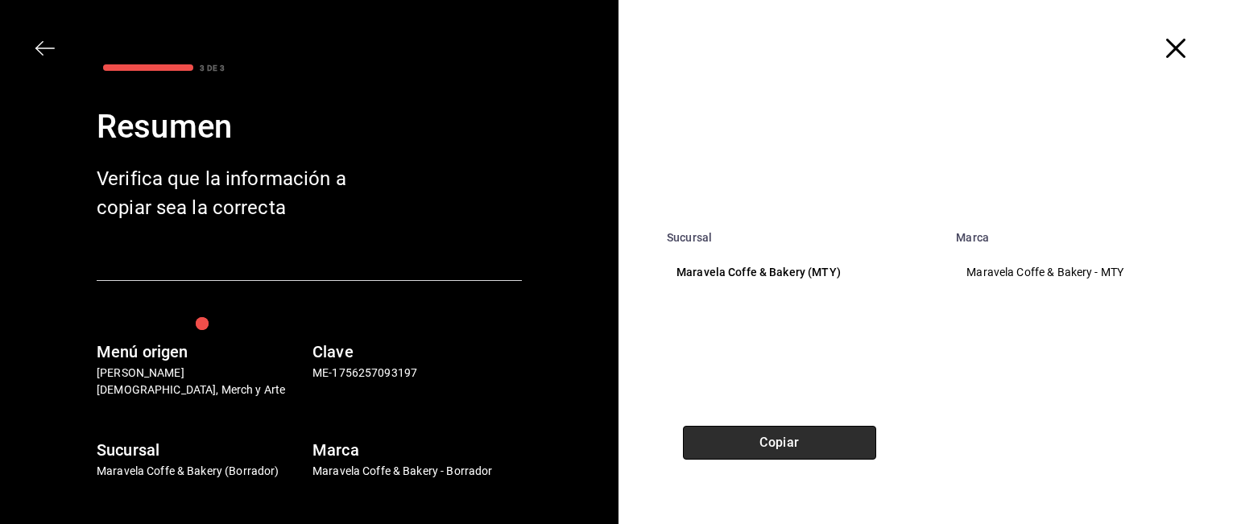
click at [751, 450] on button "Copiar" at bounding box center [779, 443] width 193 height 34
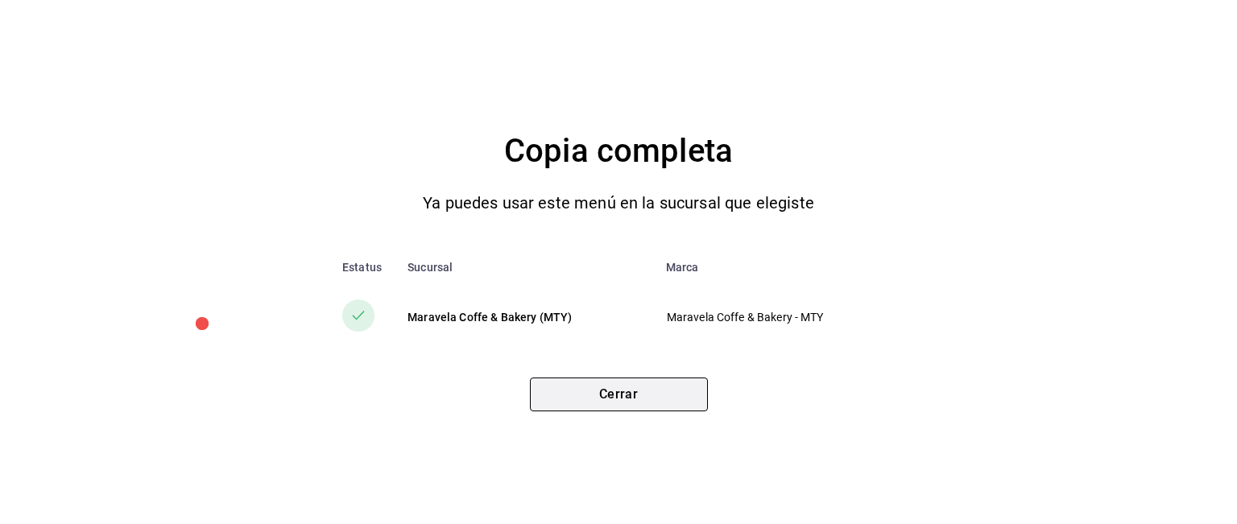
click at [659, 388] on button "Cerrar" at bounding box center [619, 395] width 178 height 34
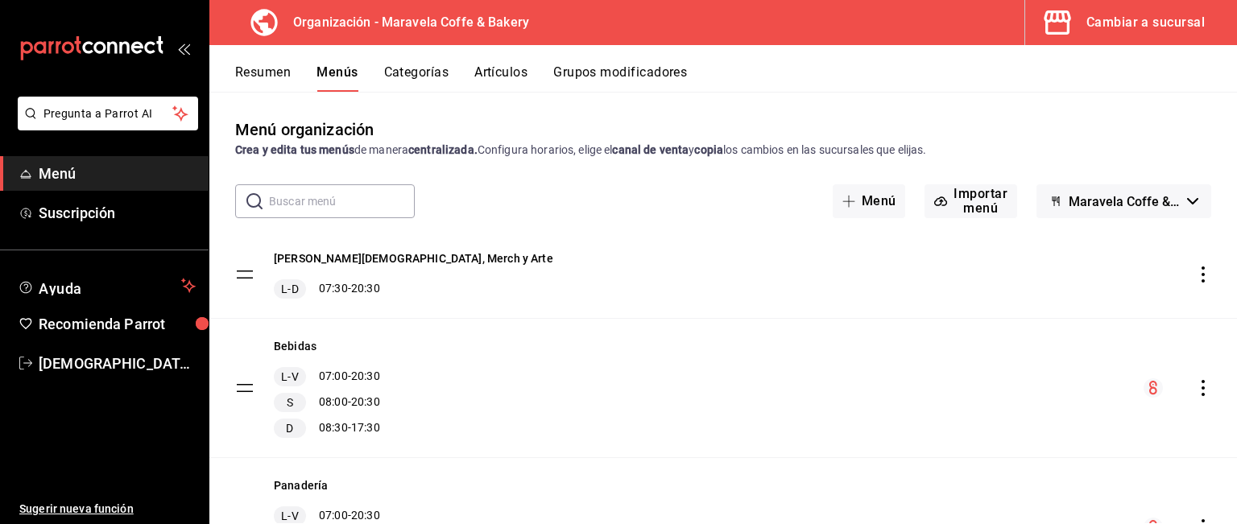
click at [1202, 273] on icon "actions" at bounding box center [1203, 275] width 3 height 16
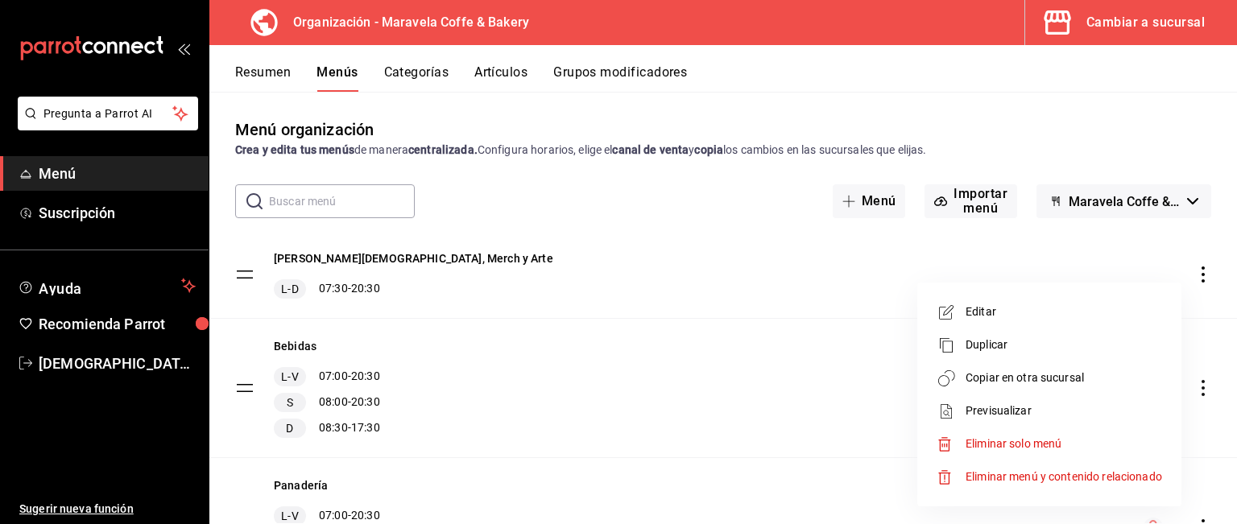
click at [1019, 317] on span "Editar" at bounding box center [1064, 312] width 197 height 17
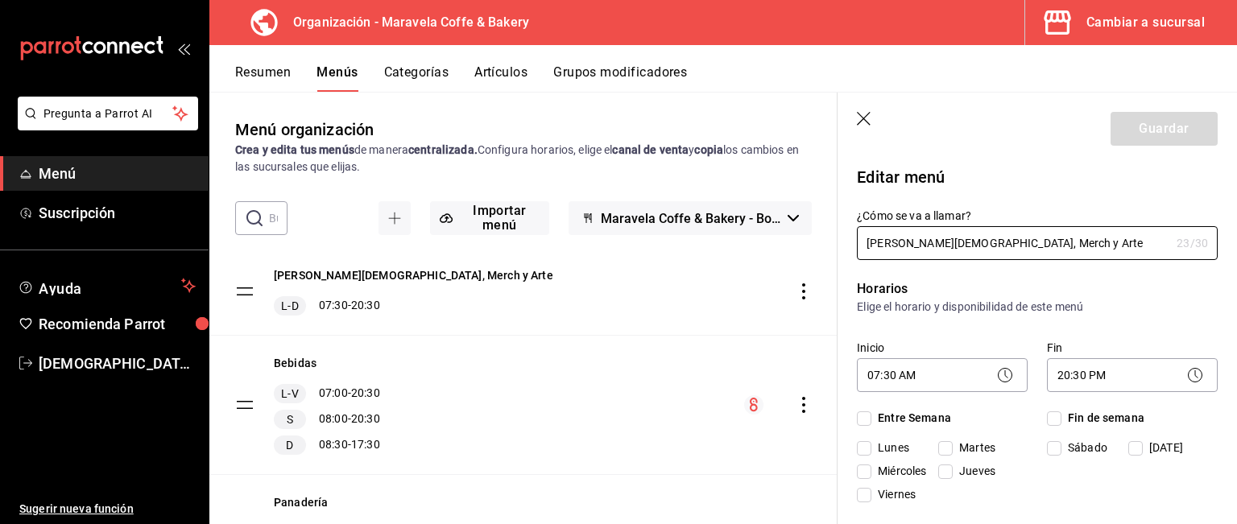
checkbox input "true"
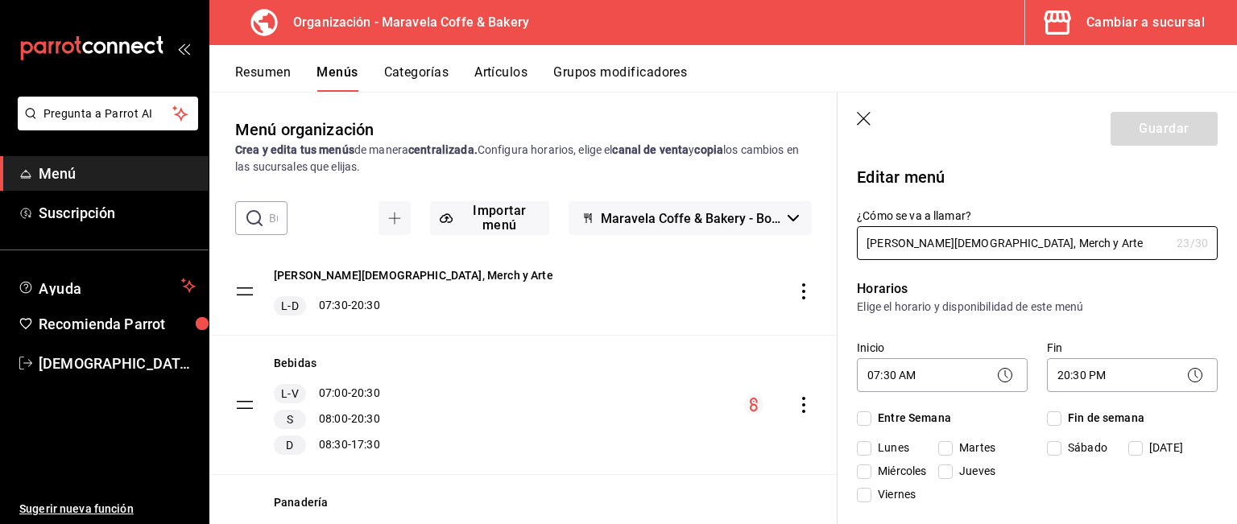
checkbox input "true"
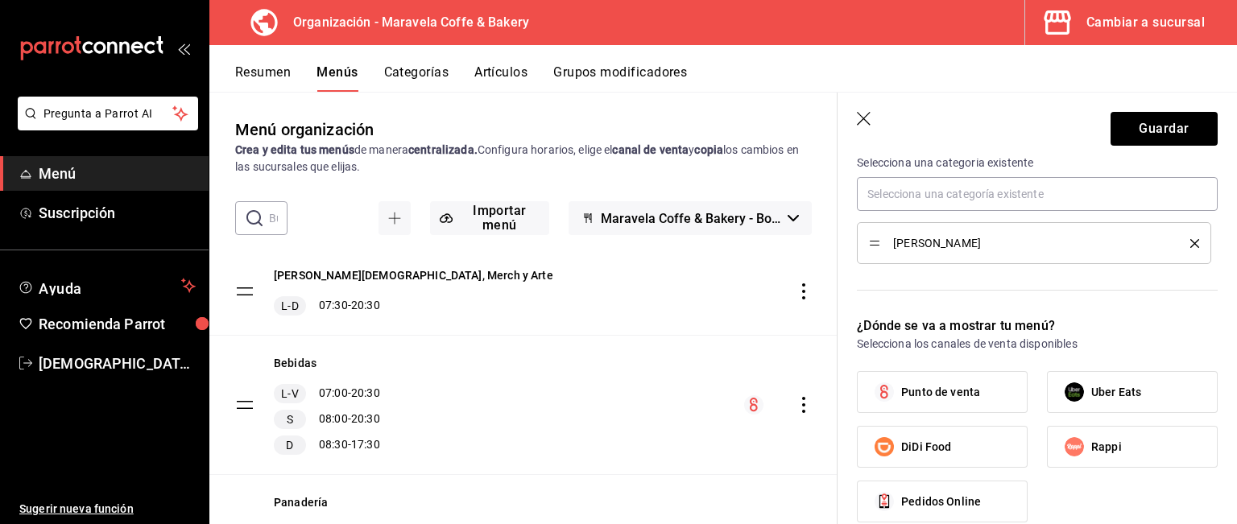
scroll to position [627, 0]
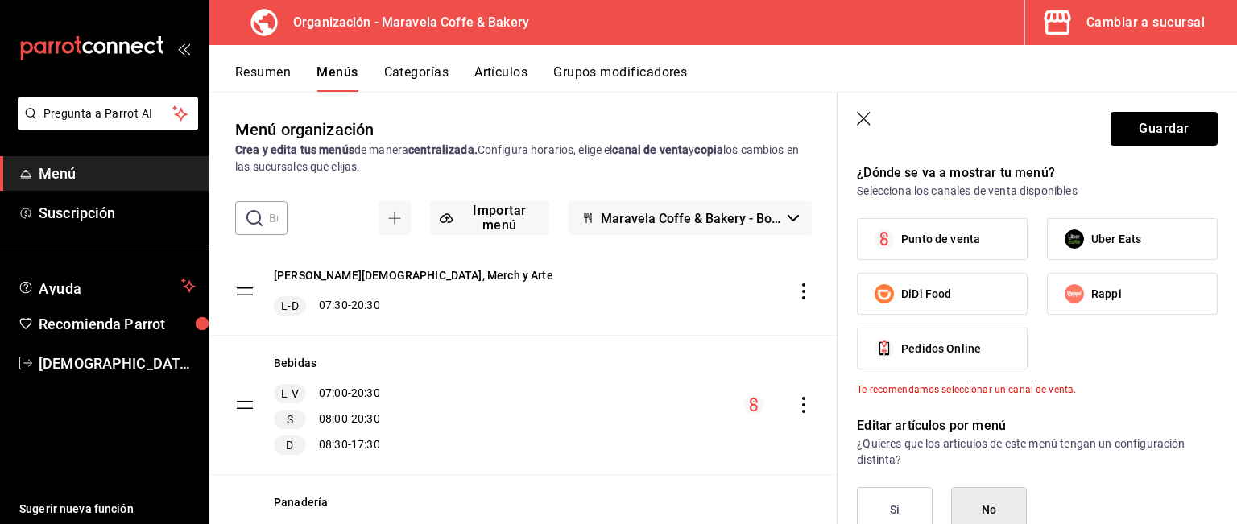
click at [946, 235] on span "Punto de venta" at bounding box center [940, 239] width 79 height 17
click at [901, 235] on input "Punto de venta" at bounding box center [884, 239] width 34 height 34
checkbox input "true"
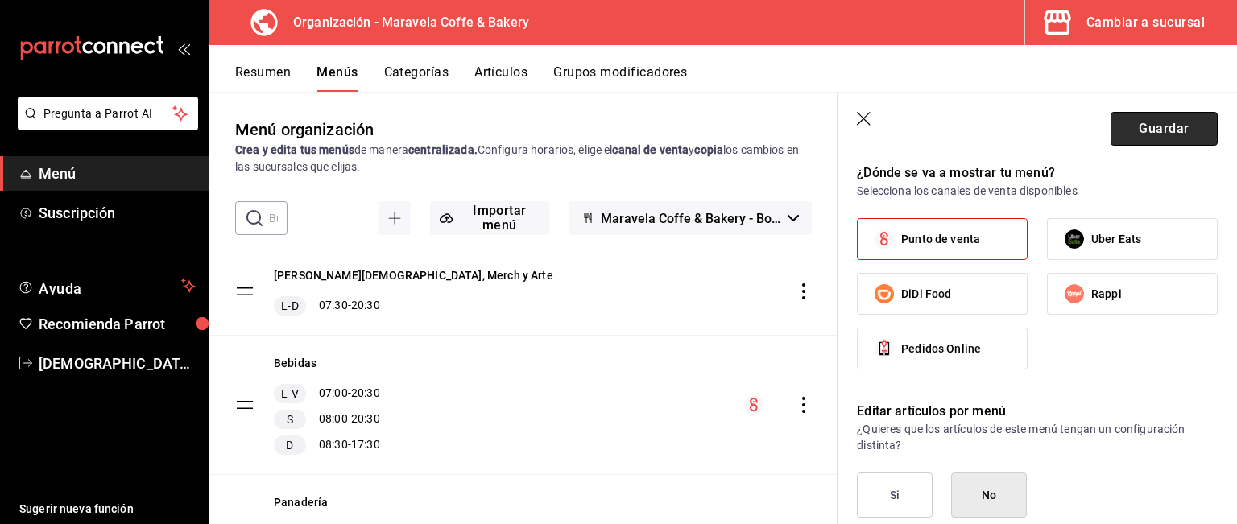
click at [1153, 130] on button "Guardar" at bounding box center [1164, 129] width 107 height 34
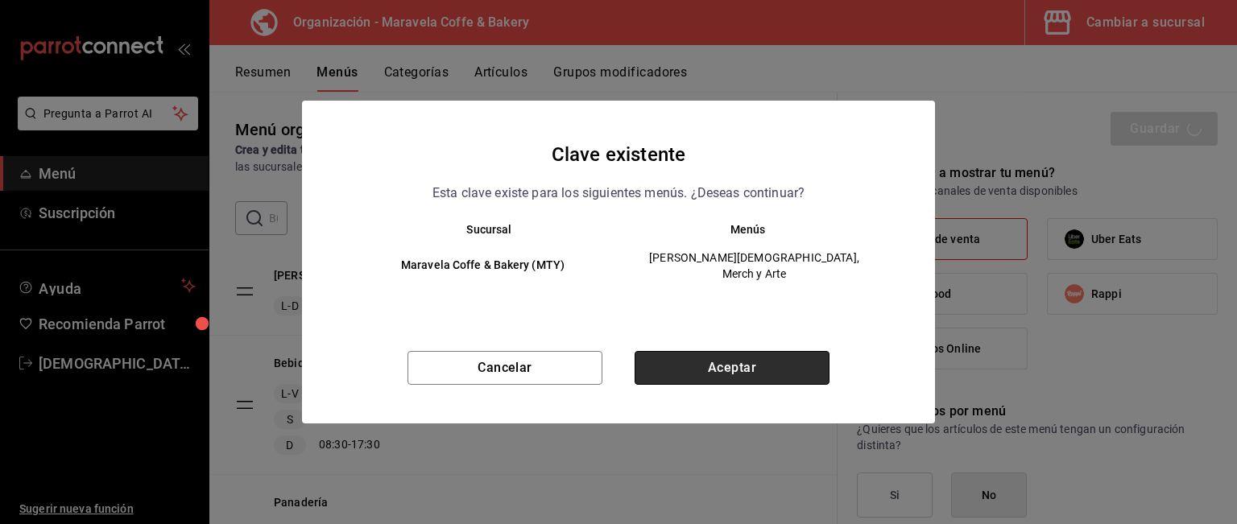
click at [739, 370] on button "Aceptar" at bounding box center [732, 368] width 195 height 34
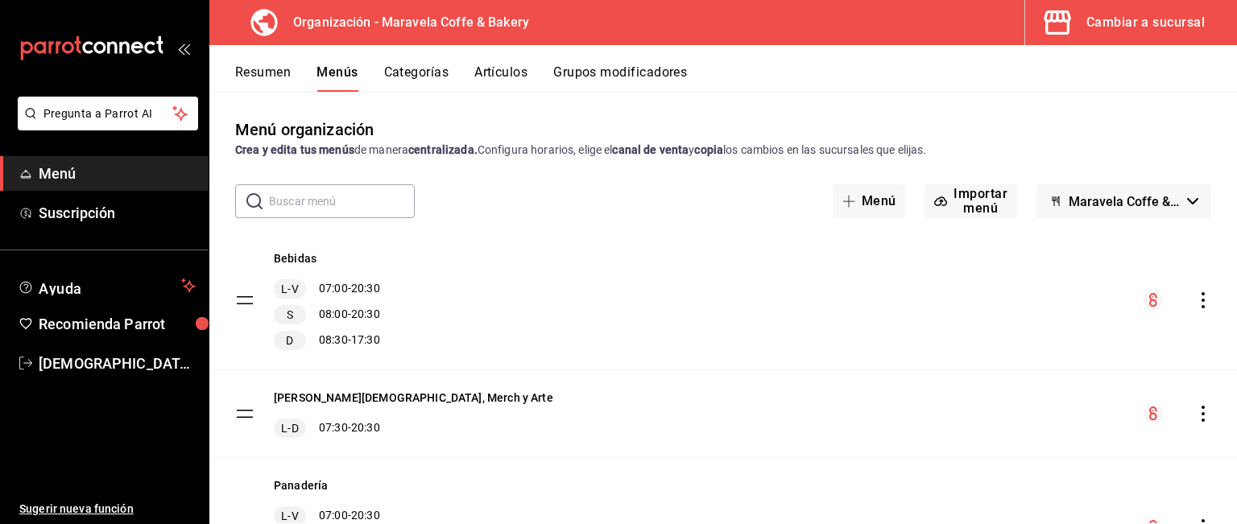
click at [1195, 304] on icon "actions" at bounding box center [1203, 300] width 16 height 16
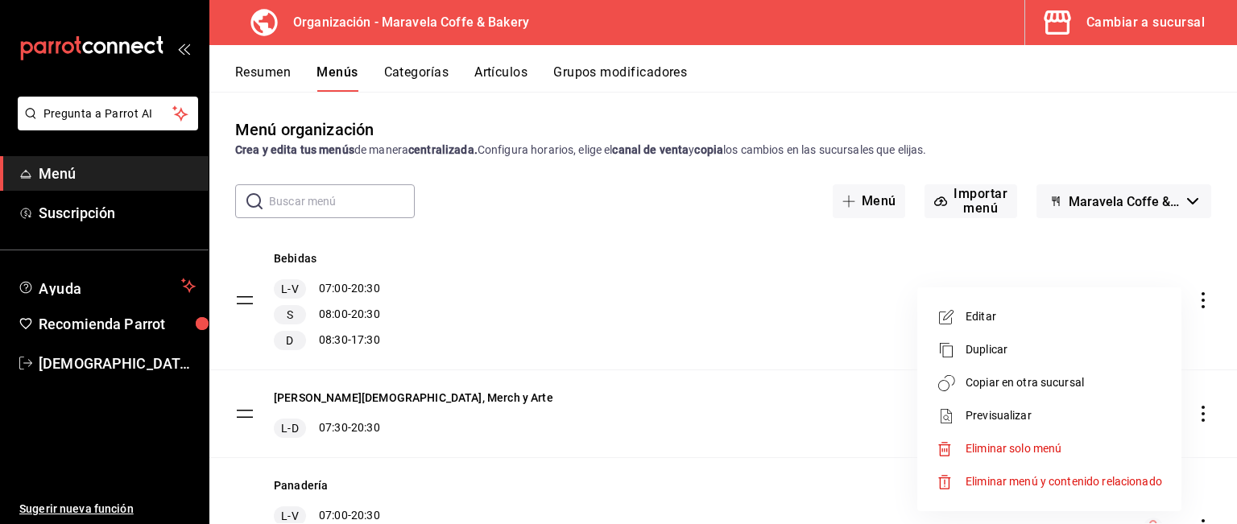
click at [590, 342] on div at bounding box center [618, 262] width 1237 height 524
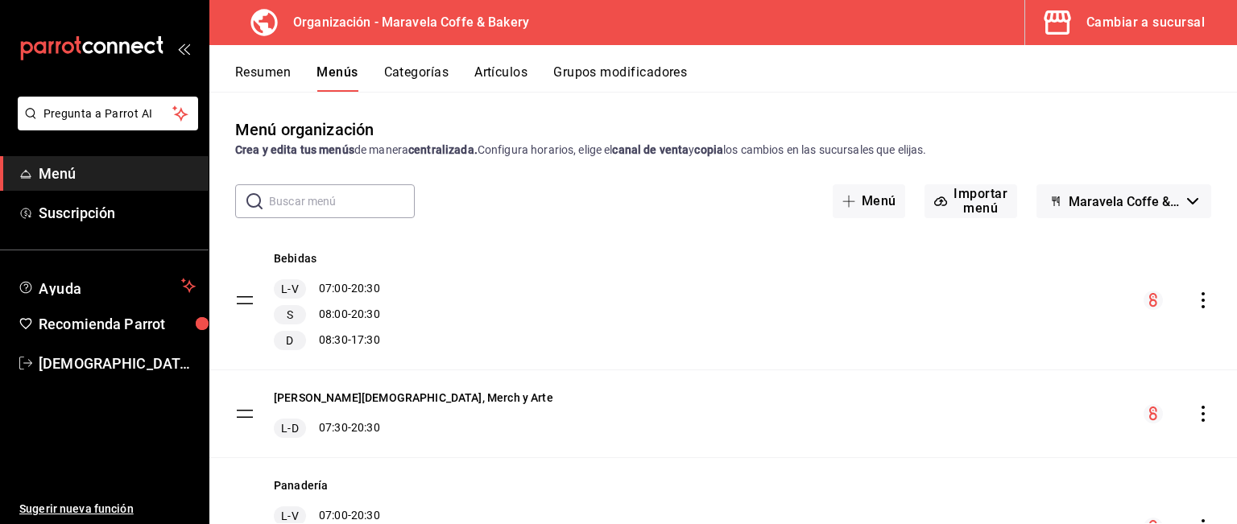
click at [1202, 413] on icon "actions" at bounding box center [1203, 414] width 3 height 16
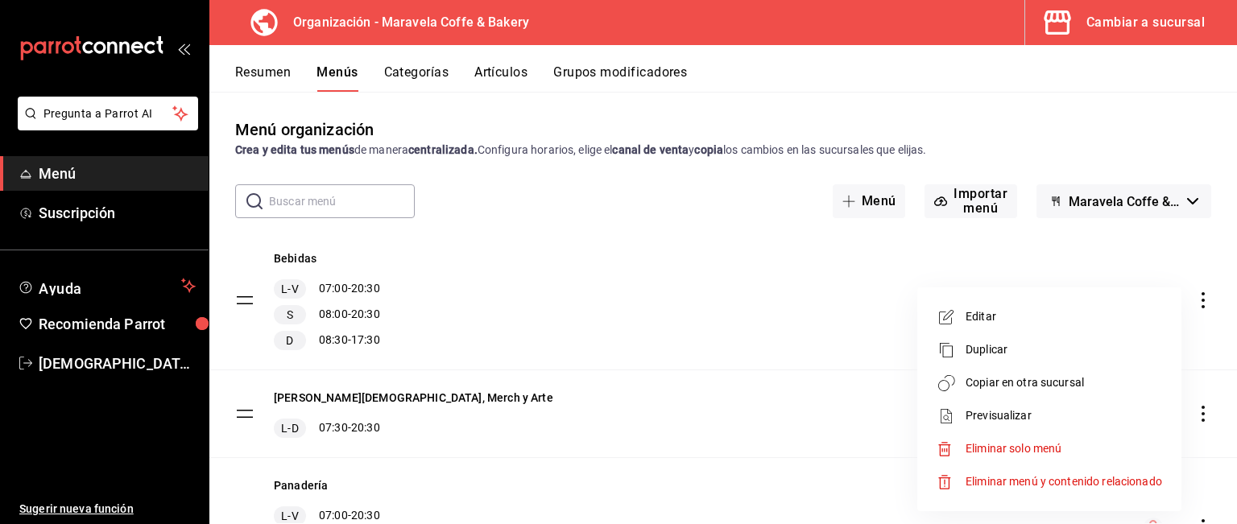
click at [1069, 372] on li "Copiar en otra sucursal" at bounding box center [1049, 382] width 251 height 33
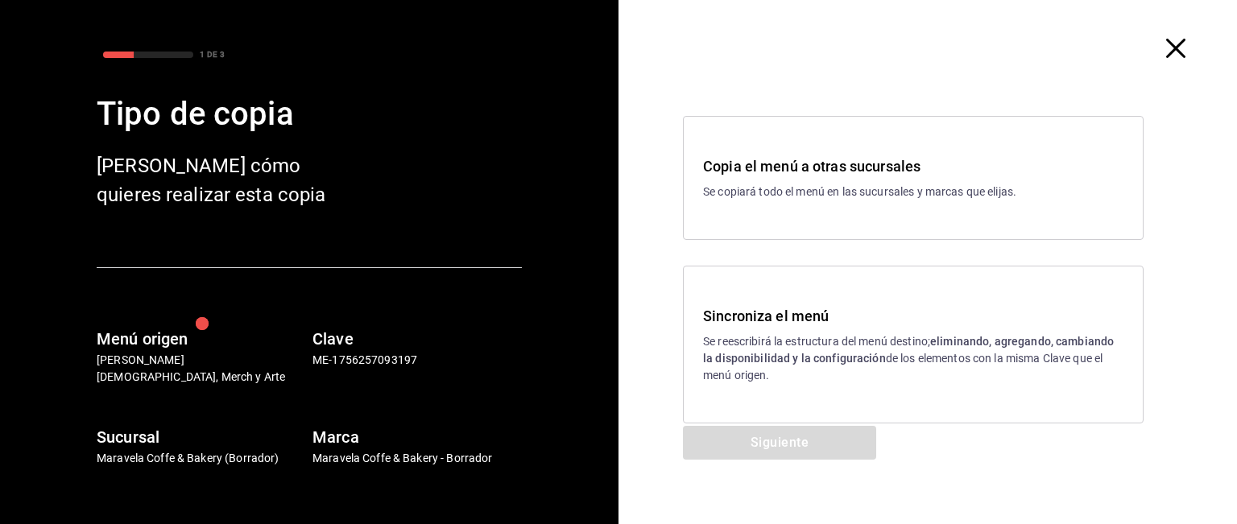
click at [788, 337] on p "Se reescribirá la estructura del menú destino; eliminando, agregando, cambiando…" at bounding box center [913, 358] width 420 height 51
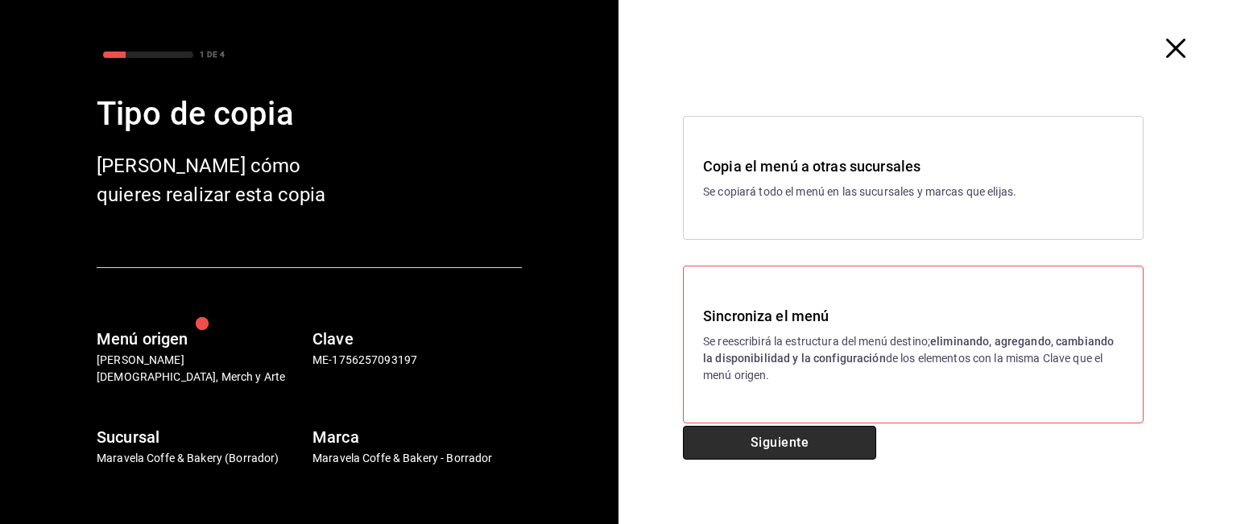
click at [772, 434] on button "Siguiente" at bounding box center [779, 443] width 193 height 34
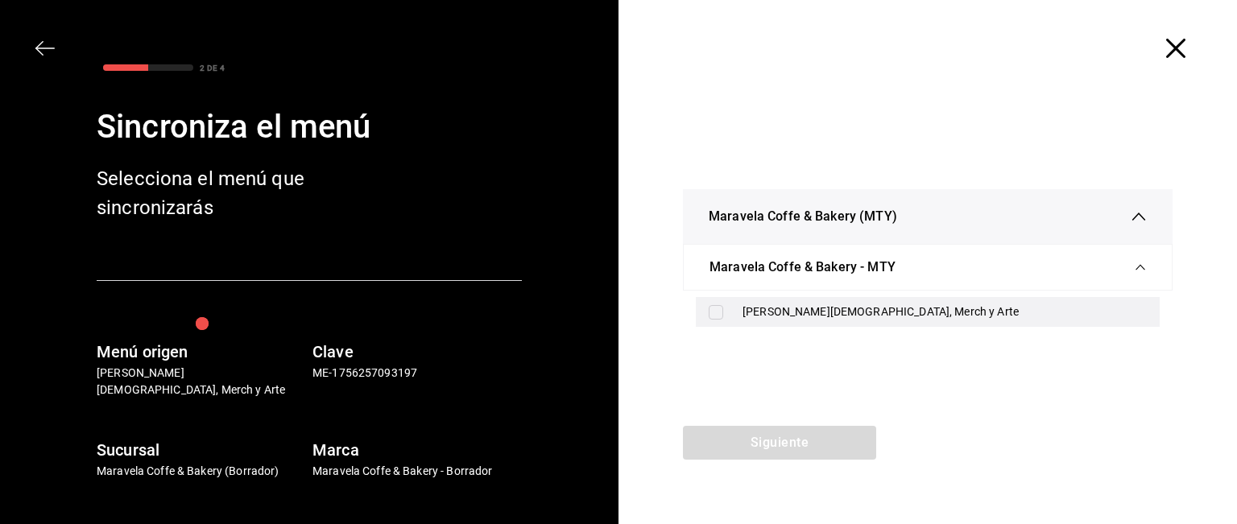
click at [716, 302] on div "[PERSON_NAME][DEMOGRAPHIC_DATA], Merch y Arte" at bounding box center [928, 312] width 464 height 30
checkbox input "true"
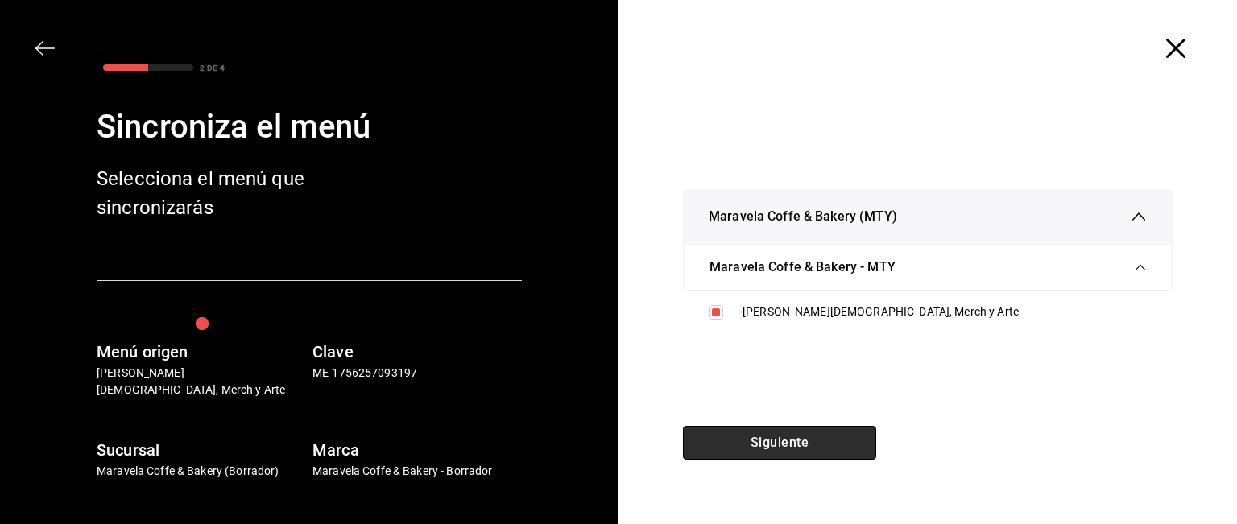
click at [742, 437] on button "Siguiente" at bounding box center [779, 443] width 193 height 34
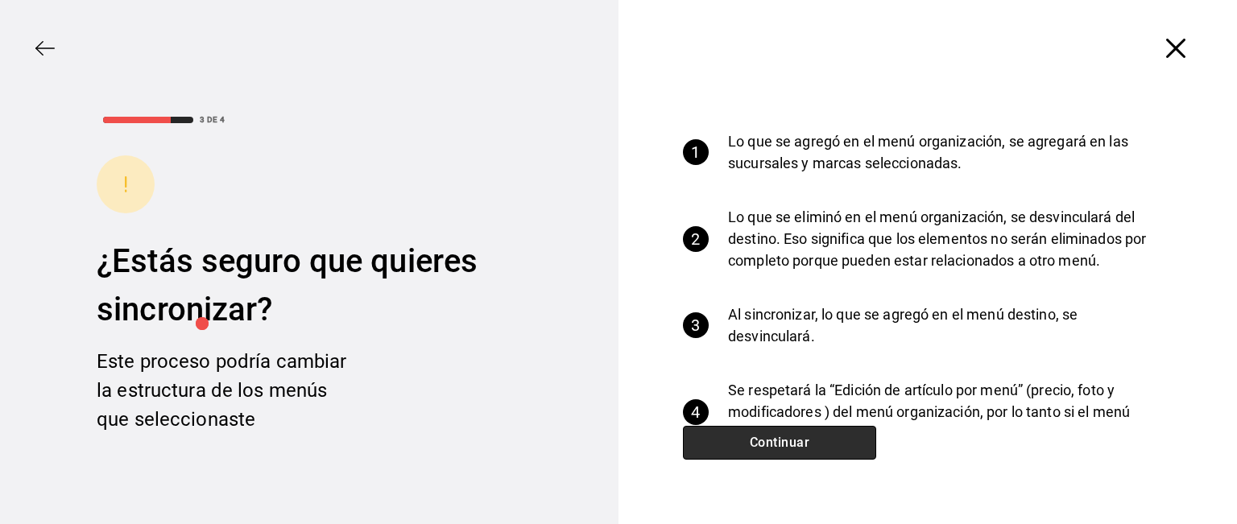
click at [742, 437] on button "Continuar" at bounding box center [779, 443] width 193 height 34
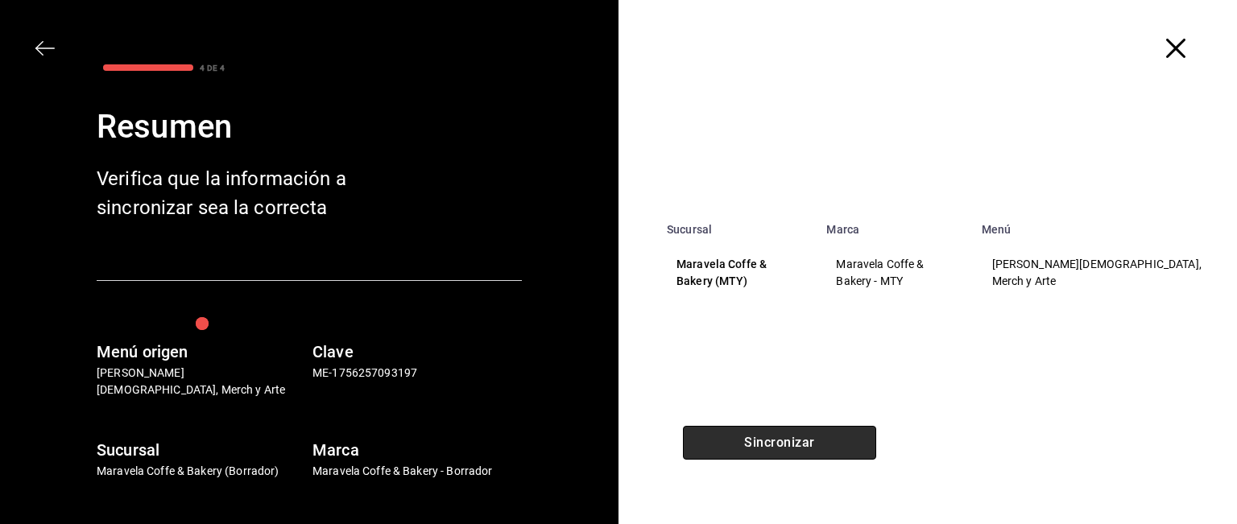
click at [742, 437] on button "Sincronizar" at bounding box center [779, 443] width 193 height 34
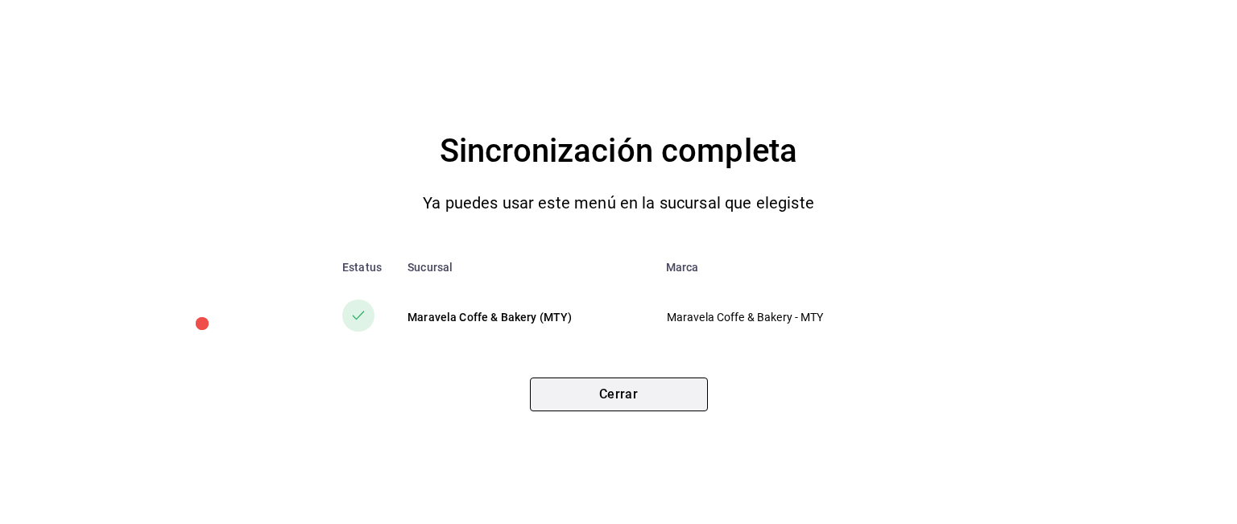
click at [649, 411] on button "Cerrar" at bounding box center [619, 395] width 178 height 34
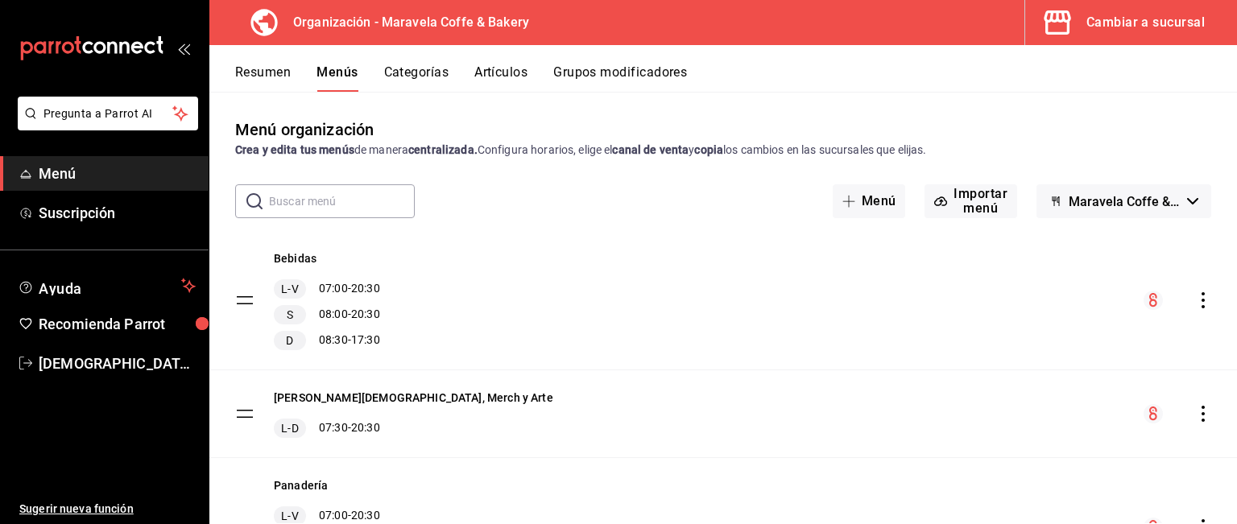
click at [267, 73] on button "Resumen" at bounding box center [263, 77] width 56 height 27
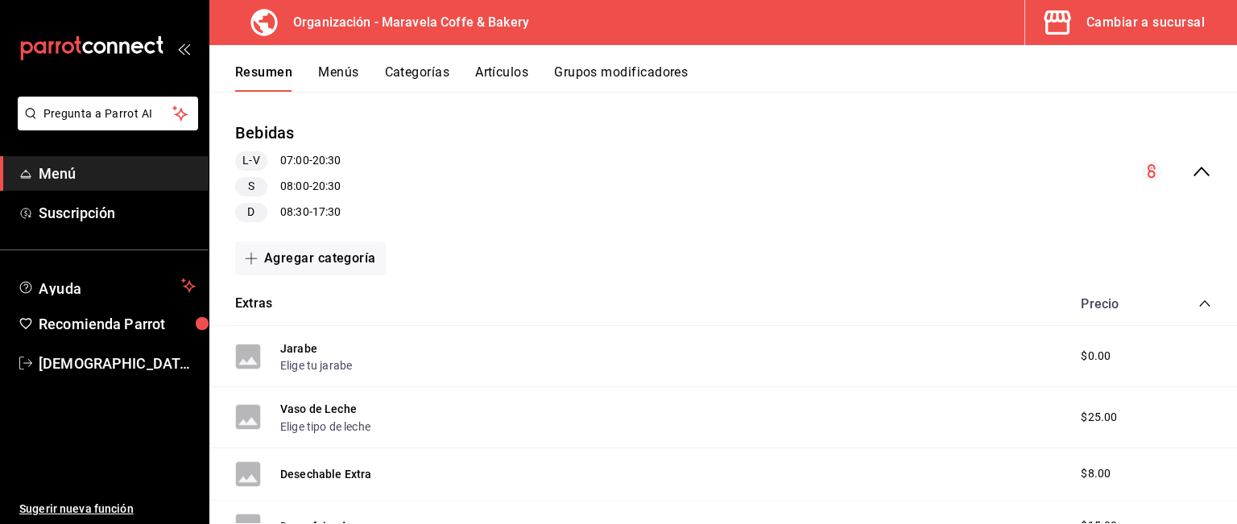
scroll to position [164, 0]
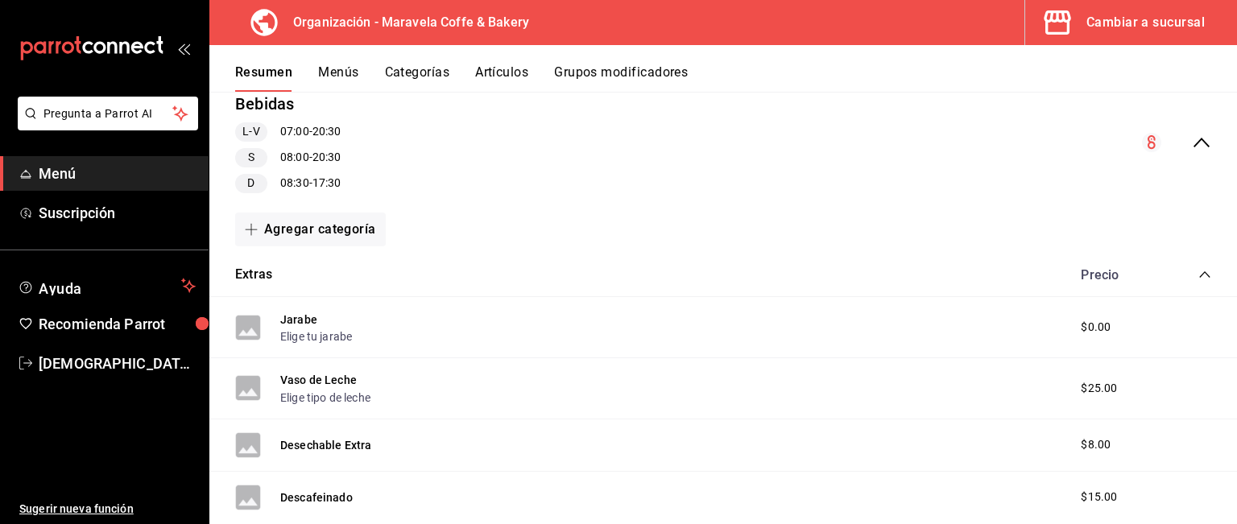
click at [1198, 270] on icon "collapse-category-row" at bounding box center [1204, 274] width 13 height 13
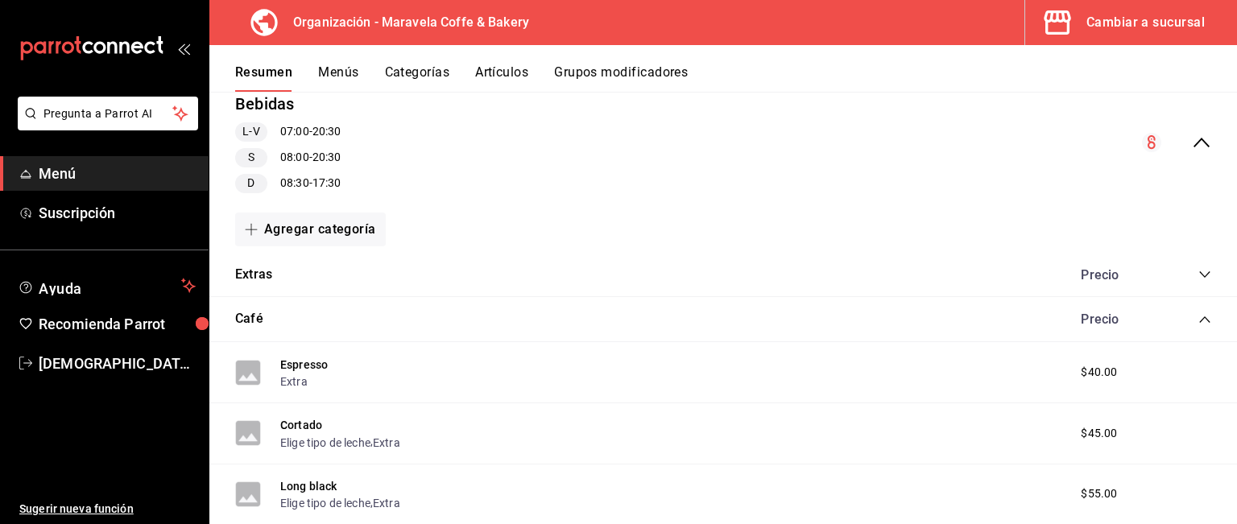
click at [1198, 313] on icon "collapse-category-row" at bounding box center [1204, 319] width 13 height 13
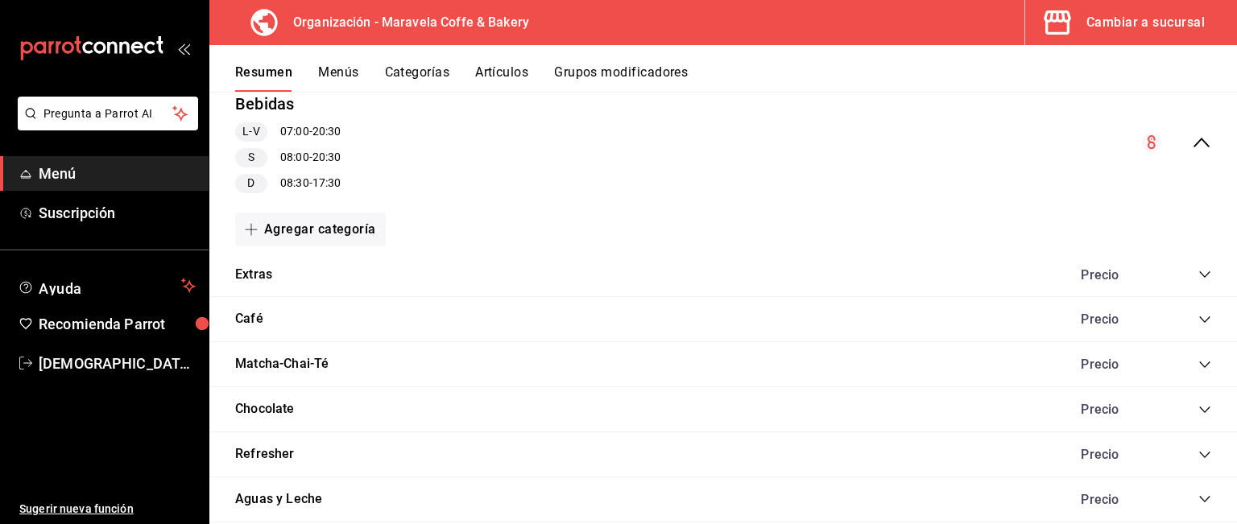
click at [1192, 142] on icon "collapse-menu-row" at bounding box center [1201, 142] width 19 height 19
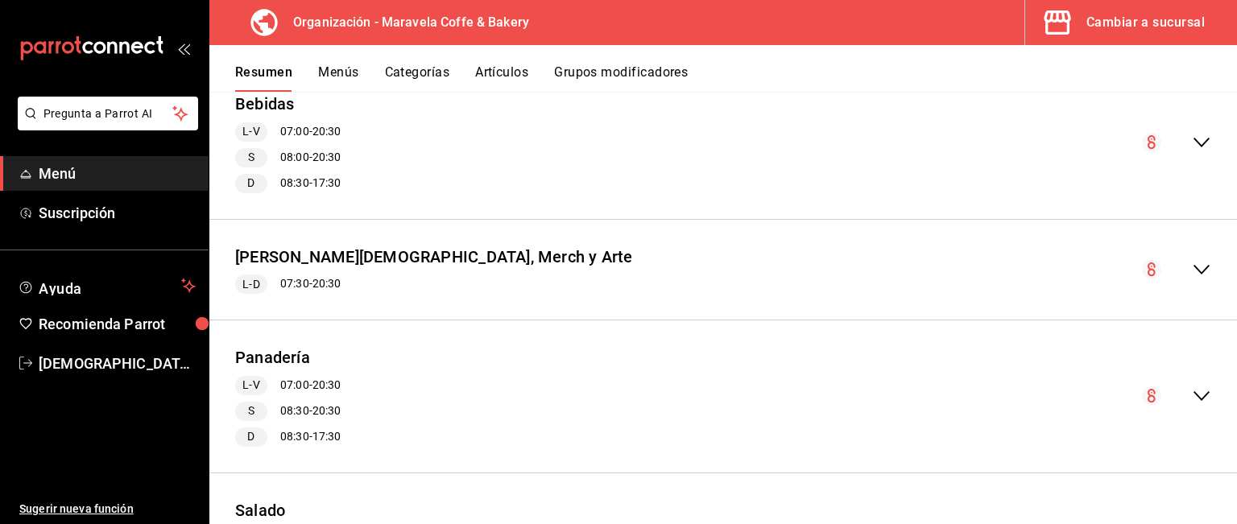
click at [1192, 273] on icon "collapse-menu-row" at bounding box center [1201, 269] width 19 height 19
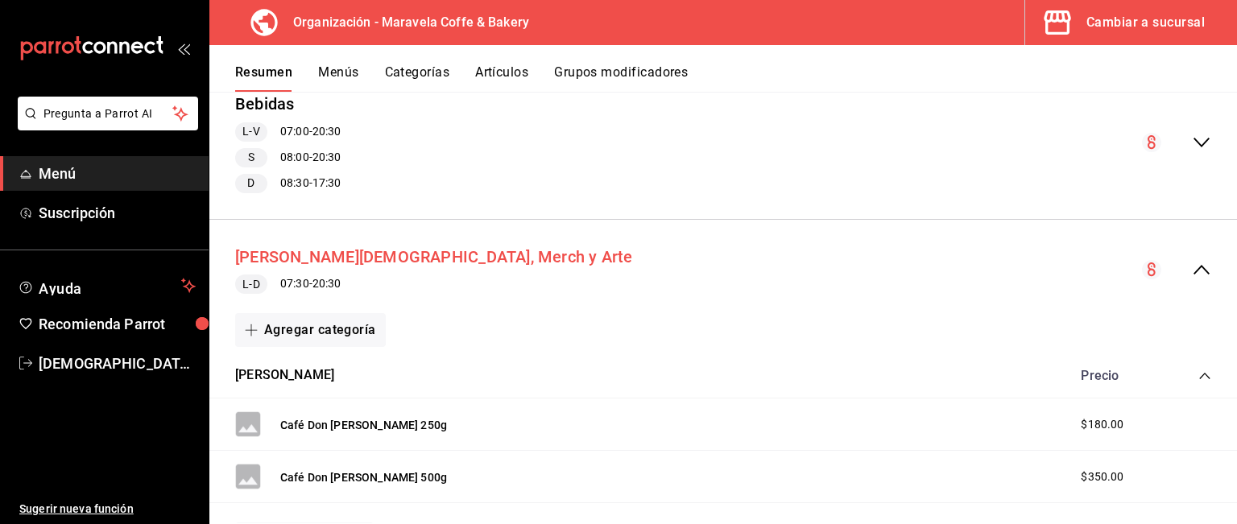
click at [372, 258] on button "[PERSON_NAME][DEMOGRAPHIC_DATA], Merch y Arte" at bounding box center [434, 257] width 398 height 23
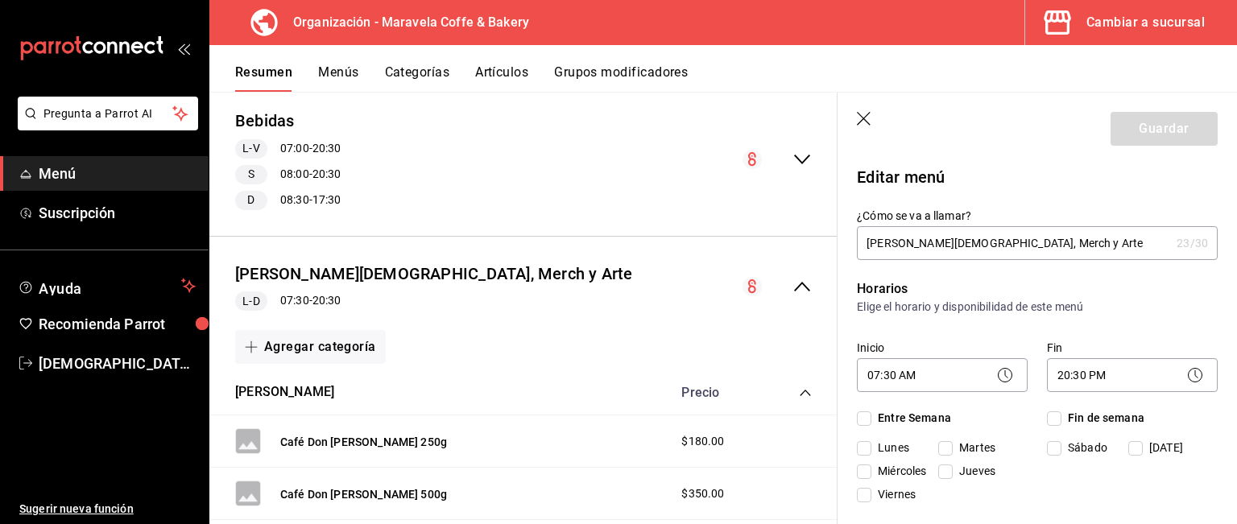
checkbox input "true"
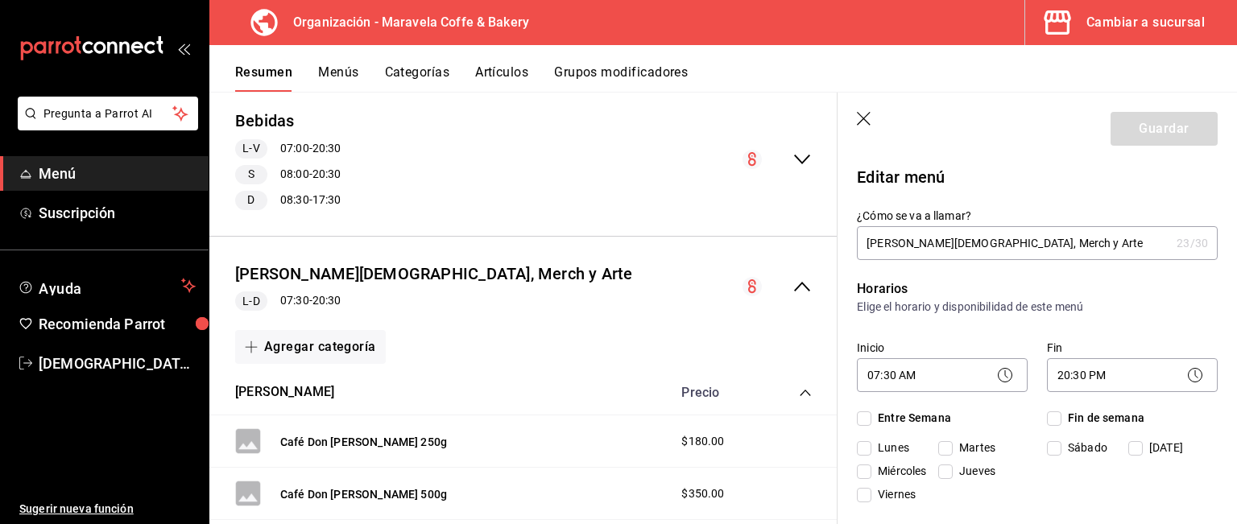
checkbox input "true"
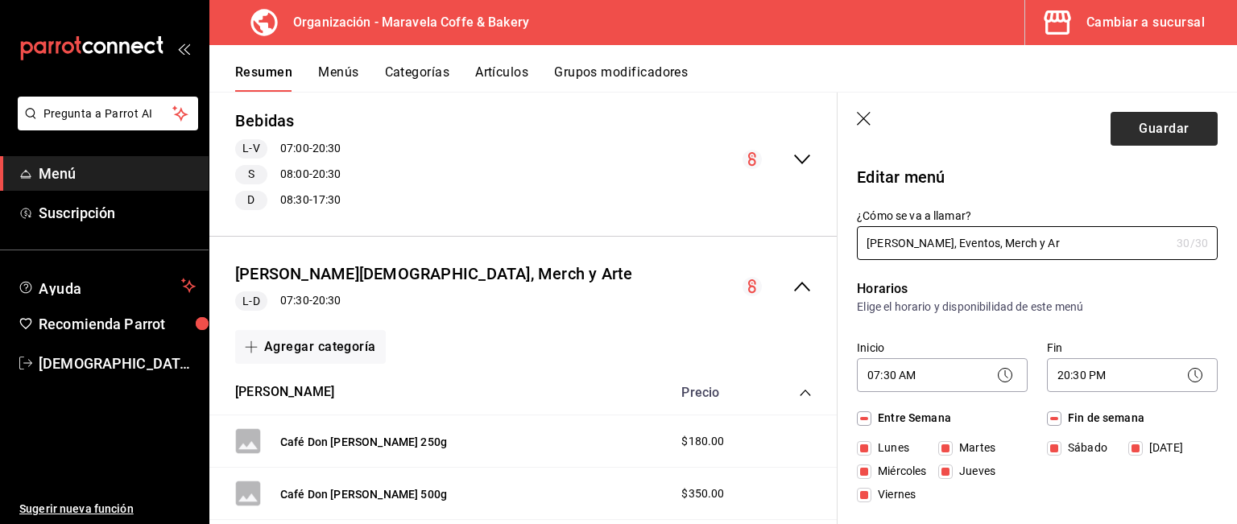
type input "[PERSON_NAME], Eventos, Merch y Ar"
click at [1169, 120] on button "Guardar" at bounding box center [1164, 129] width 107 height 34
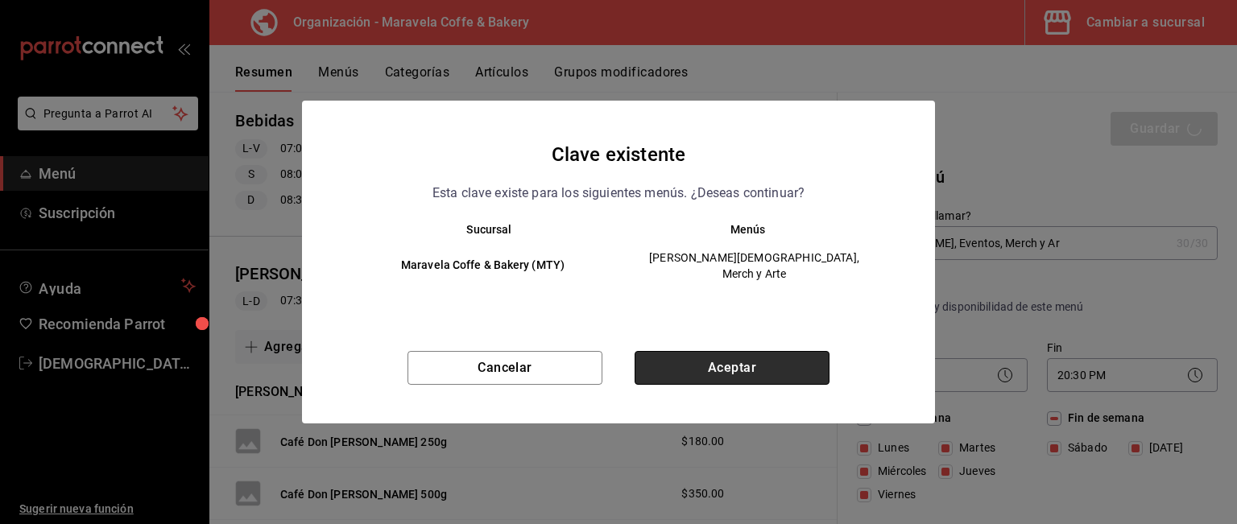
click at [693, 370] on button "Aceptar" at bounding box center [732, 368] width 195 height 34
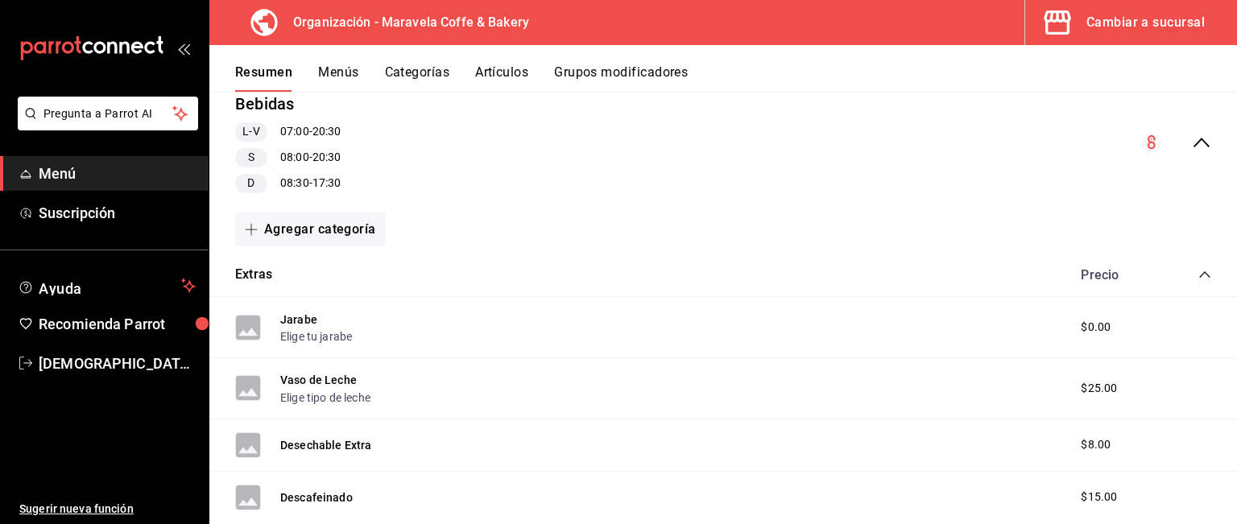
click at [1198, 273] on icon "collapse-category-row" at bounding box center [1204, 274] width 13 height 13
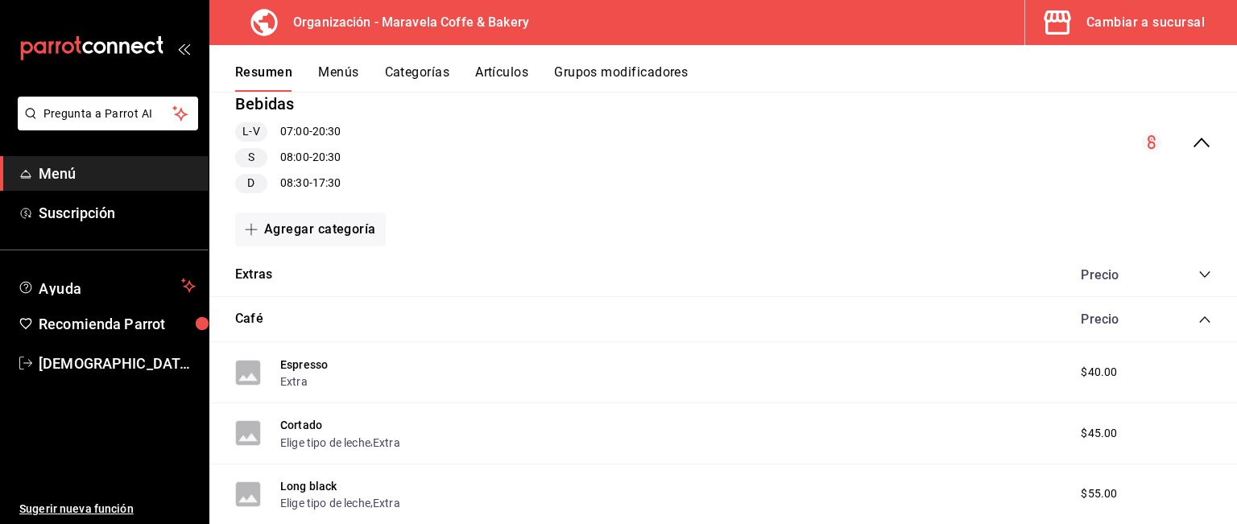
click at [1192, 135] on icon "collapse-menu-row" at bounding box center [1201, 142] width 19 height 19
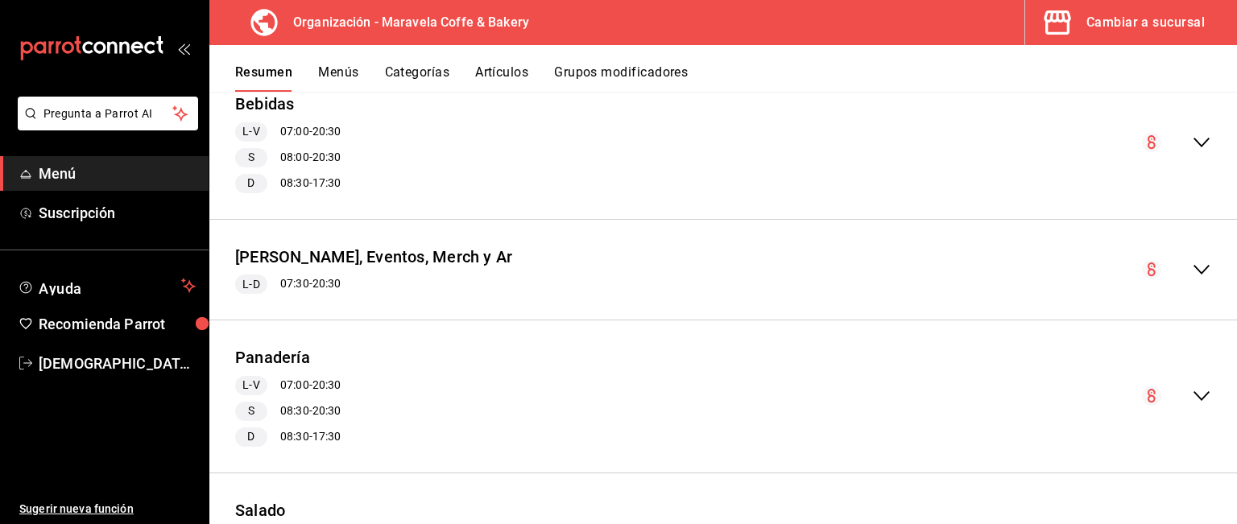
click at [347, 76] on button "Menús" at bounding box center [338, 77] width 40 height 27
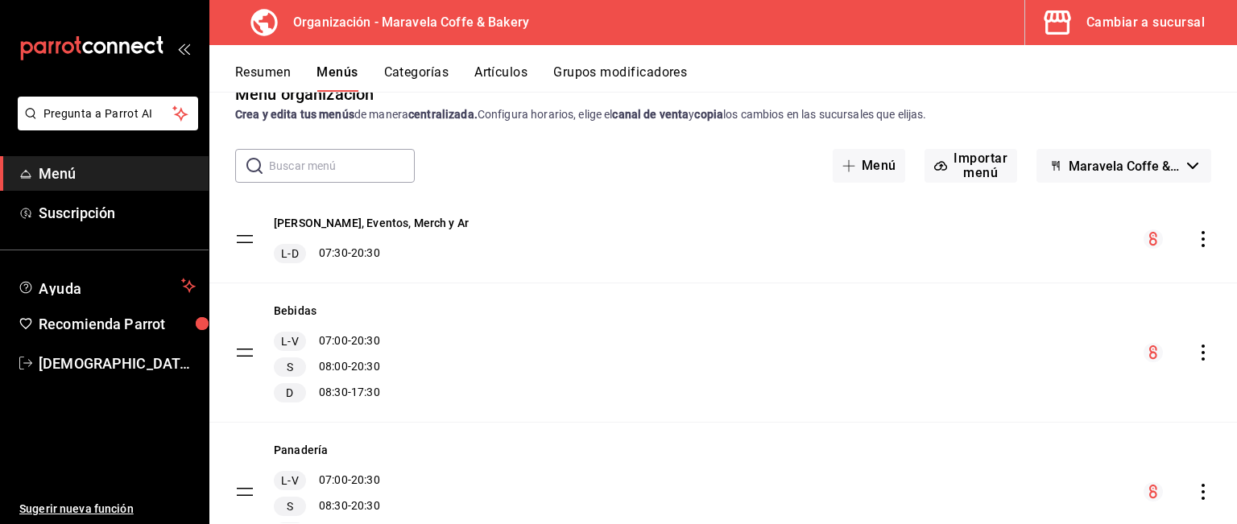
scroll to position [39, 0]
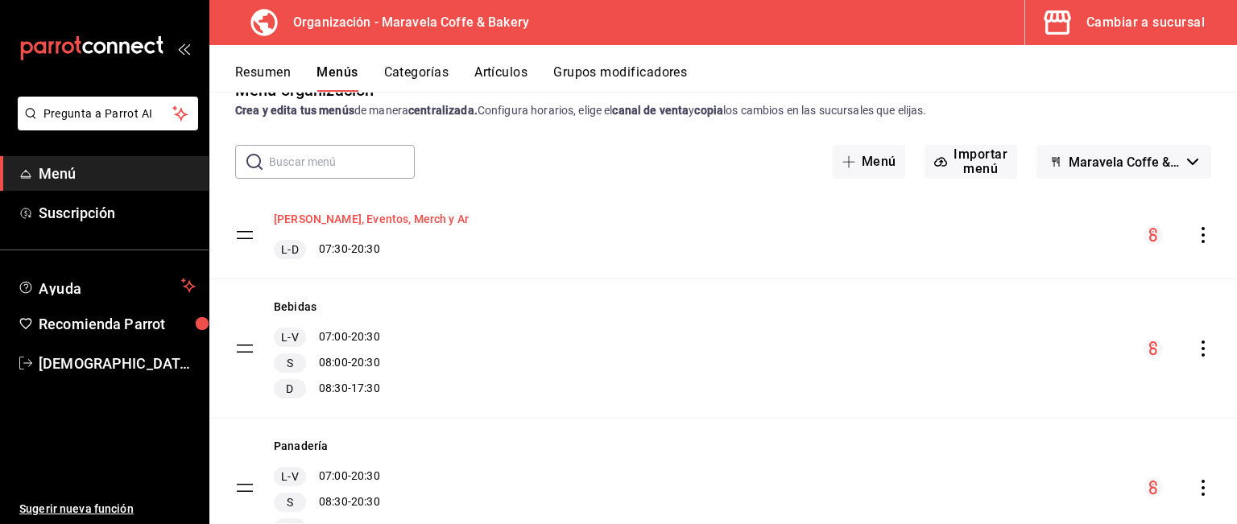
click at [422, 221] on button "[PERSON_NAME], Eventos, Merch y Ar" at bounding box center [371, 219] width 195 height 16
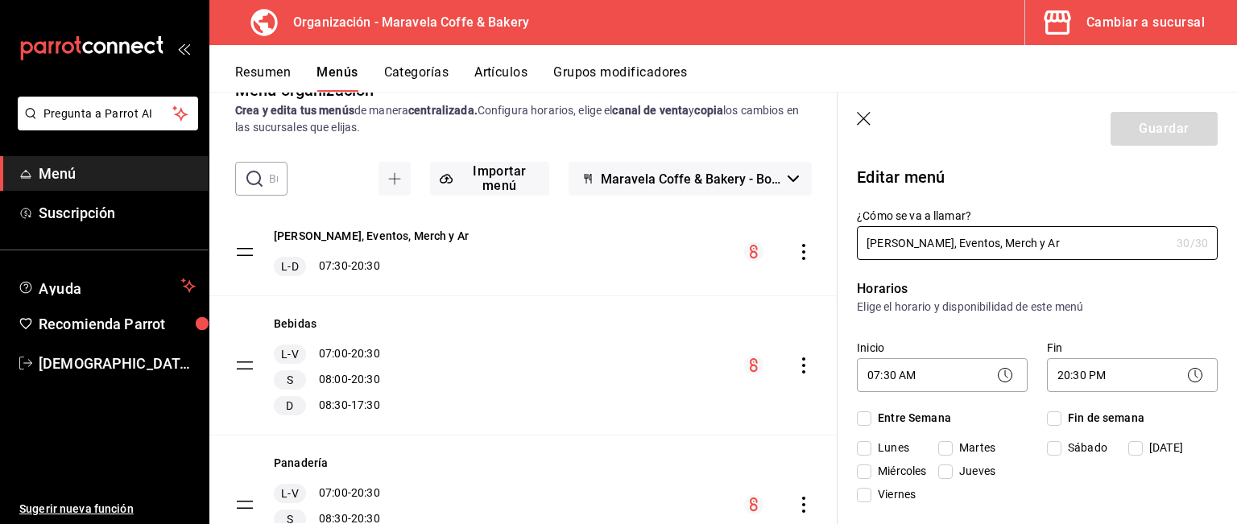
checkbox input "true"
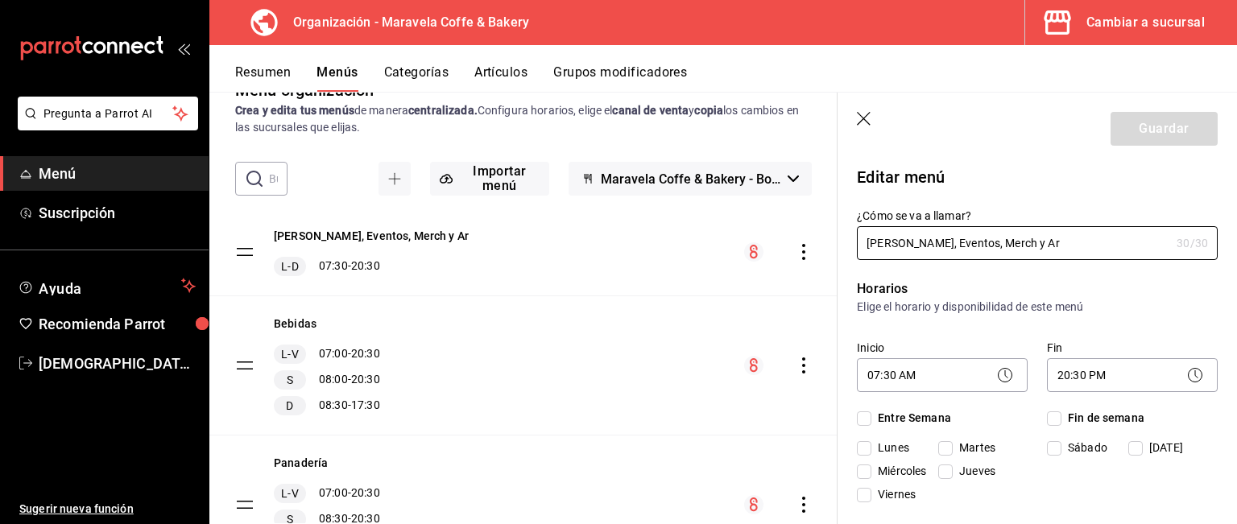
checkbox input "true"
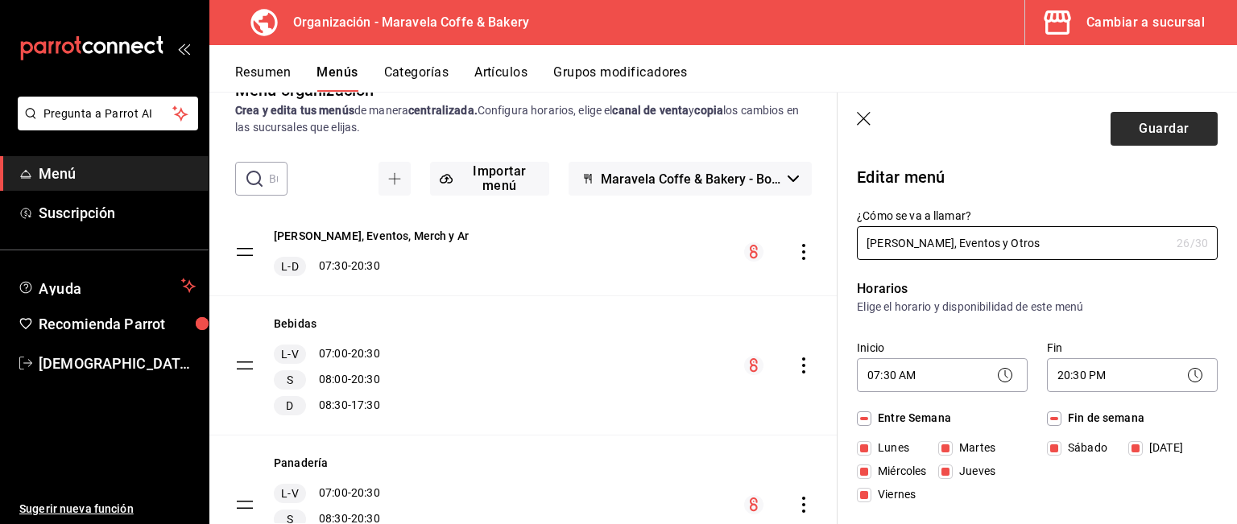
type input "[PERSON_NAME], Eventos y Otros"
click at [1146, 122] on button "Guardar" at bounding box center [1164, 129] width 107 height 34
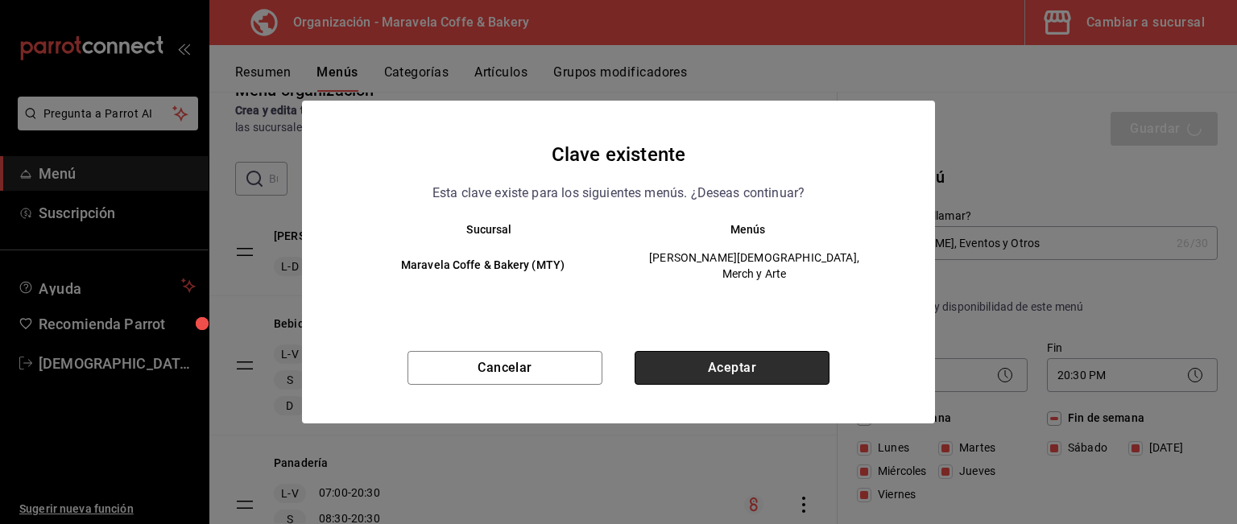
click at [715, 368] on button "Aceptar" at bounding box center [732, 368] width 195 height 34
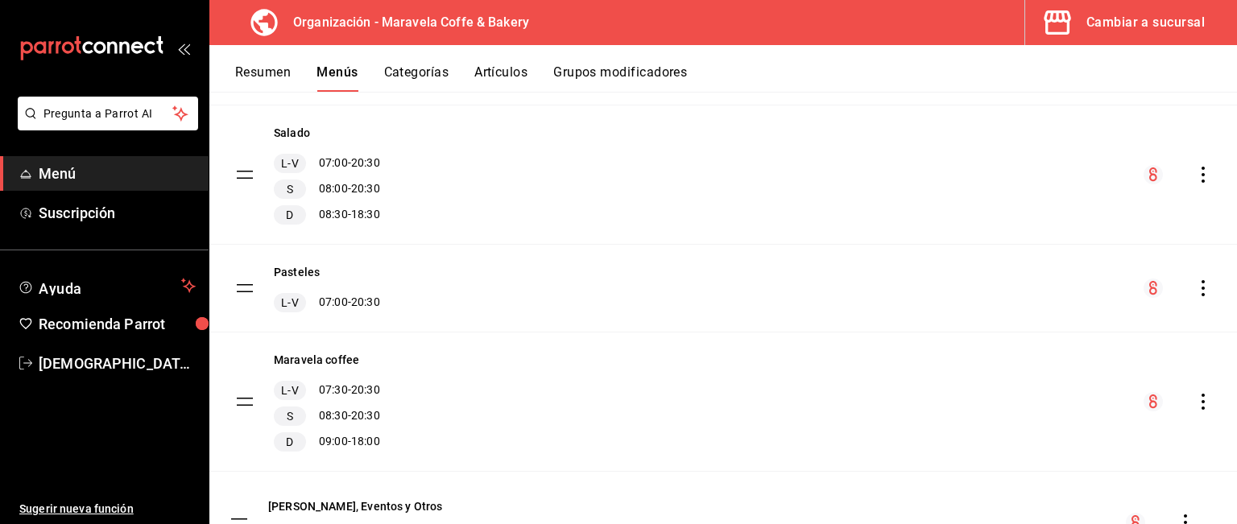
scroll to position [484, 0]
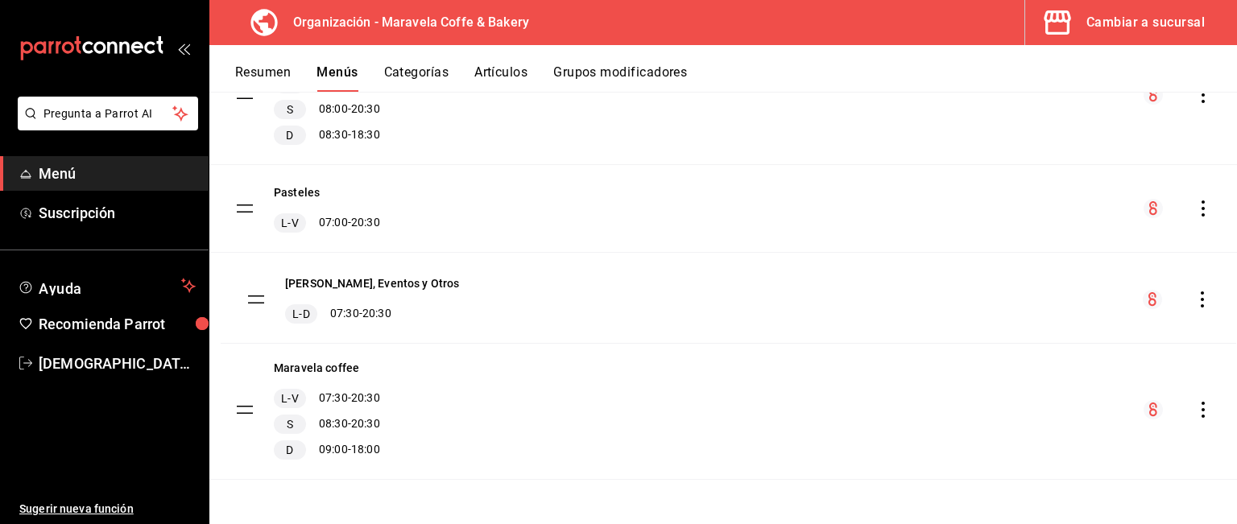
drag, startPoint x: 240, startPoint y: 376, endPoint x: 251, endPoint y: 302, distance: 74.9
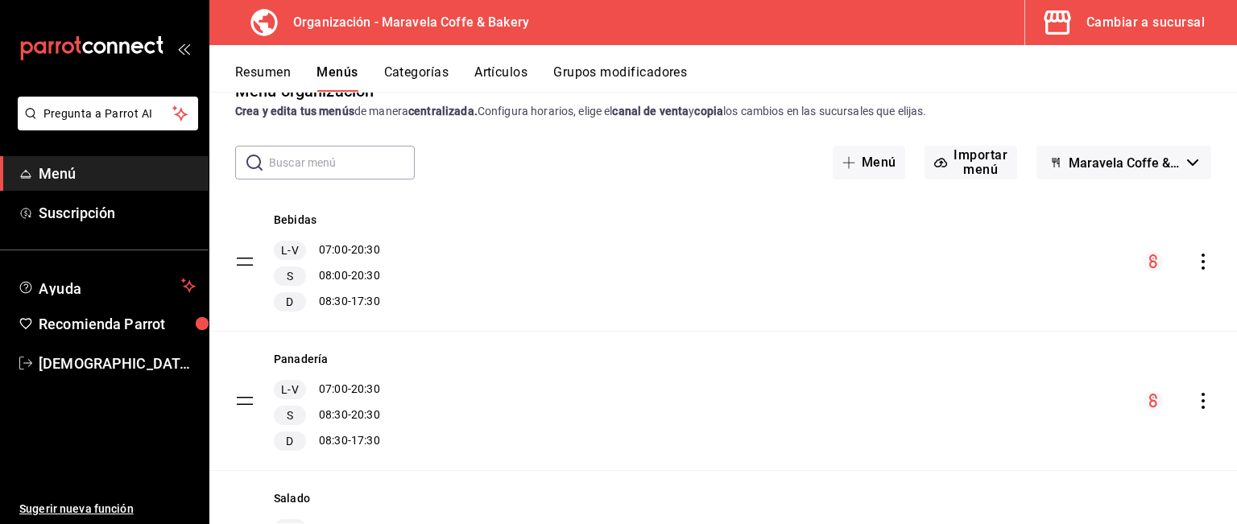
scroll to position [0, 0]
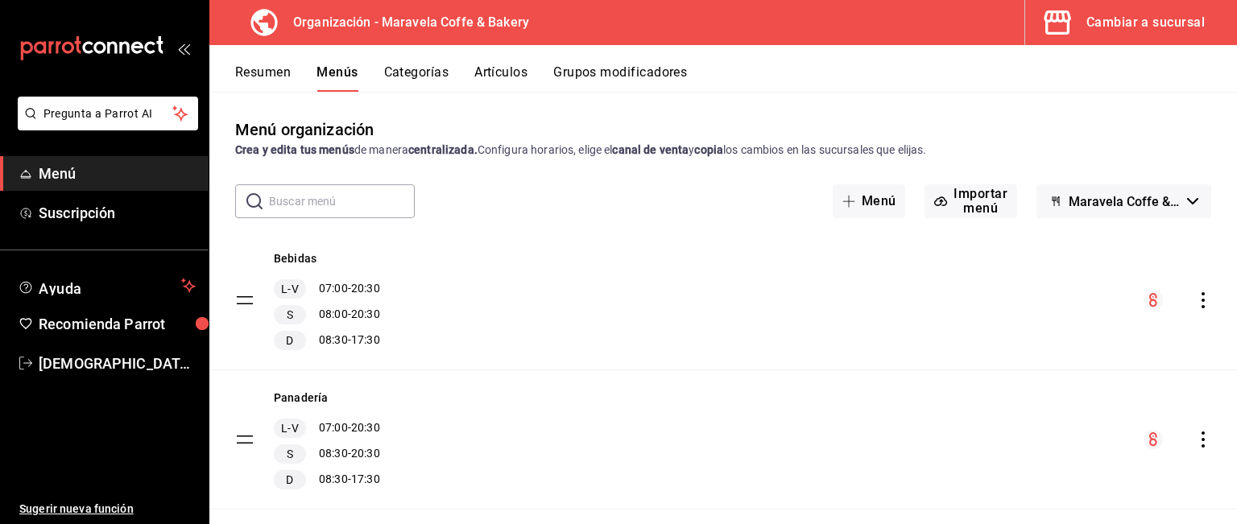
click at [1195, 297] on icon "actions" at bounding box center [1203, 300] width 16 height 16
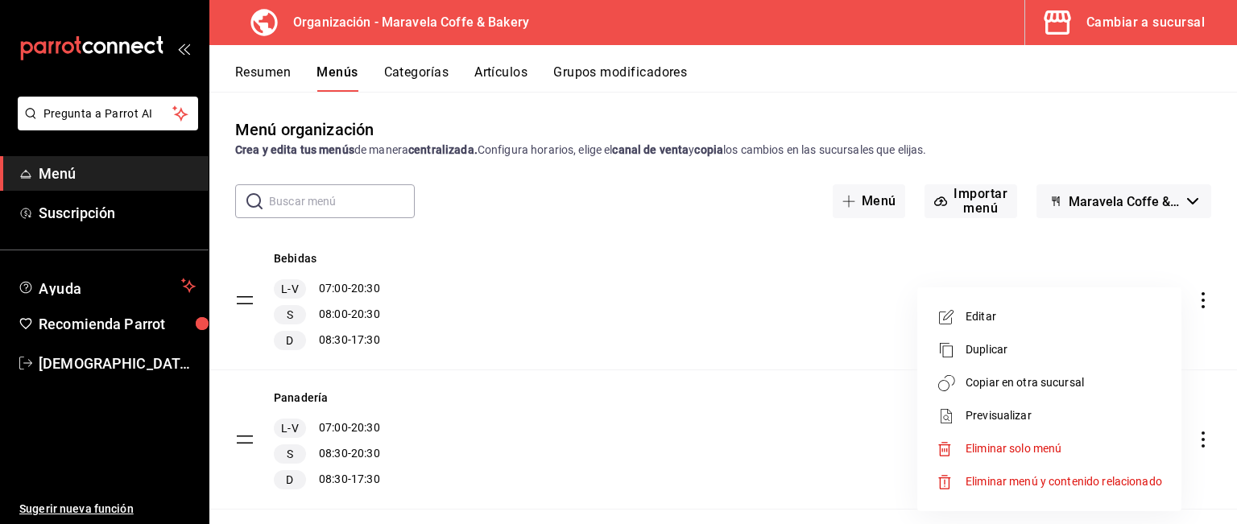
click at [1041, 387] on span "Copiar en otra sucursal" at bounding box center [1064, 383] width 197 height 17
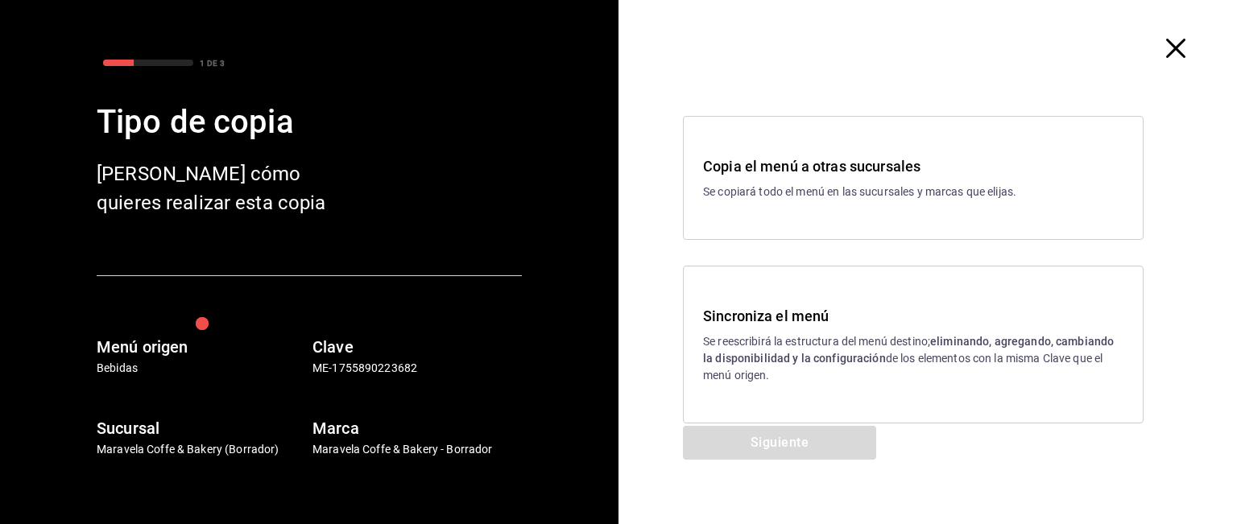
click at [764, 373] on p "Se reescribirá la estructura del menú destino; eliminando, agregando, cambiando…" at bounding box center [913, 358] width 420 height 51
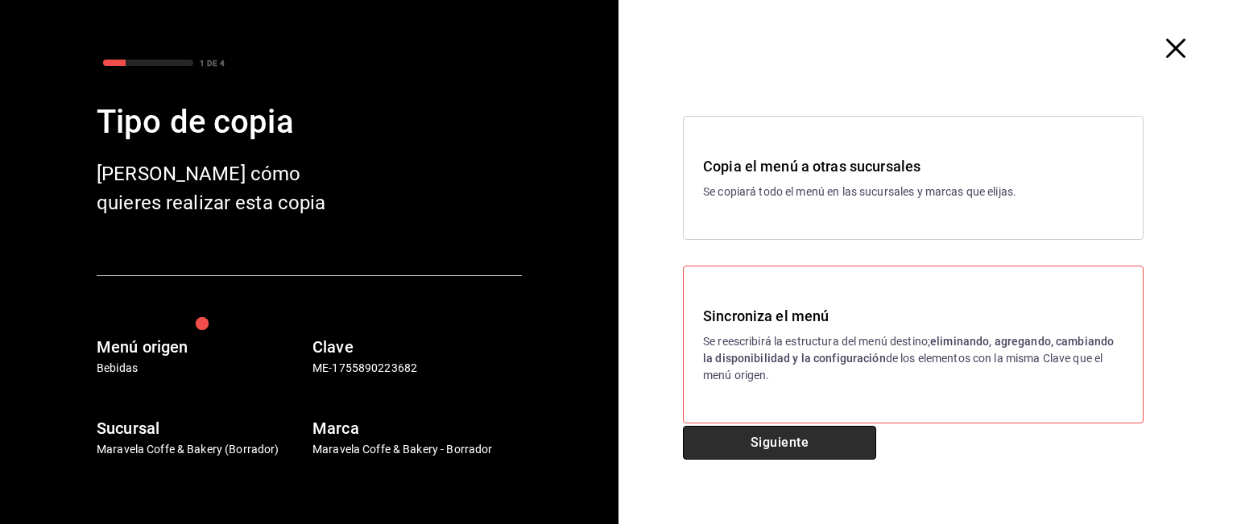
click at [750, 437] on button "Siguiente" at bounding box center [779, 443] width 193 height 34
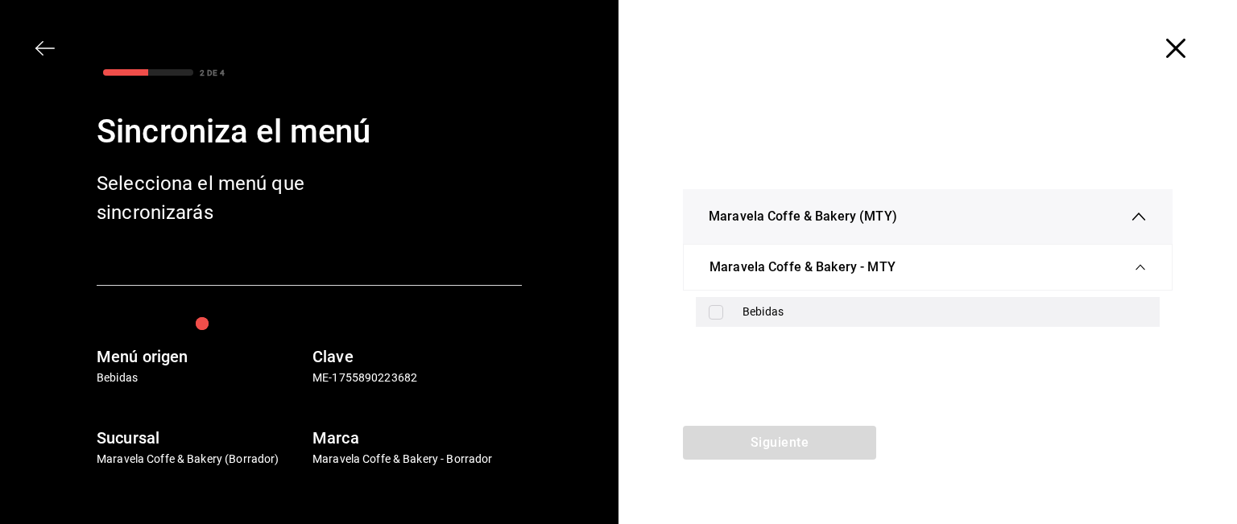
click at [715, 317] on input "checkbox" at bounding box center [716, 312] width 14 height 14
checkbox input "true"
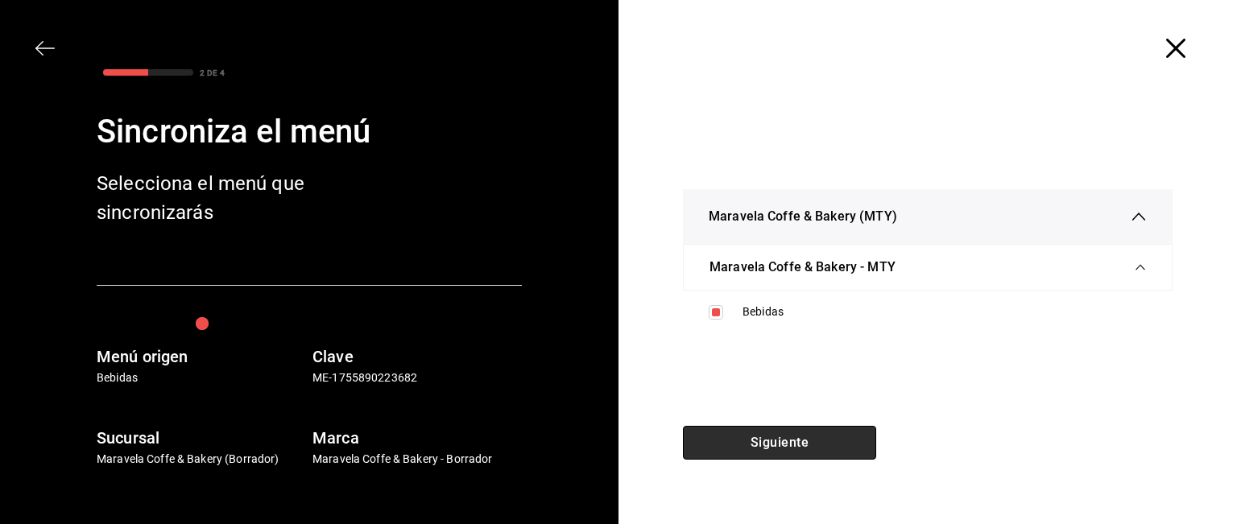
click at [747, 450] on button "Siguiente" at bounding box center [779, 443] width 193 height 34
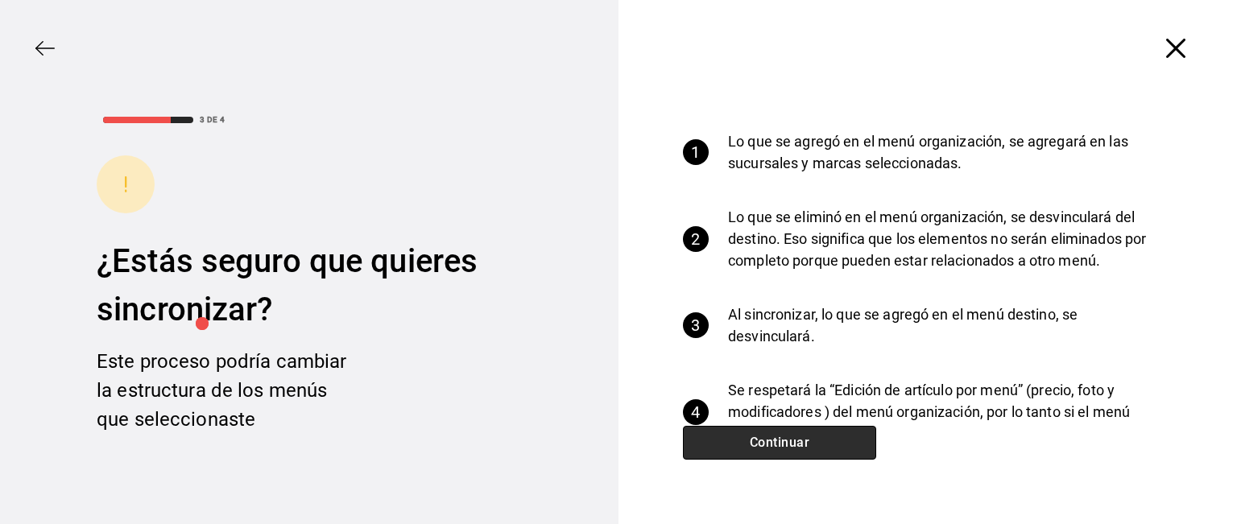
click at [747, 450] on button "Continuar" at bounding box center [779, 443] width 193 height 34
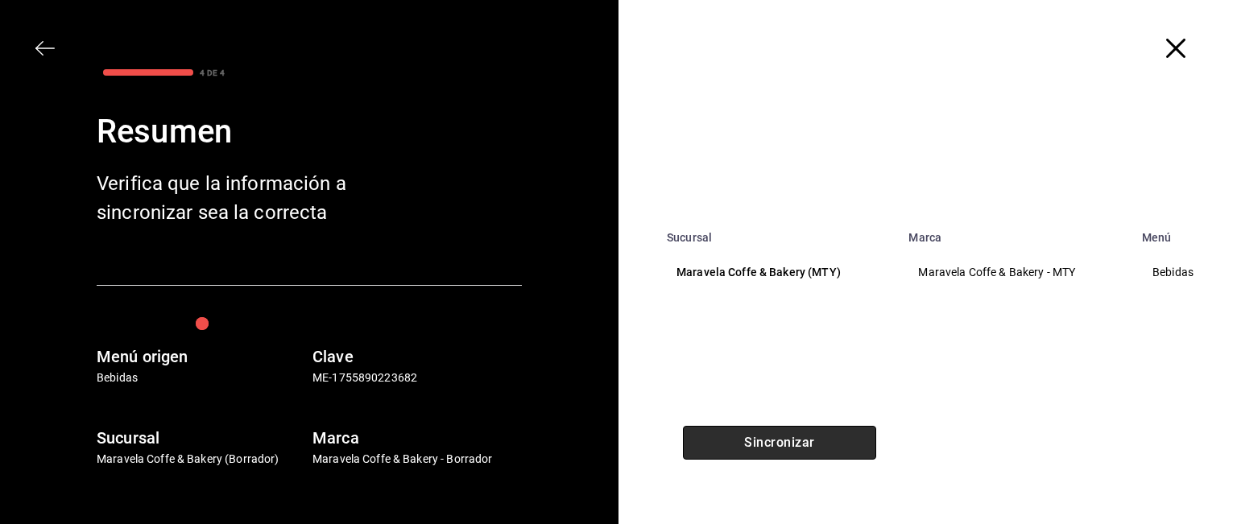
click at [747, 450] on button "Sincronizar" at bounding box center [779, 443] width 193 height 34
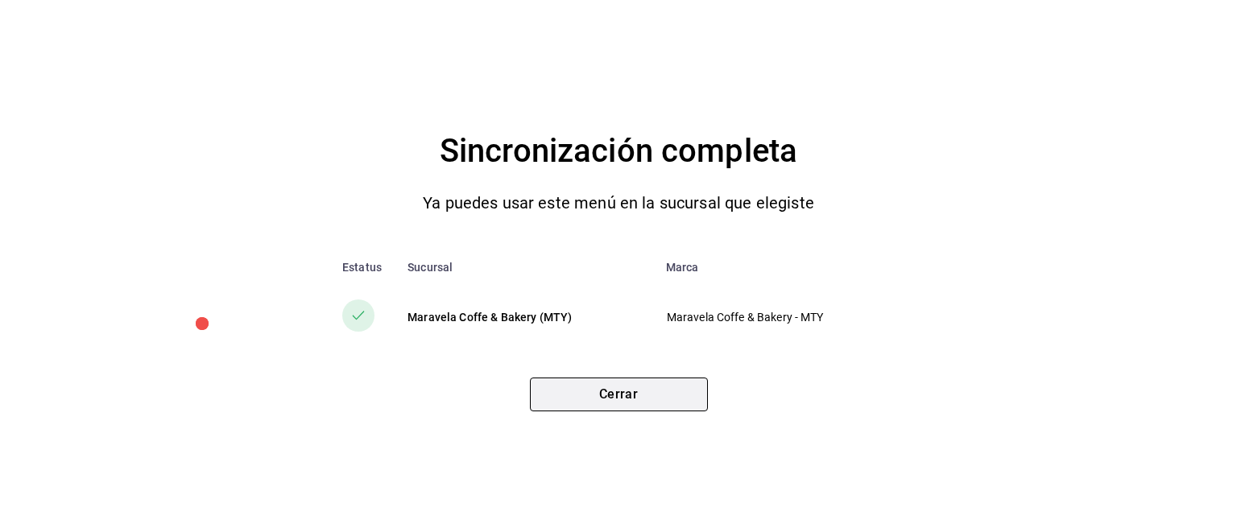
click at [660, 404] on button "Cerrar" at bounding box center [619, 395] width 178 height 34
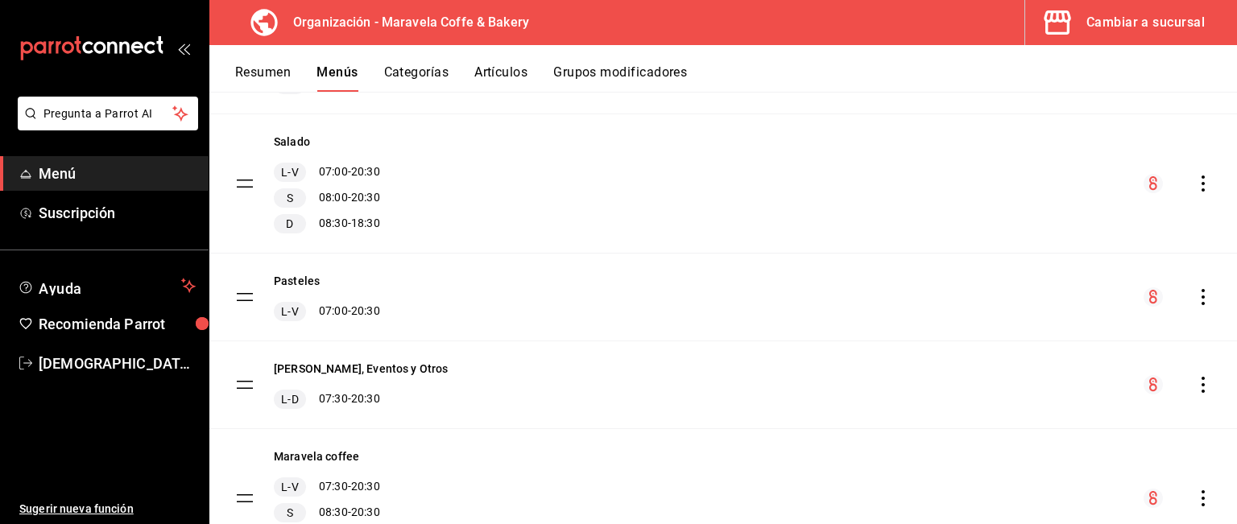
scroll to position [406, 0]
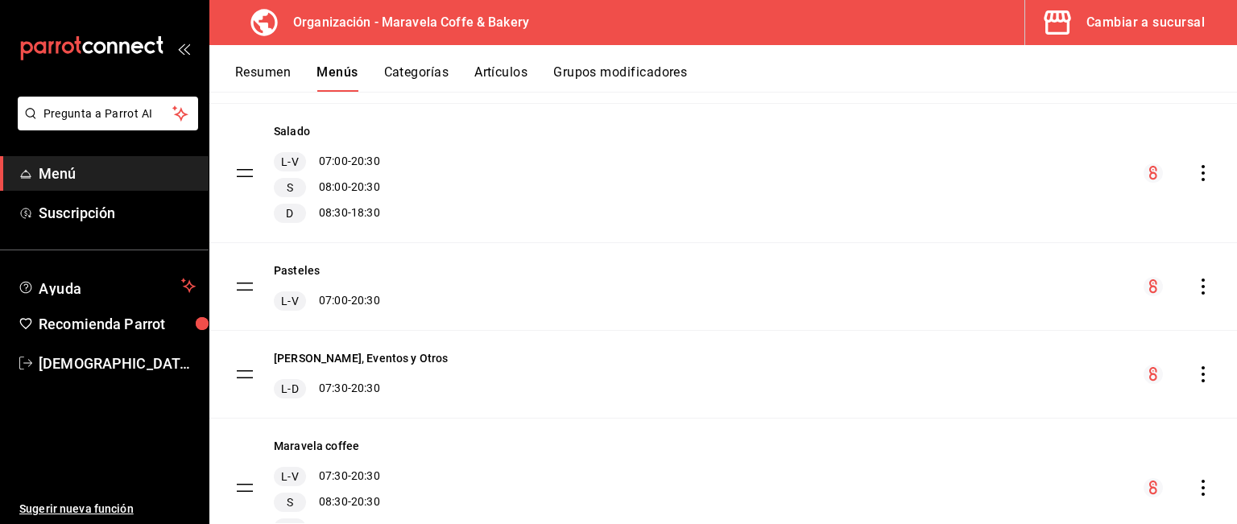
click at [1202, 368] on icon "actions" at bounding box center [1203, 374] width 3 height 16
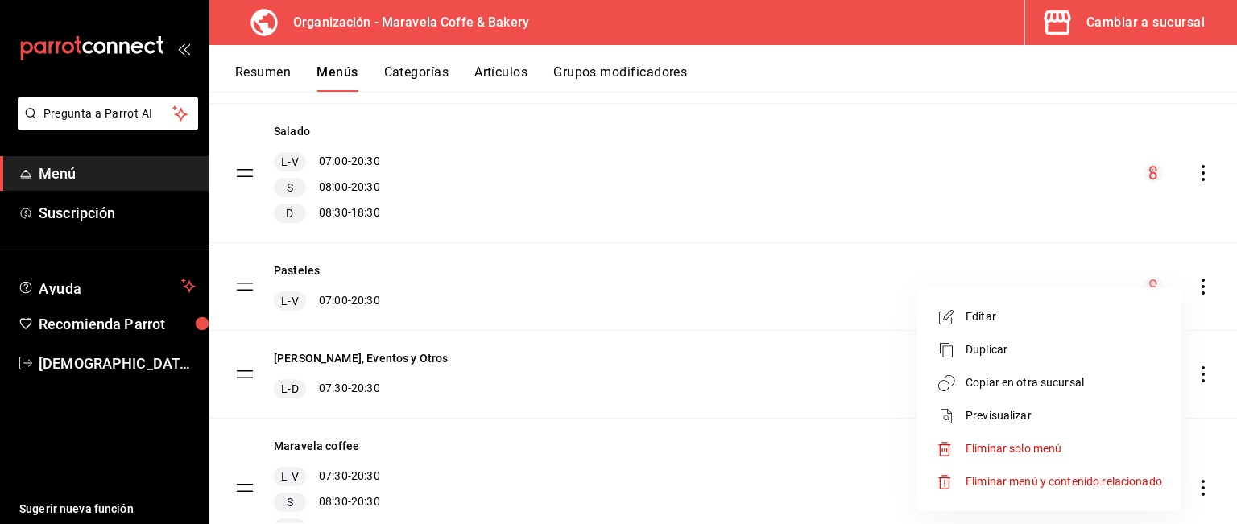
click at [1102, 383] on span "Copiar en otra sucursal" at bounding box center [1064, 383] width 197 height 17
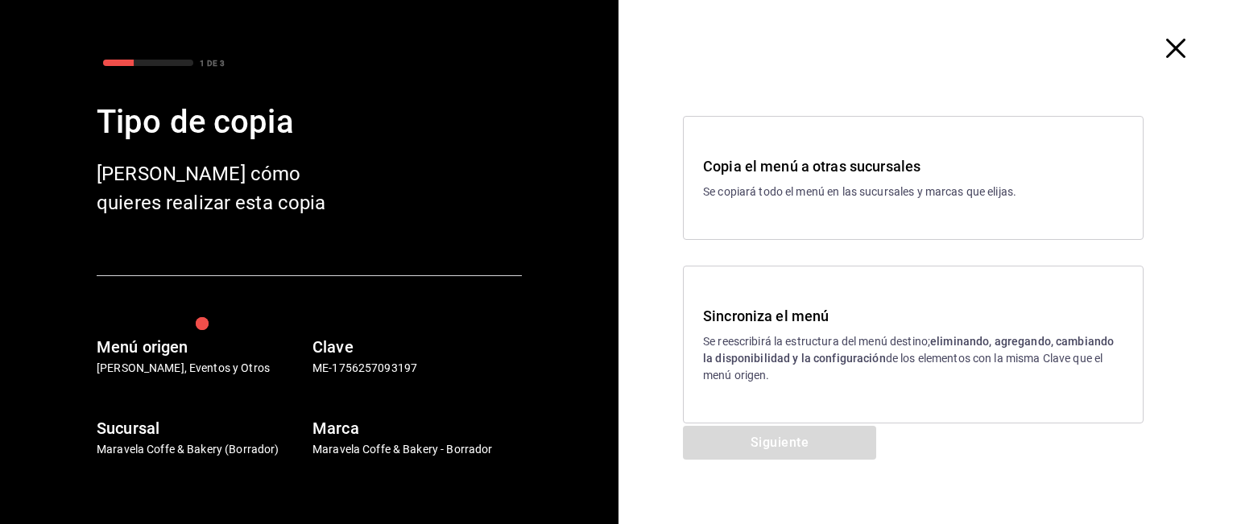
click at [747, 350] on strong "eliminando, agregando, cambiando la disponibilidad y la configuración" at bounding box center [908, 350] width 411 height 30
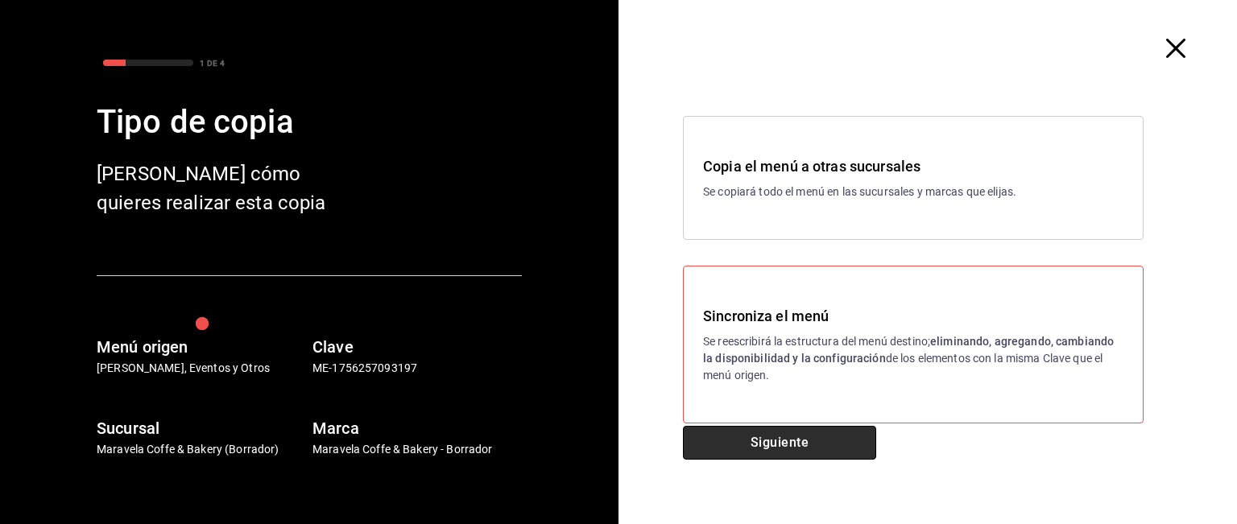
click at [757, 444] on button "Siguiente" at bounding box center [779, 443] width 193 height 34
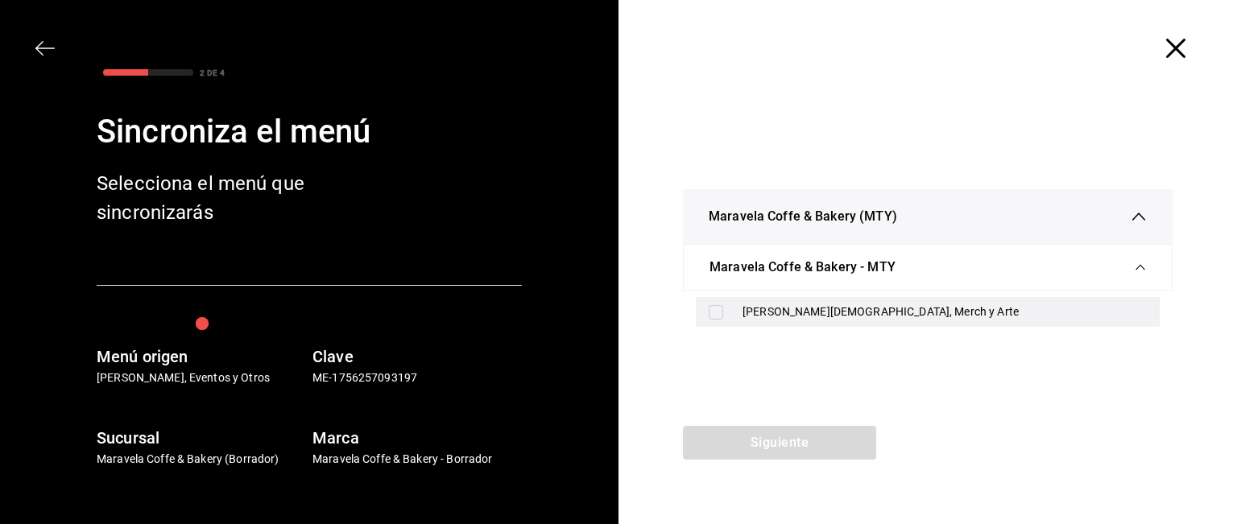
click at [737, 300] on div "[PERSON_NAME][DEMOGRAPHIC_DATA], Merch y Arte" at bounding box center [928, 312] width 464 height 30
checkbox input "true"
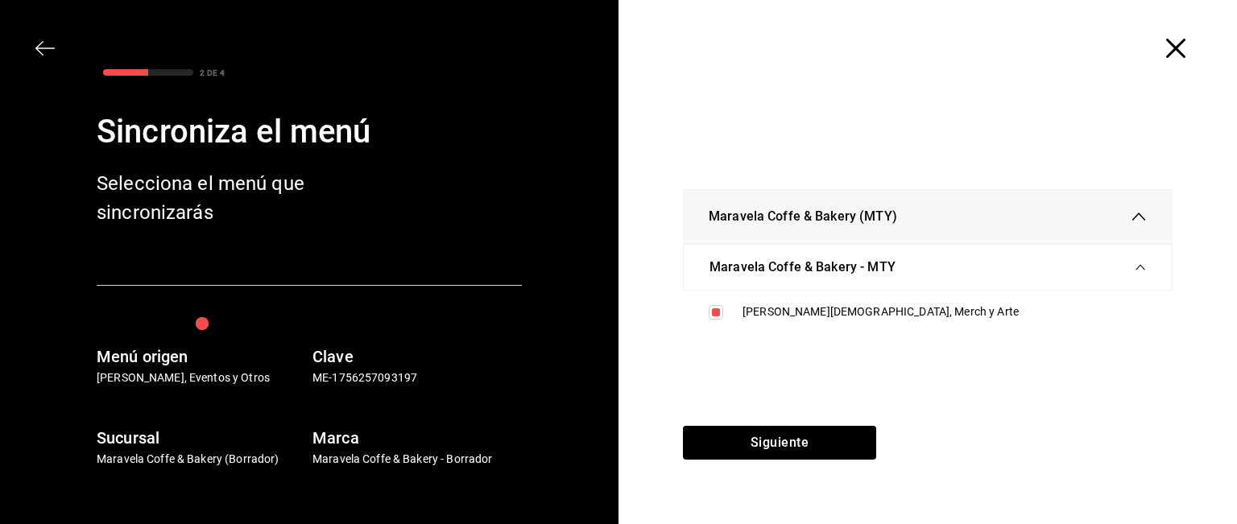
click at [735, 464] on div "Siguiente" at bounding box center [780, 475] width 322 height 98
click at [757, 442] on button "Siguiente" at bounding box center [779, 443] width 193 height 34
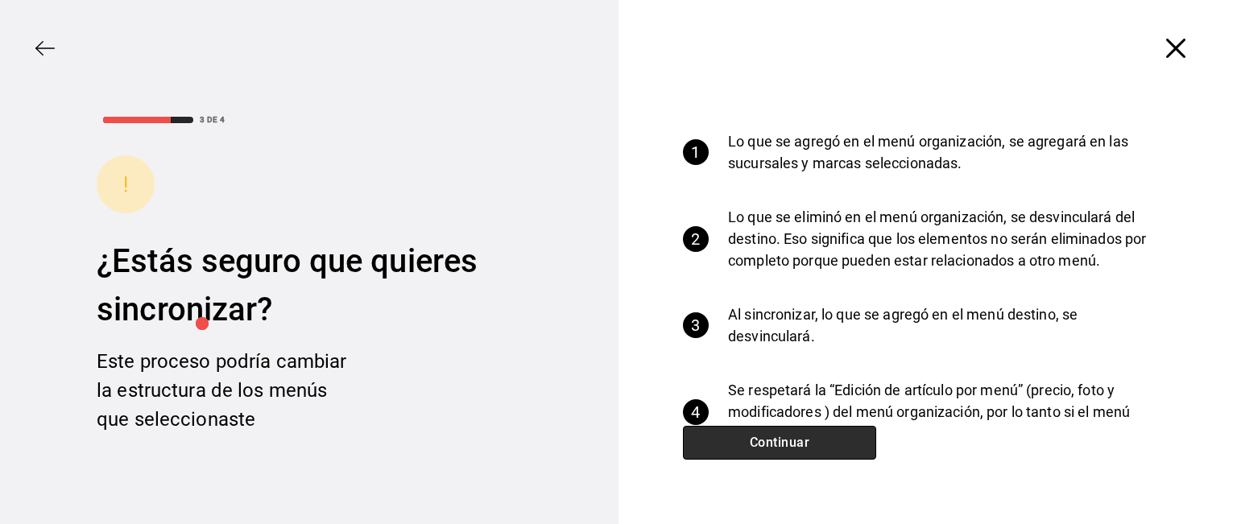
click at [757, 442] on button "Continuar" at bounding box center [779, 443] width 193 height 34
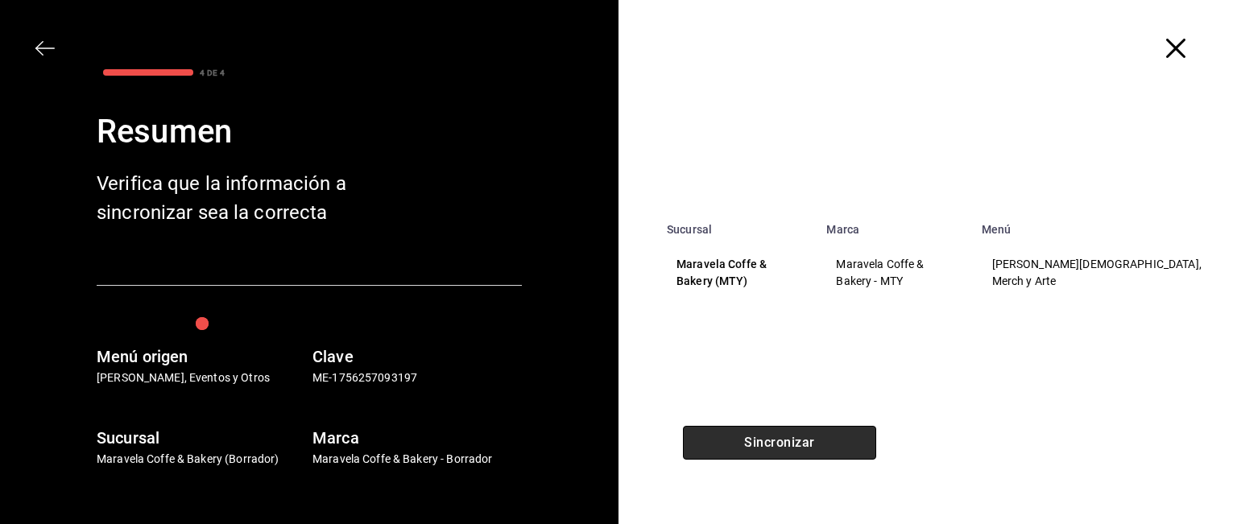
click at [757, 442] on button "Sincronizar" at bounding box center [779, 443] width 193 height 34
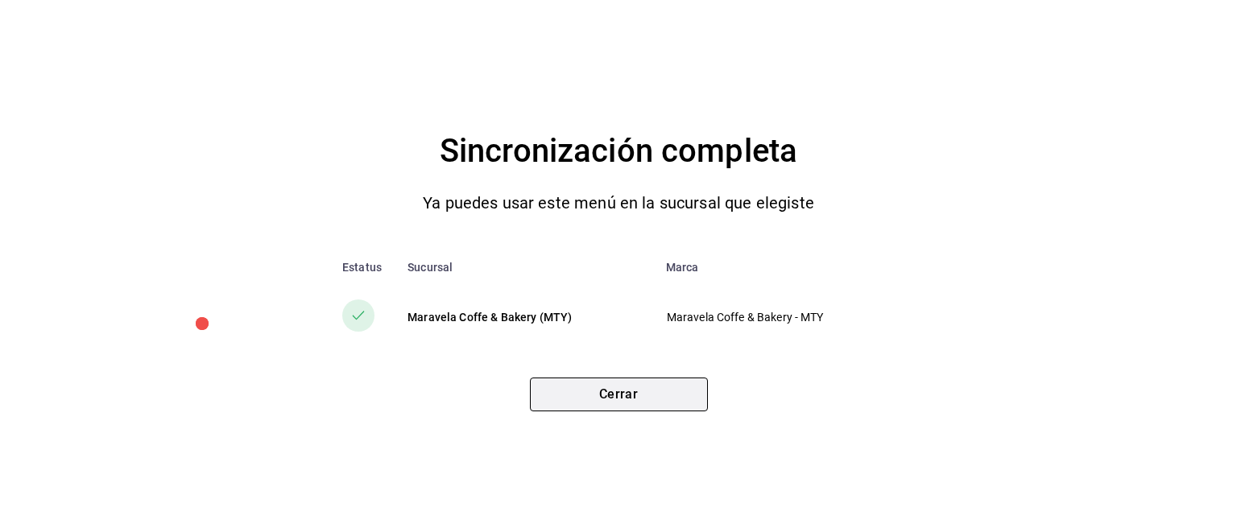
click at [635, 407] on button "Cerrar" at bounding box center [619, 395] width 178 height 34
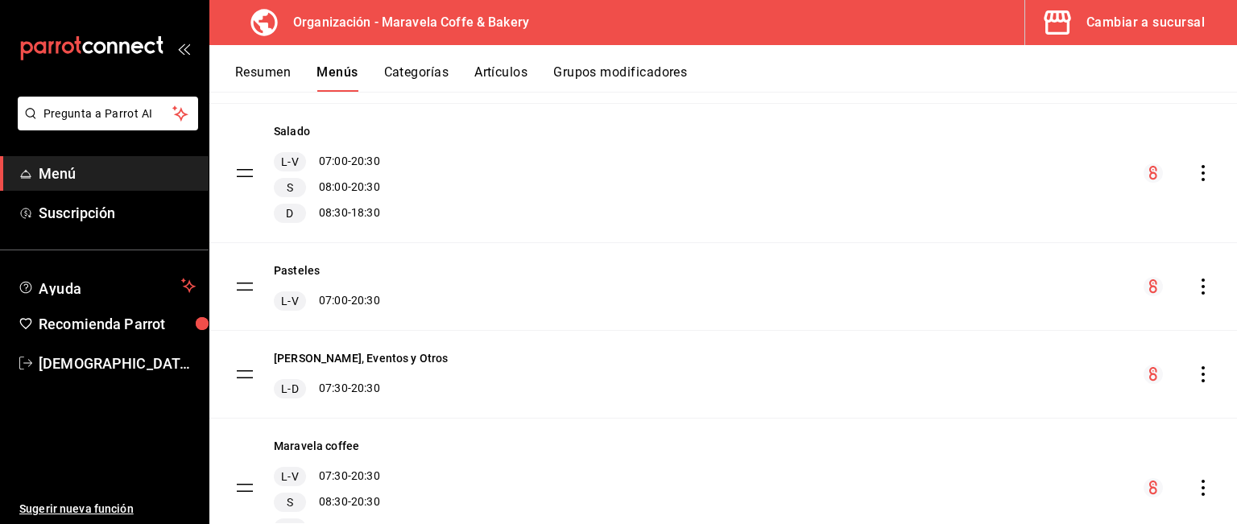
click at [404, 77] on button "Categorías" at bounding box center [416, 77] width 65 height 27
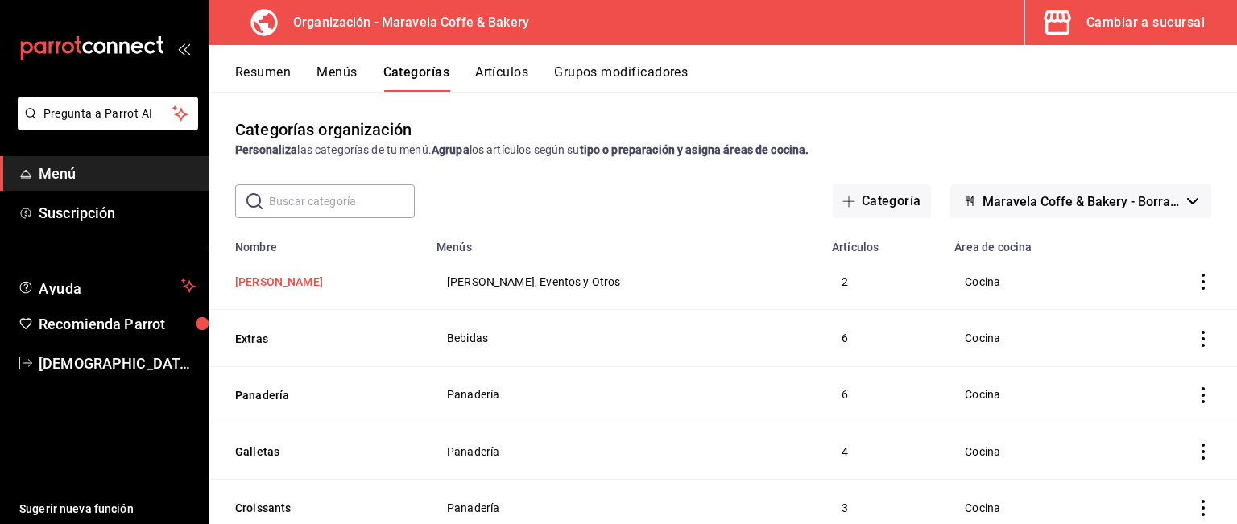
click at [243, 279] on button "[PERSON_NAME]" at bounding box center [315, 282] width 161 height 16
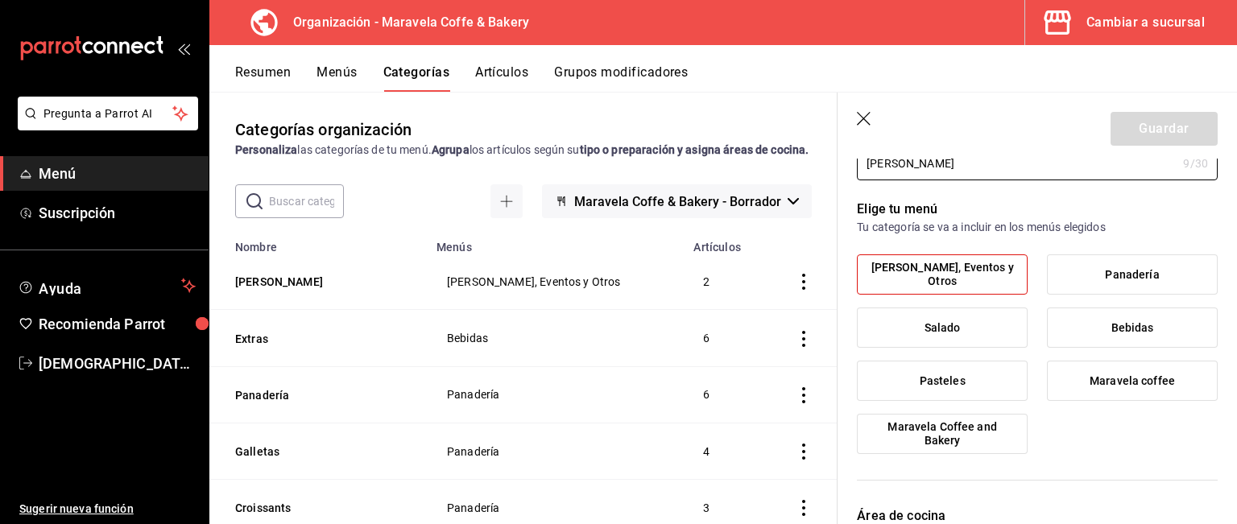
scroll to position [95, 0]
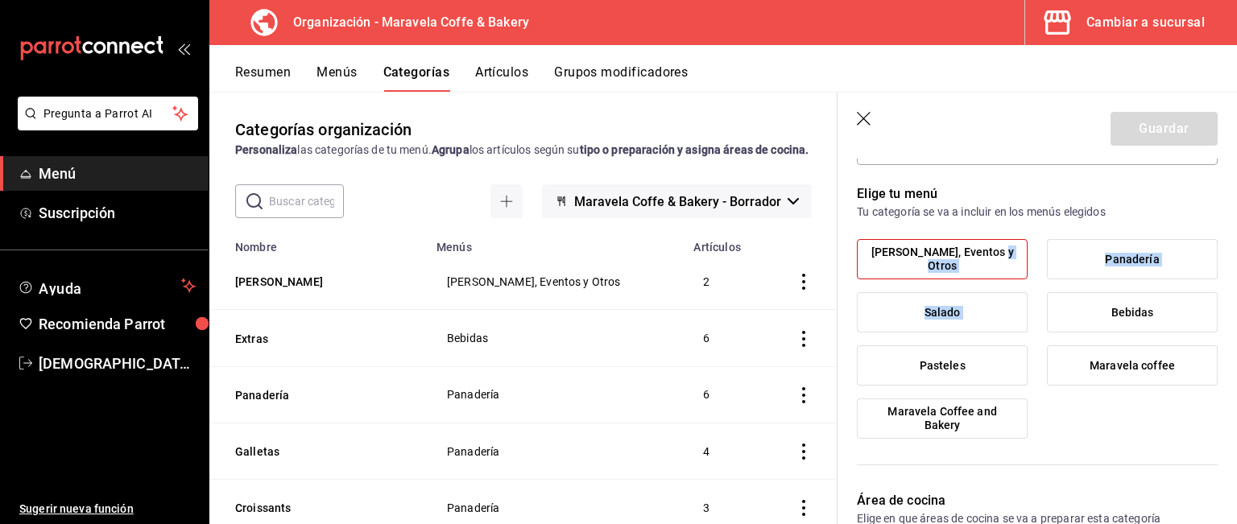
drag, startPoint x: 993, startPoint y: 267, endPoint x: 1076, endPoint y: 318, distance: 97.7
click at [1076, 318] on div "[PERSON_NAME], Eventos y Otros Panadería Salado Bebidas Pasteles Maravela coffe…" at bounding box center [1037, 345] width 361 height 213
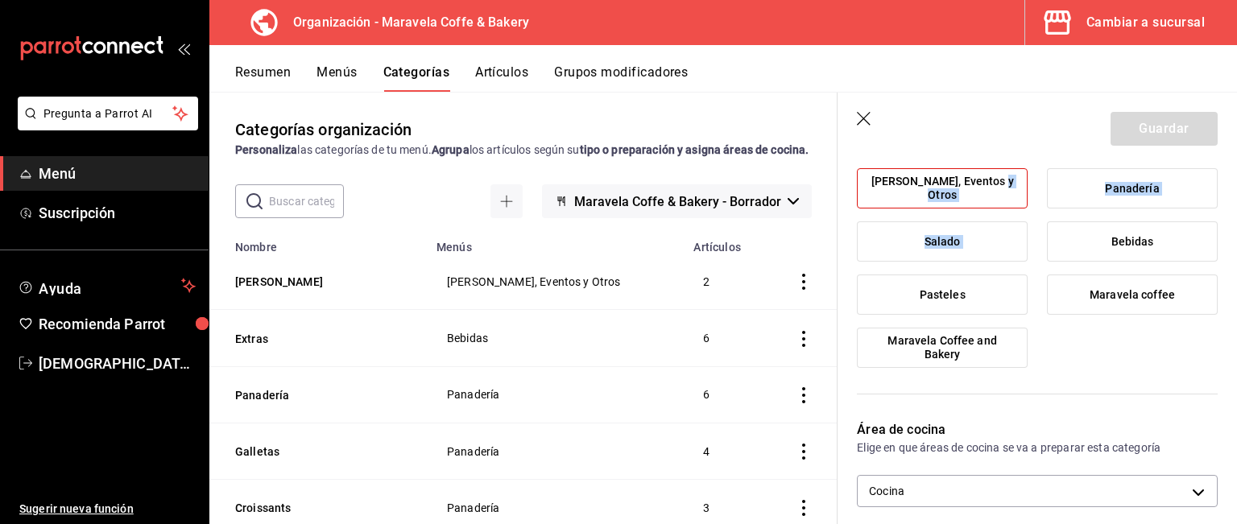
scroll to position [0, 0]
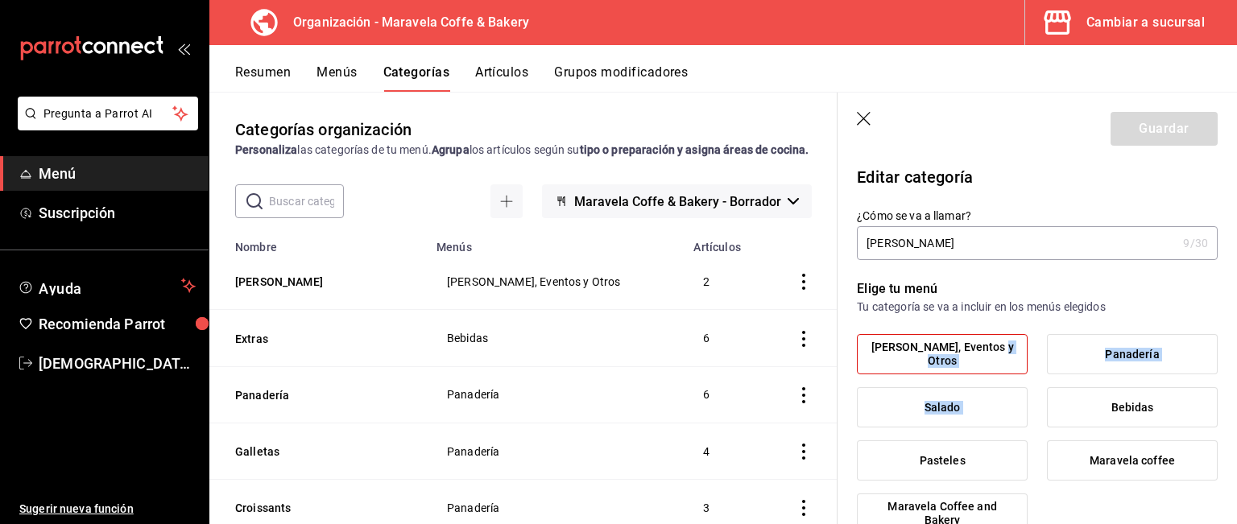
click at [867, 119] on icon "button" at bounding box center [865, 120] width 16 height 16
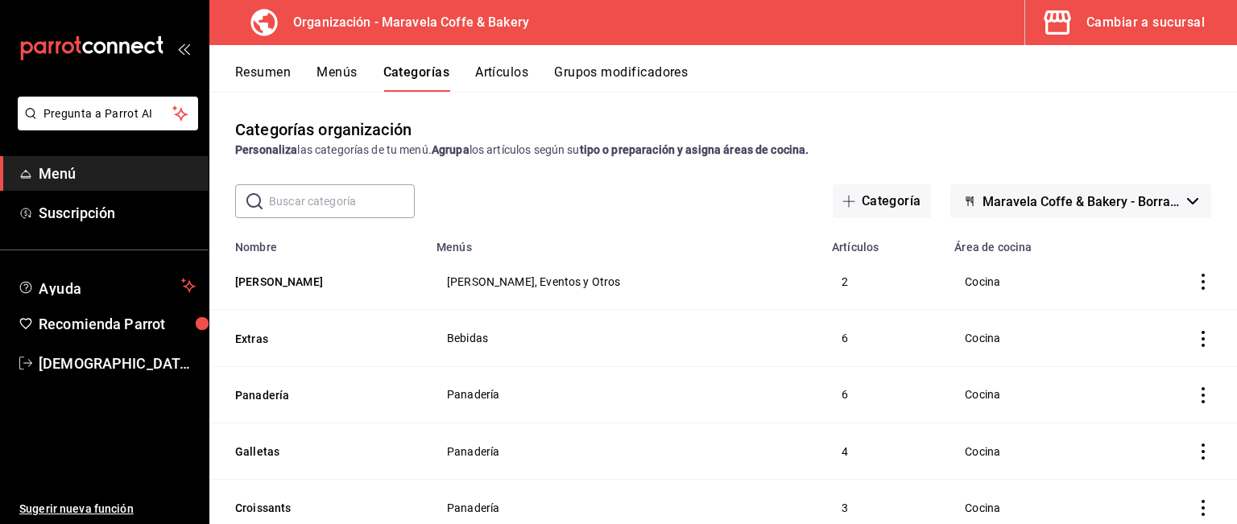
click at [1171, 201] on button "Maravela Coffe & Bakery - Borrador" at bounding box center [1080, 201] width 261 height 34
click at [351, 67] on button "Menús" at bounding box center [337, 77] width 40 height 27
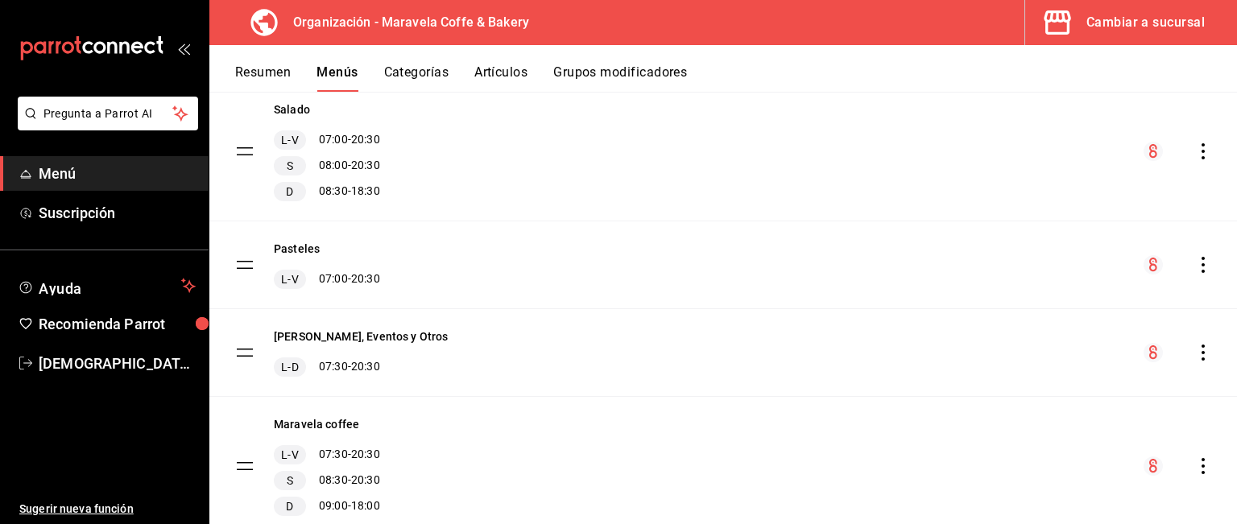
scroll to position [484, 0]
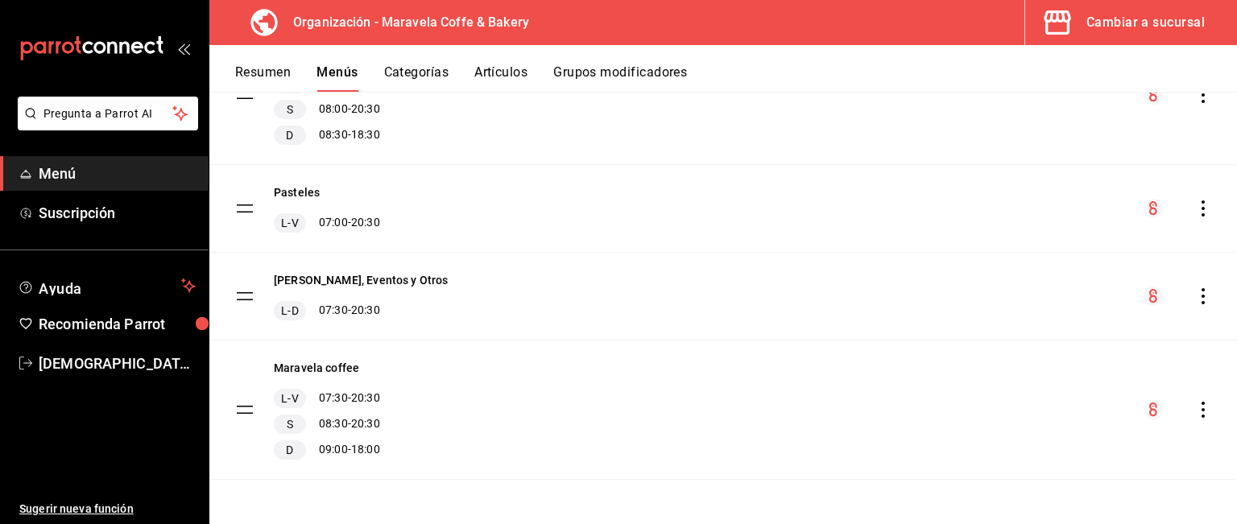
click at [1195, 412] on icon "actions" at bounding box center [1203, 410] width 16 height 16
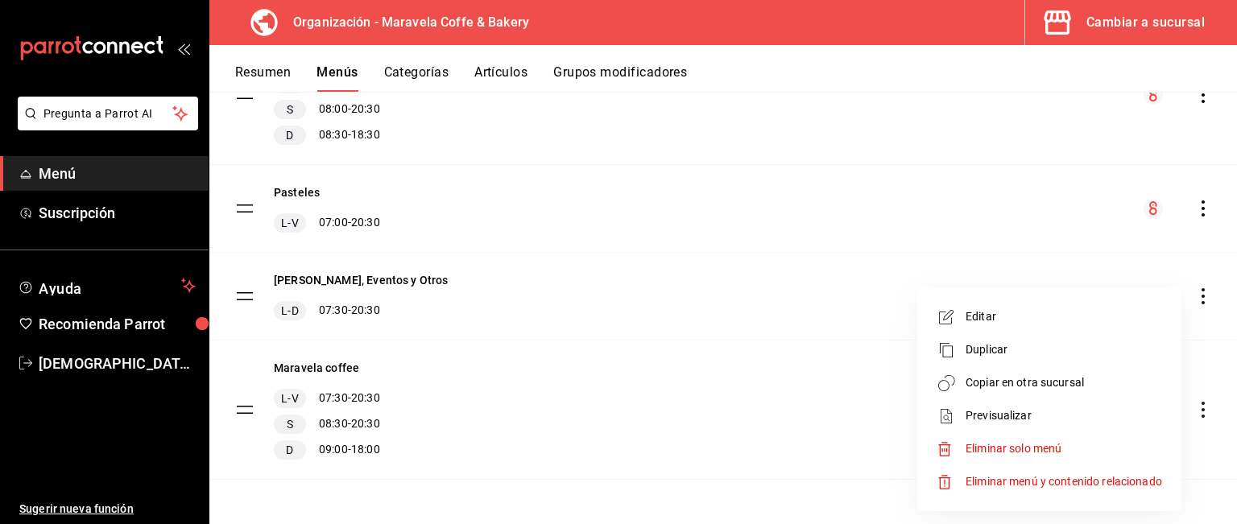
click at [1086, 387] on span "Copiar en otra sucursal" at bounding box center [1064, 383] width 197 height 17
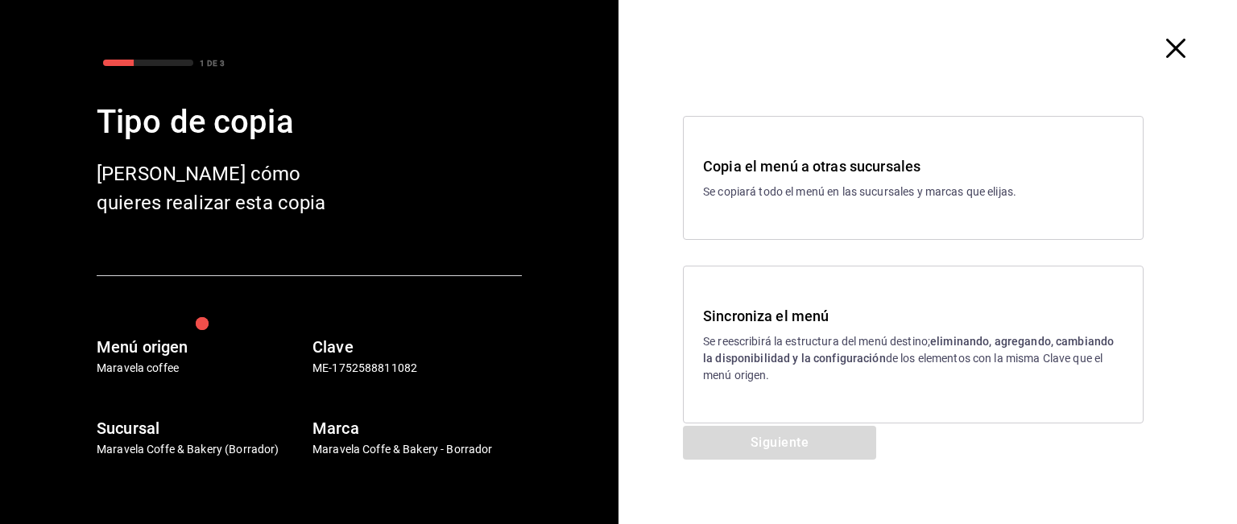
click at [854, 323] on h3 "Sincroniza el menú" at bounding box center [913, 316] width 420 height 22
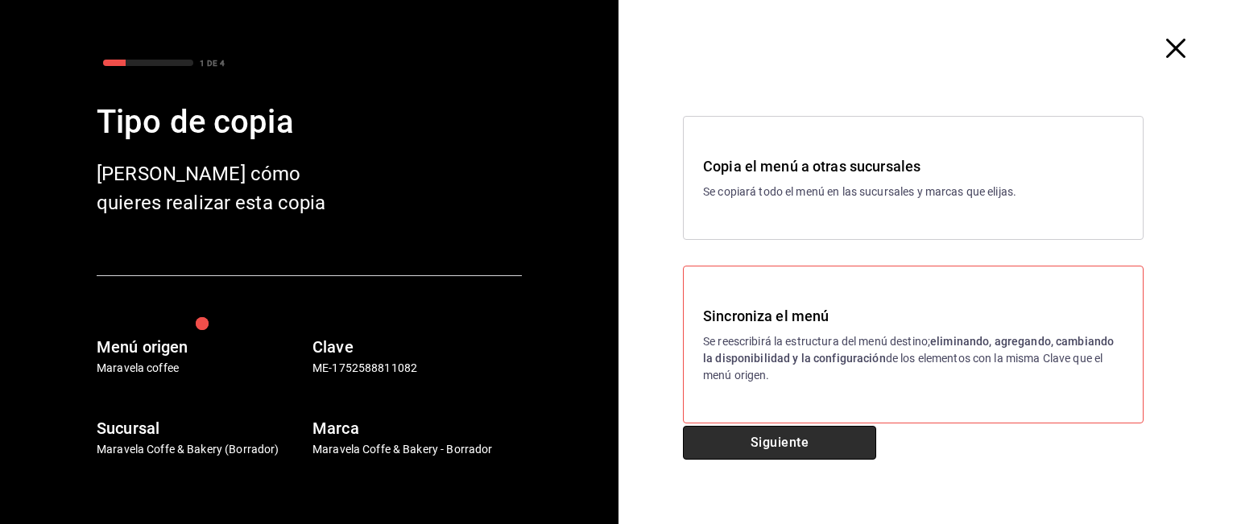
click at [814, 446] on button "Siguiente" at bounding box center [779, 443] width 193 height 34
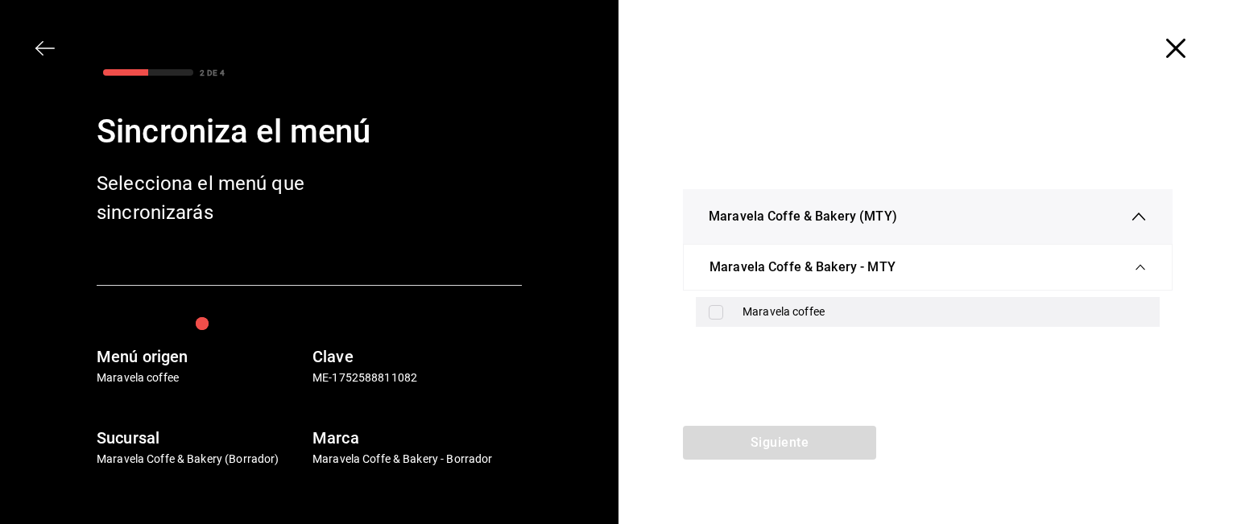
click at [781, 305] on div "Maravela coffee" at bounding box center [945, 312] width 404 height 17
checkbox input "true"
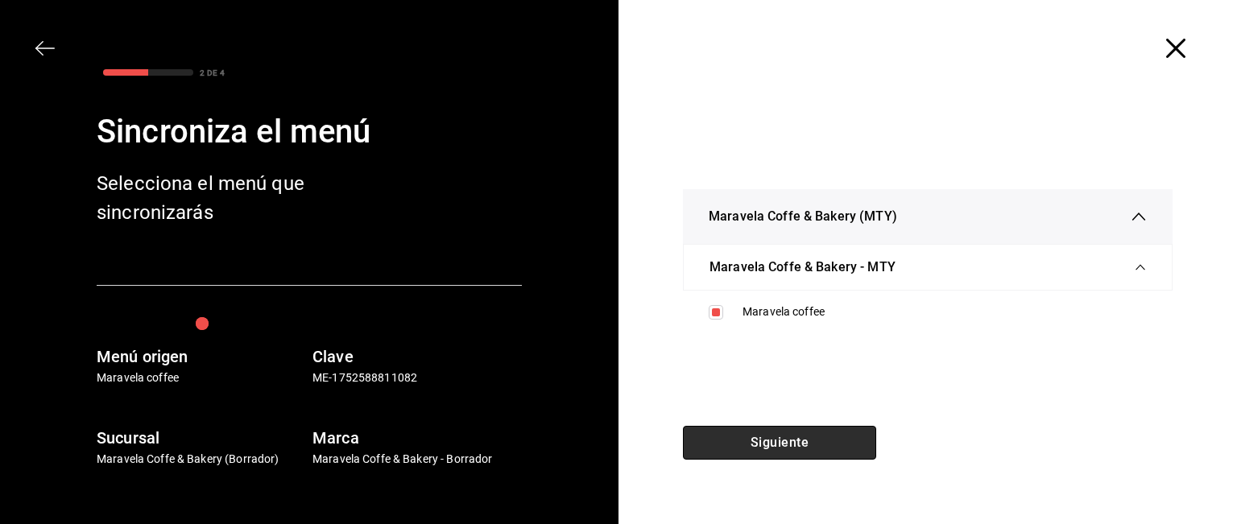
click at [763, 446] on button "Siguiente" at bounding box center [779, 443] width 193 height 34
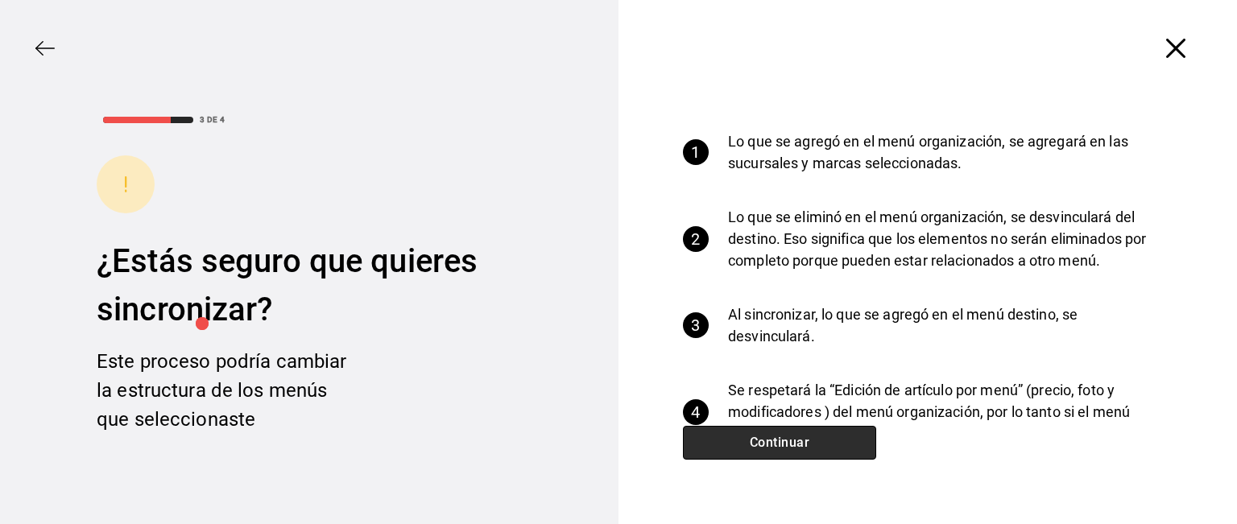
click at [763, 446] on button "Continuar" at bounding box center [779, 443] width 193 height 34
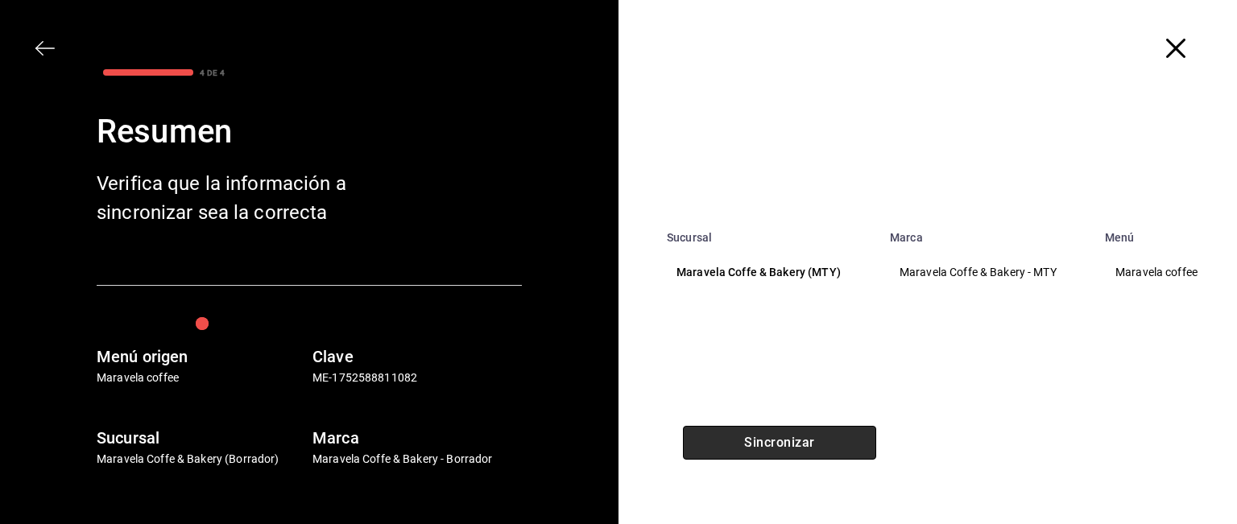
click at [763, 446] on button "Sincronizar" at bounding box center [779, 443] width 193 height 34
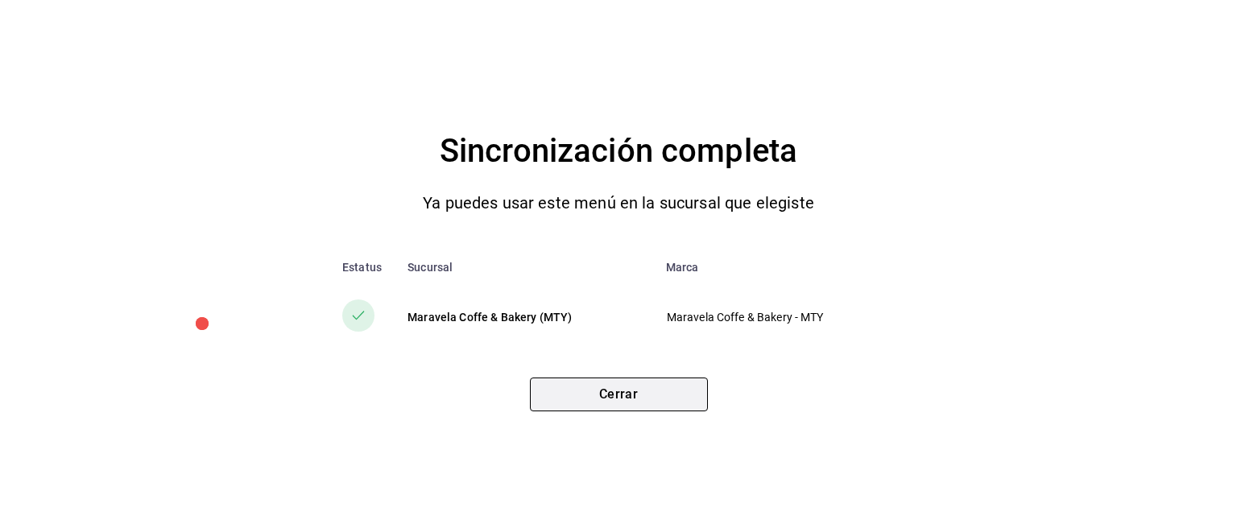
click at [644, 398] on button "Cerrar" at bounding box center [619, 395] width 178 height 34
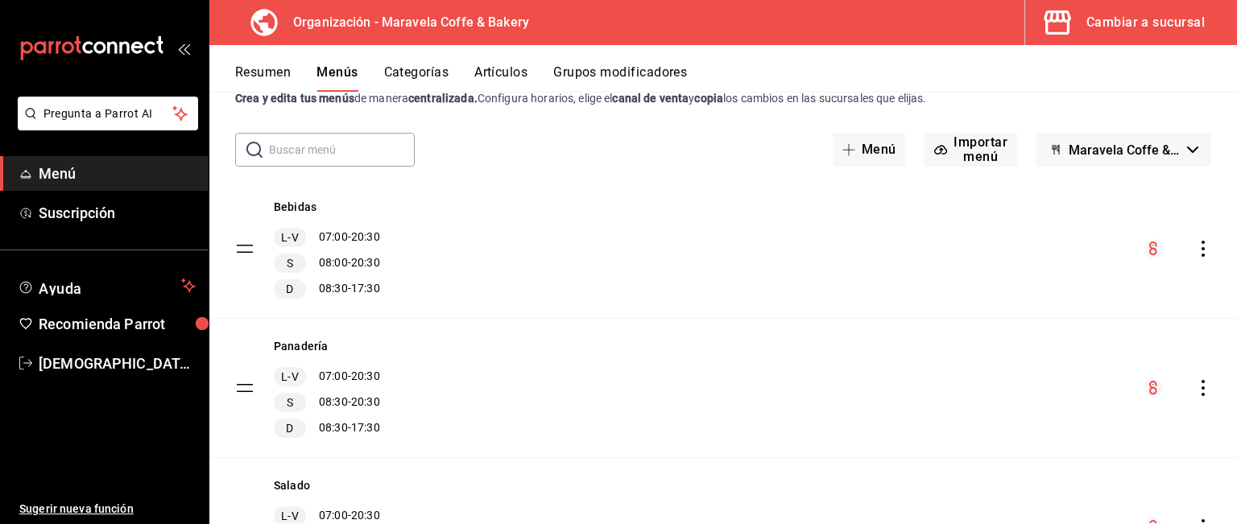
scroll to position [0, 0]
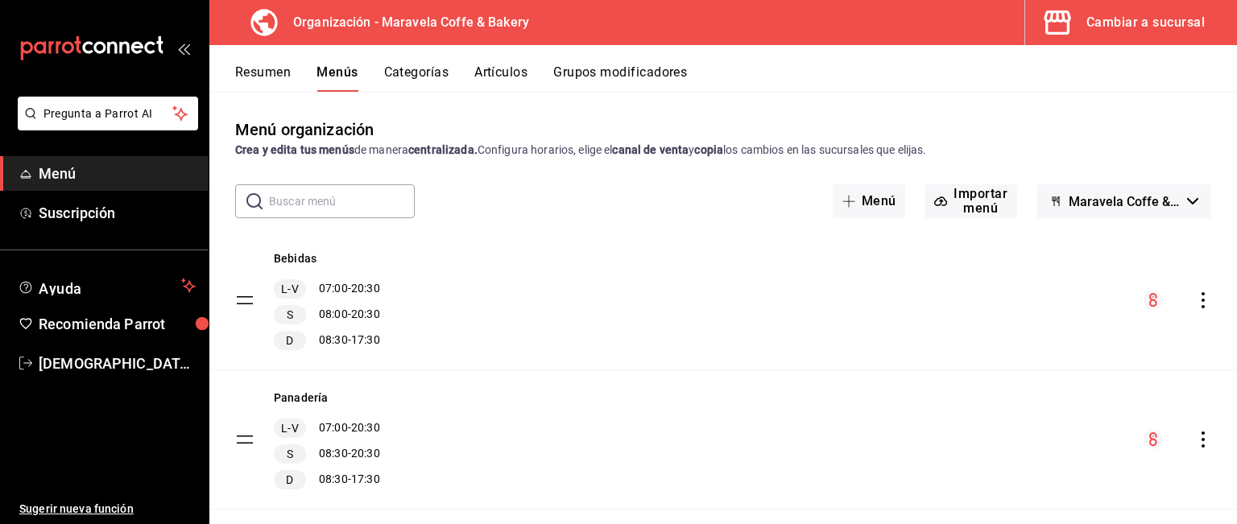
click at [1095, 212] on button "Maravela Coffe & Bakery - Borrador" at bounding box center [1124, 201] width 175 height 34
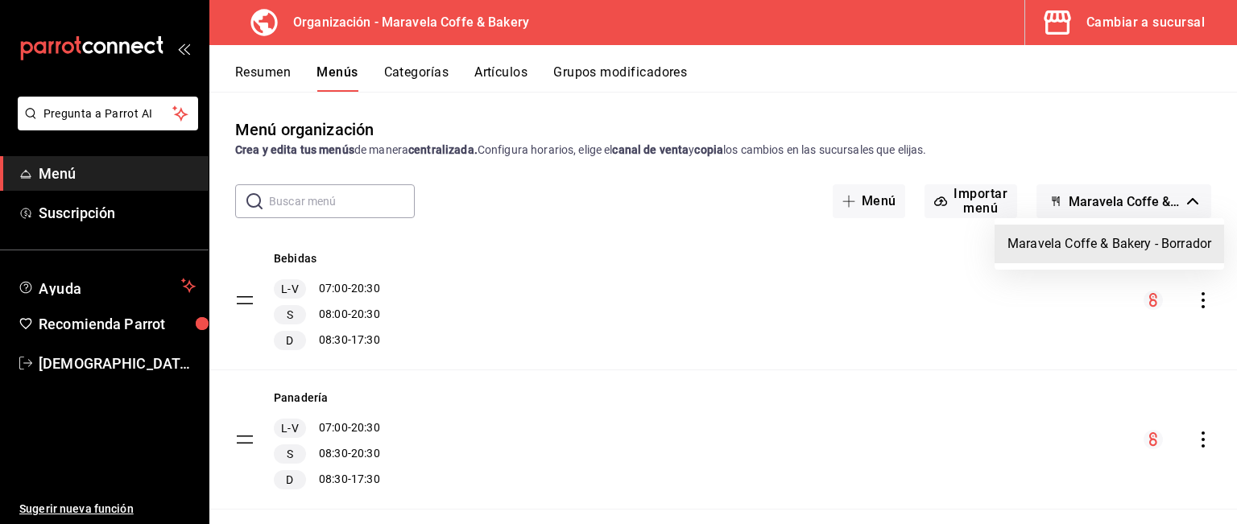
click at [1095, 212] on div at bounding box center [618, 262] width 1237 height 524
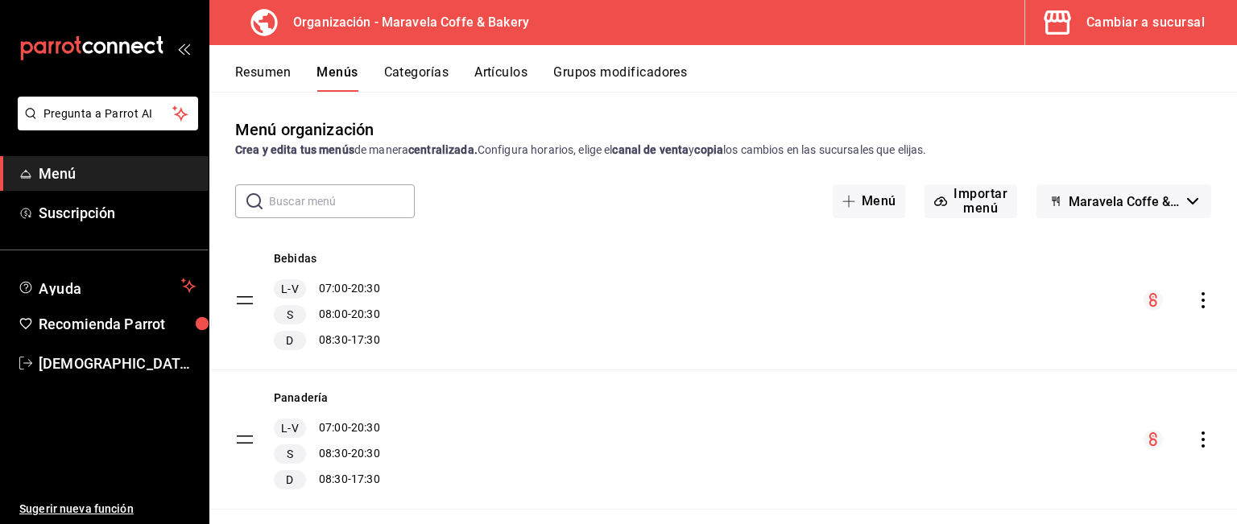
click at [1121, 13] on div "Cambiar a sucursal" at bounding box center [1145, 22] width 118 height 23
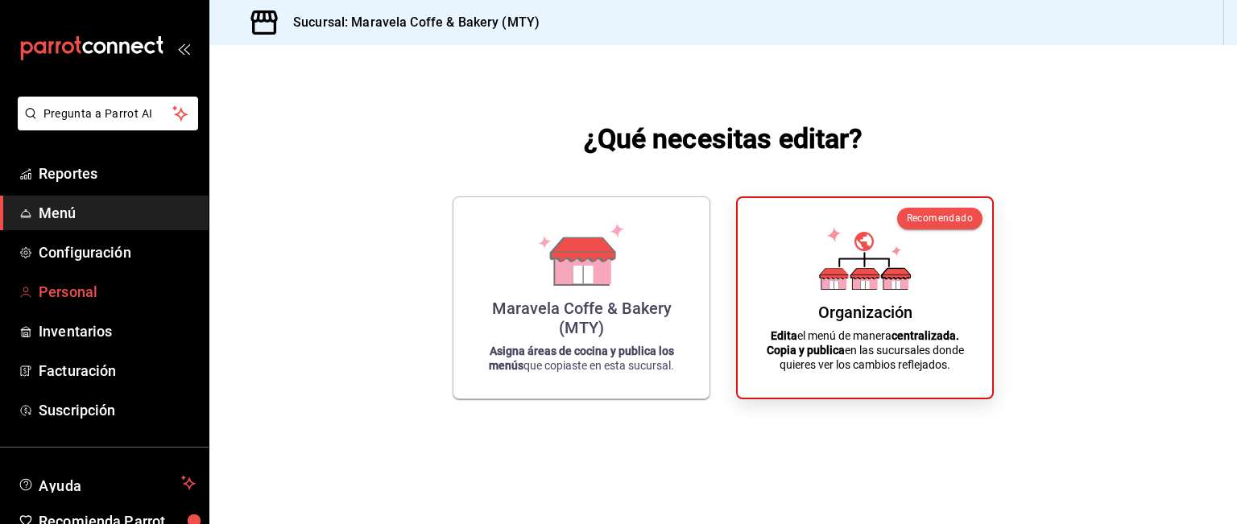
click at [84, 296] on span "Personal" at bounding box center [117, 292] width 157 height 22
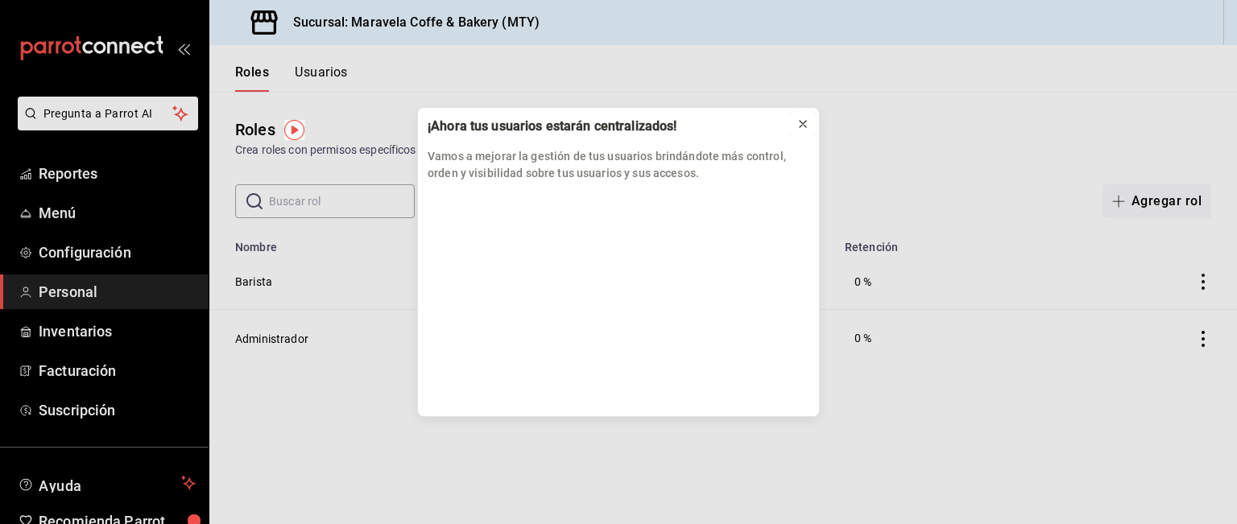
click at [807, 121] on icon at bounding box center [803, 124] width 13 height 13
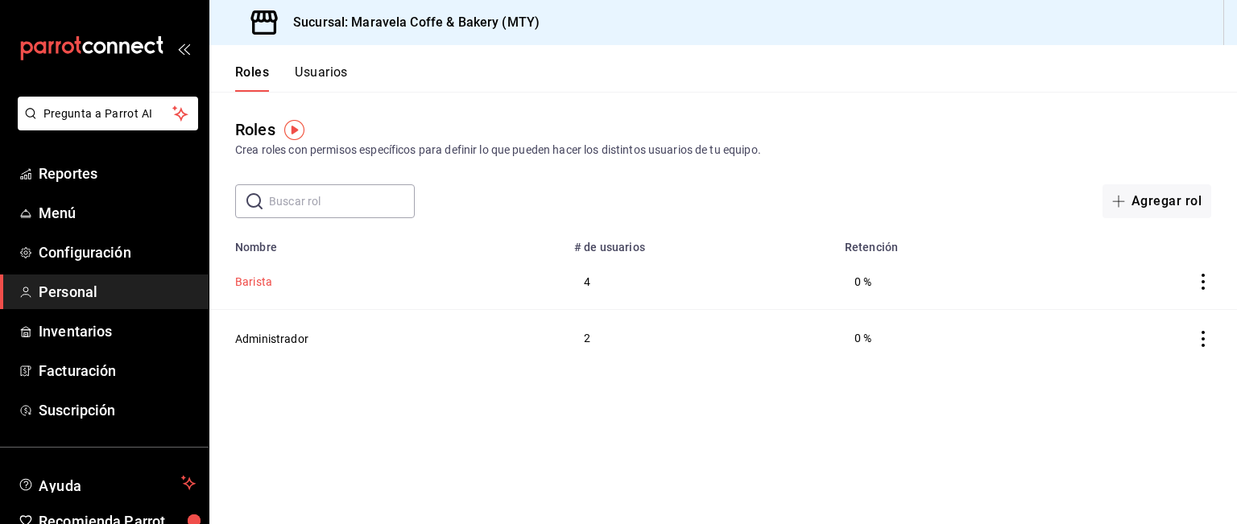
click at [253, 285] on button "Barista" at bounding box center [253, 282] width 37 height 16
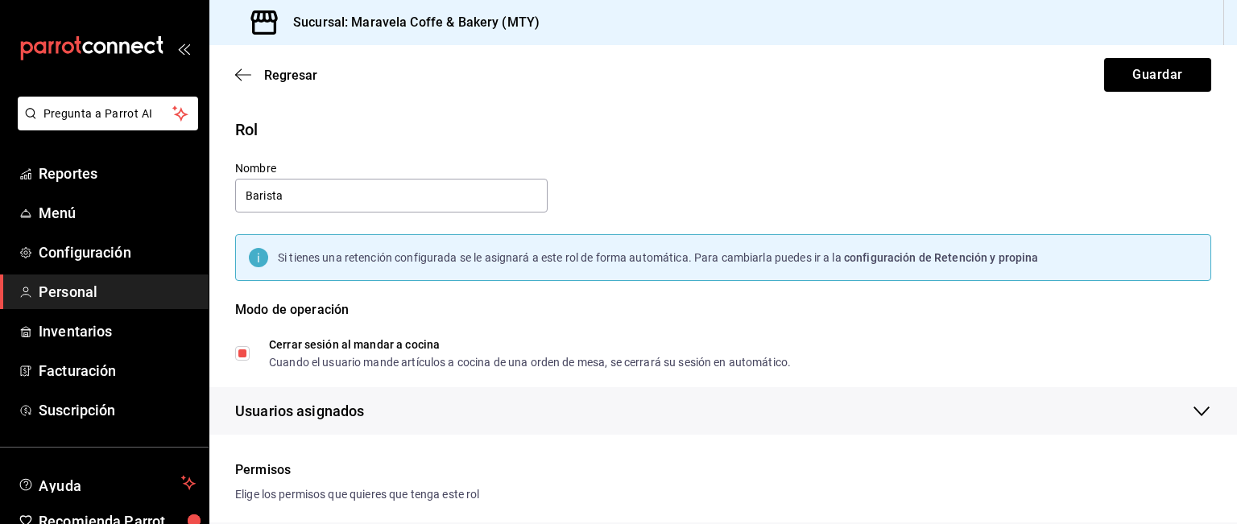
checkbox input "true"
click at [45, 213] on span "Menú" at bounding box center [117, 213] width 157 height 22
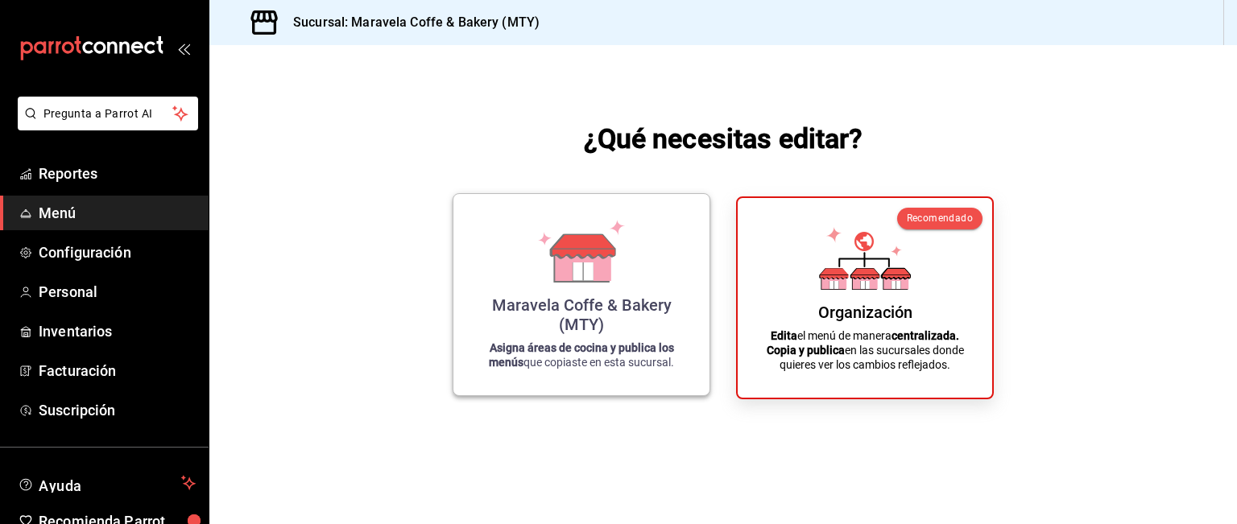
click at [631, 354] on p "Asigna áreas de cocina y publica los menús que copiaste en esta sucursal." at bounding box center [581, 355] width 217 height 29
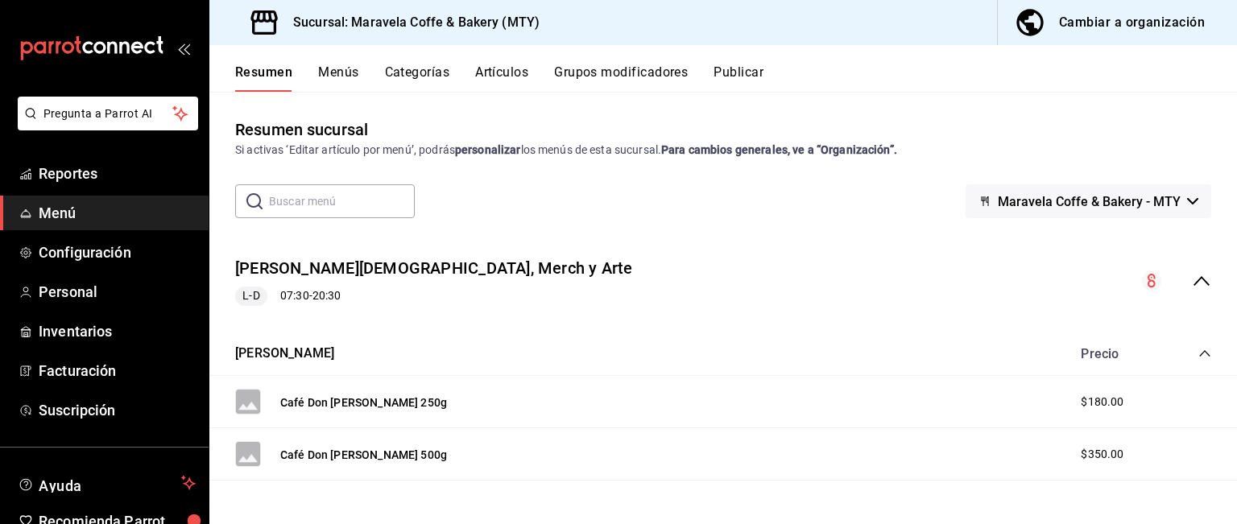
click at [348, 76] on button "Menús" at bounding box center [338, 77] width 40 height 27
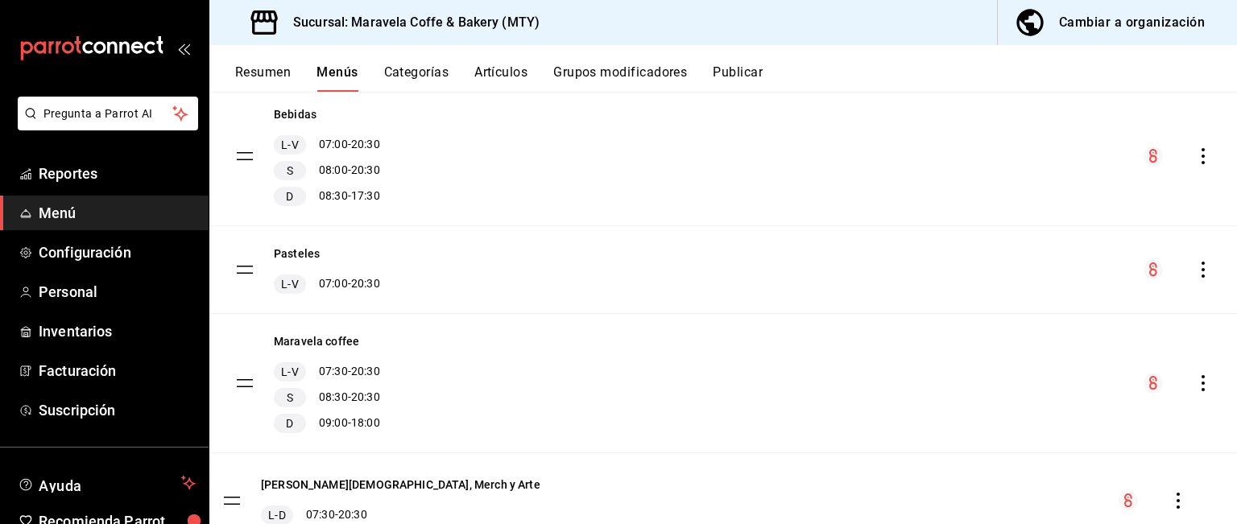
scroll to position [484, 0]
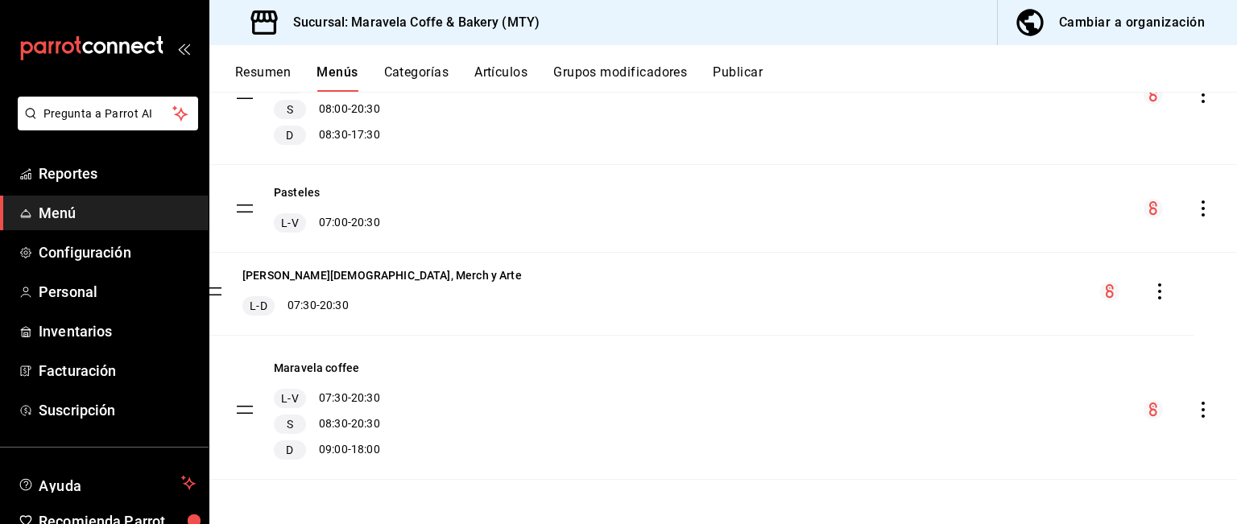
drag, startPoint x: 246, startPoint y: 249, endPoint x: 214, endPoint y: 294, distance: 55.0
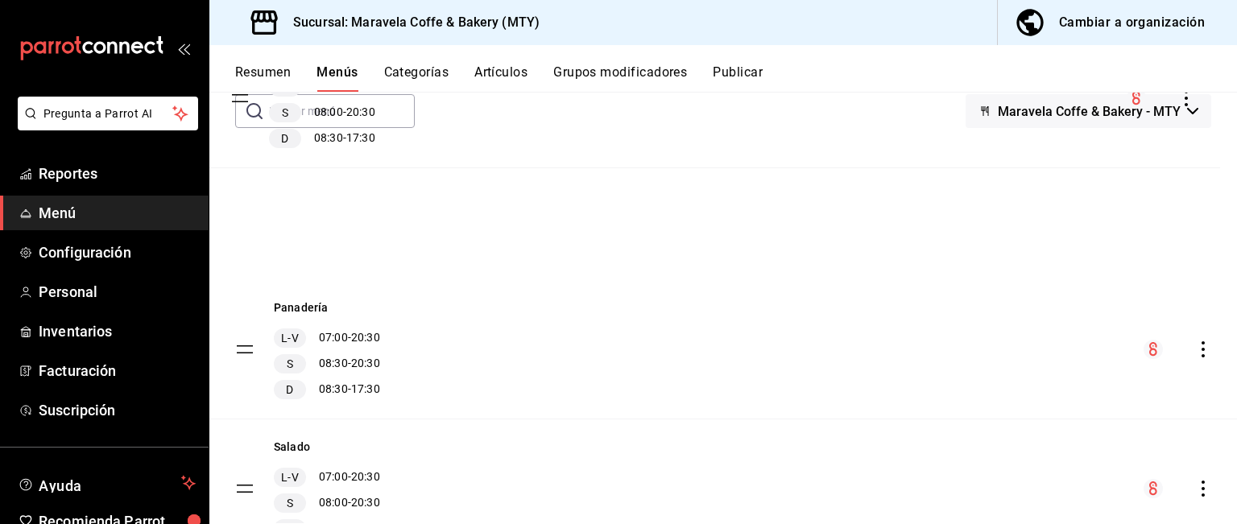
scroll to position [0, 0]
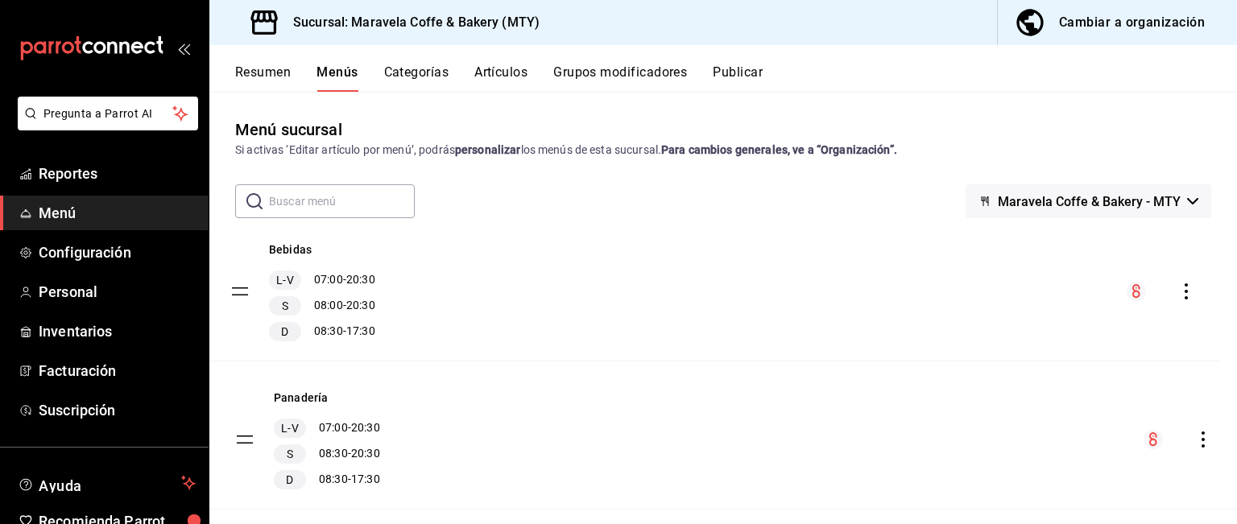
drag, startPoint x: 243, startPoint y: 347, endPoint x: 238, endPoint y: 292, distance: 55.1
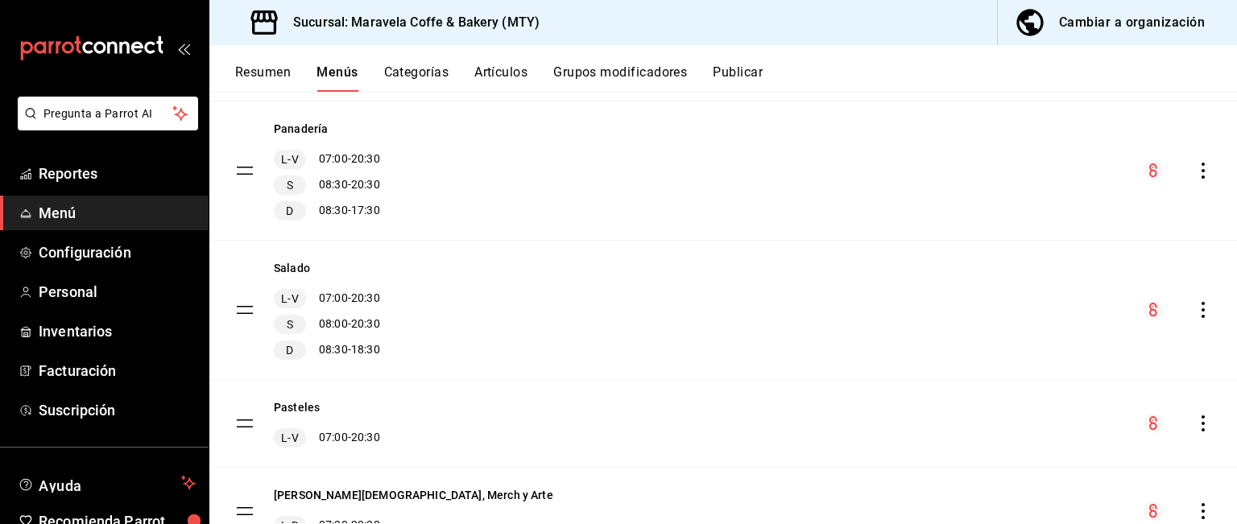
scroll to position [304, 0]
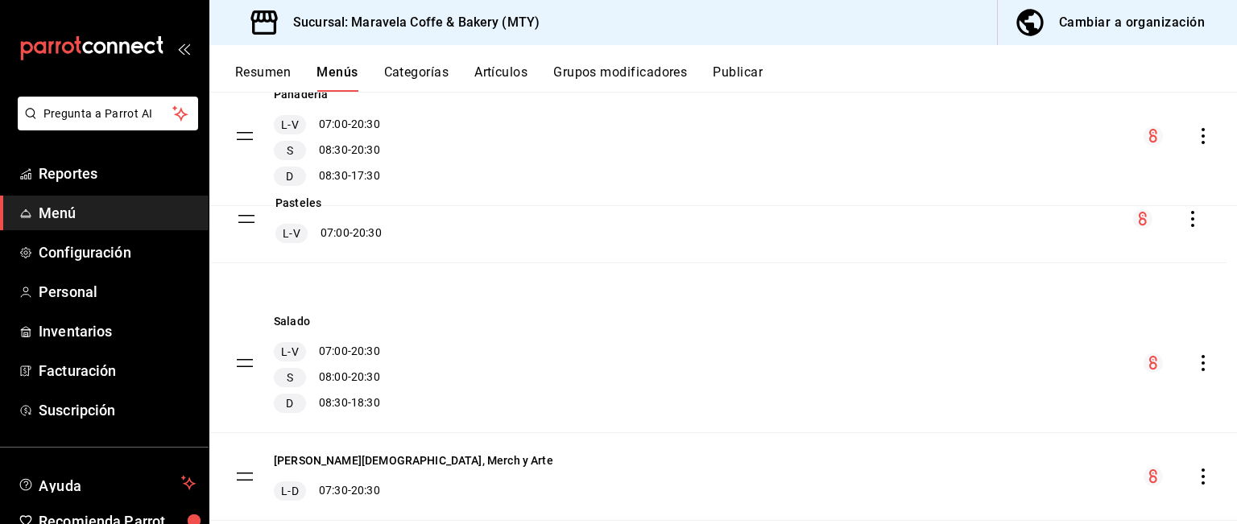
drag, startPoint x: 242, startPoint y: 389, endPoint x: 244, endPoint y: 205, distance: 183.6
click at [244, 205] on tbody "Bebidas L-V 07:00 - 20:30 S 08:00 - 20:30 D 08:30 - 17:30 Panadería L-V 07:00 -…" at bounding box center [723, 294] width 1028 height 733
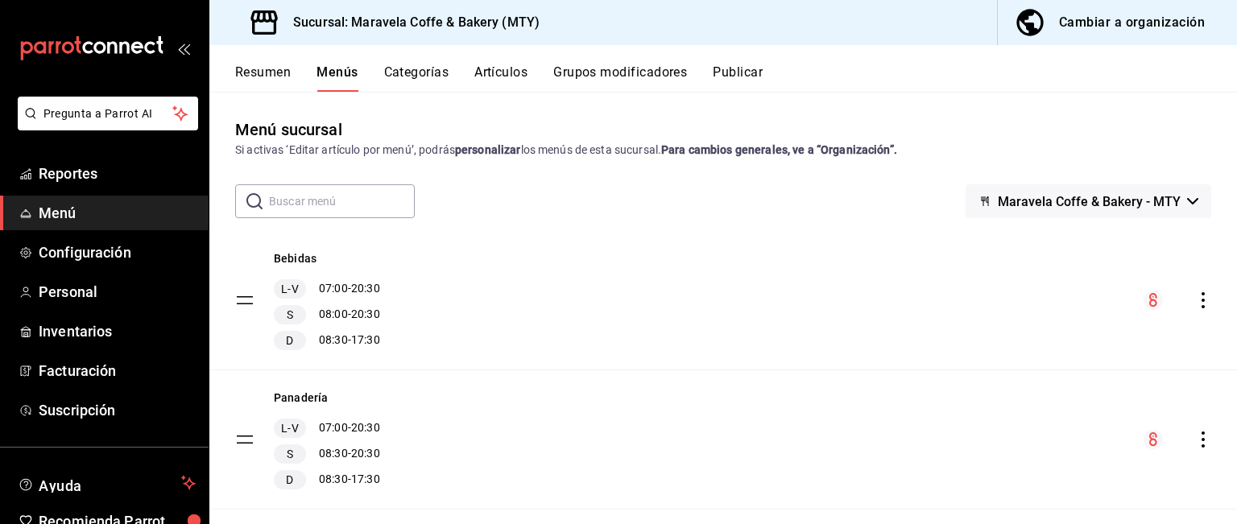
click at [256, 80] on button "Resumen" at bounding box center [263, 77] width 56 height 27
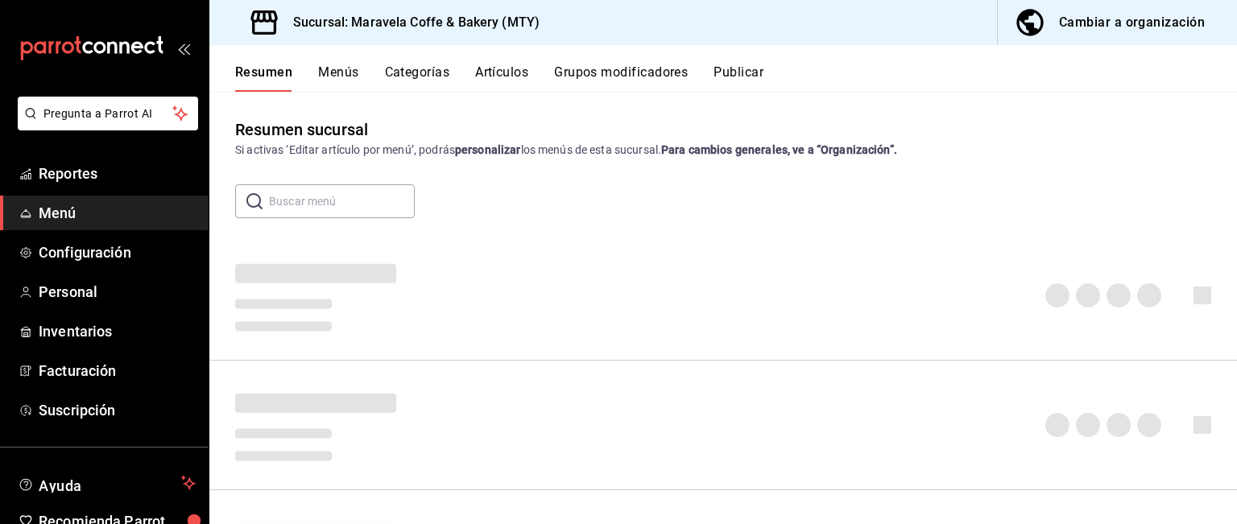
click at [1129, 24] on div "Cambiar a organización" at bounding box center [1132, 22] width 146 height 23
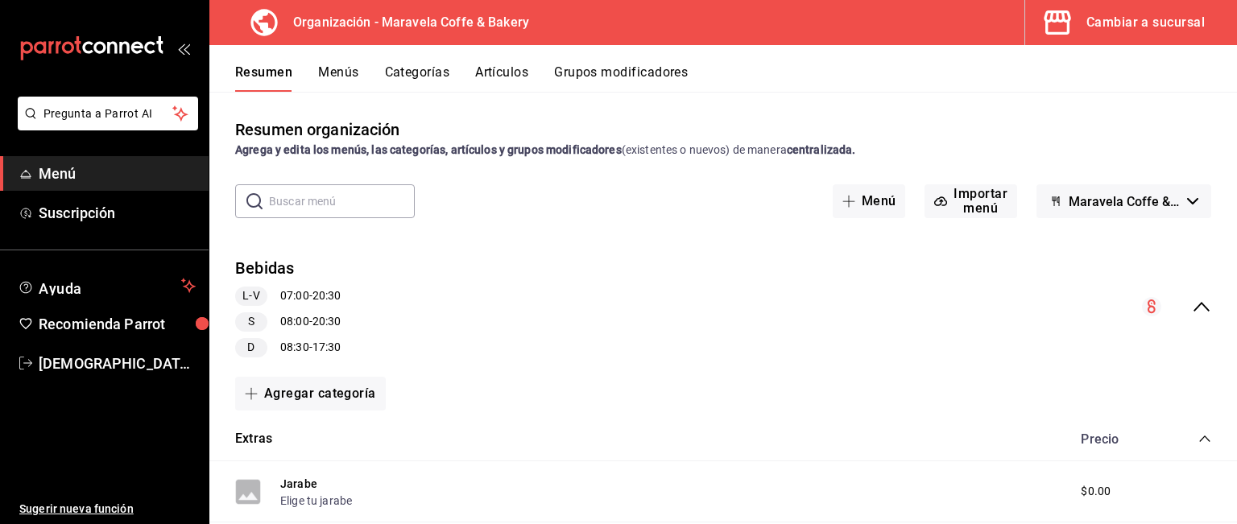
click at [344, 69] on button "Menús" at bounding box center [338, 77] width 40 height 27
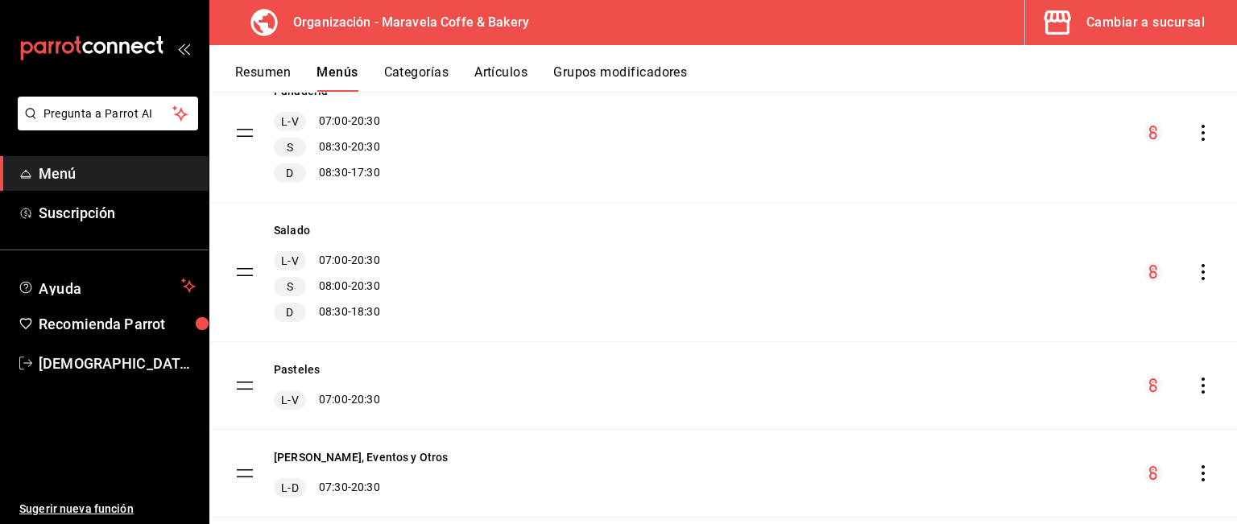
scroll to position [328, 0]
